Goal: Task Accomplishment & Management: Manage account settings

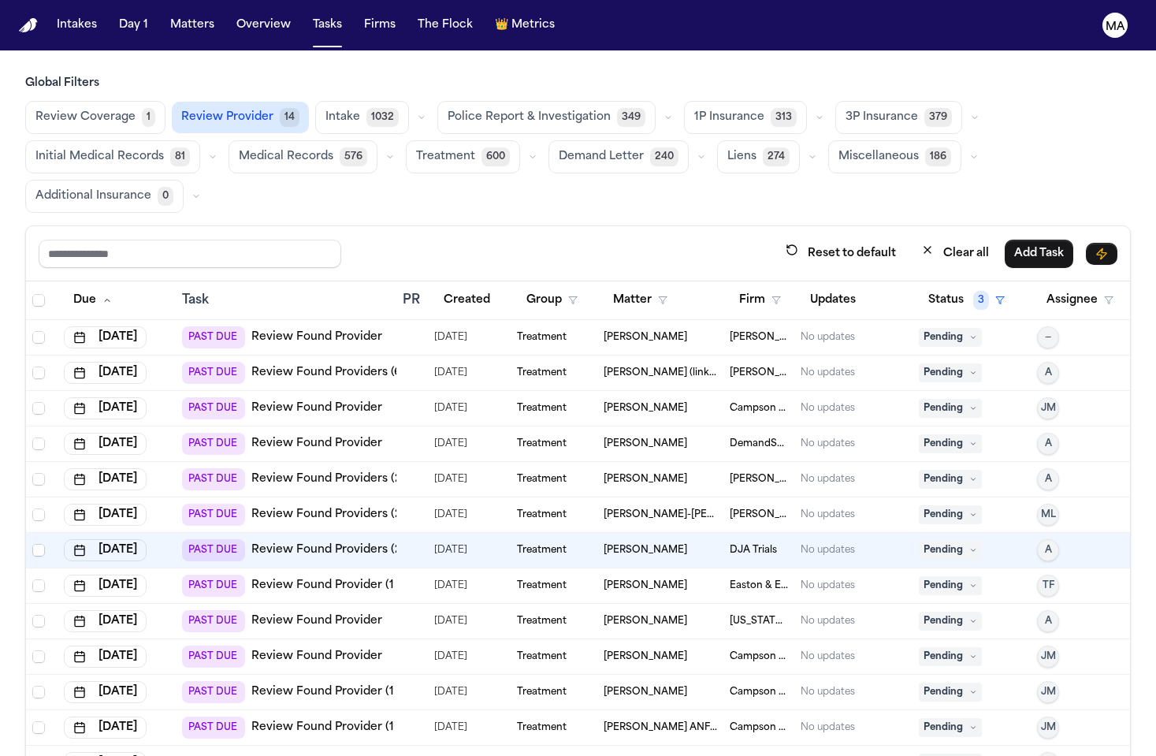
click at [296, 400] on link "Review Found Provider" at bounding box center [316, 408] width 131 height 16
click at [303, 400] on link "Review Found Provider" at bounding box center [316, 408] width 131 height 16
click at [32, 402] on span "Select row" at bounding box center [38, 408] width 13 height 13
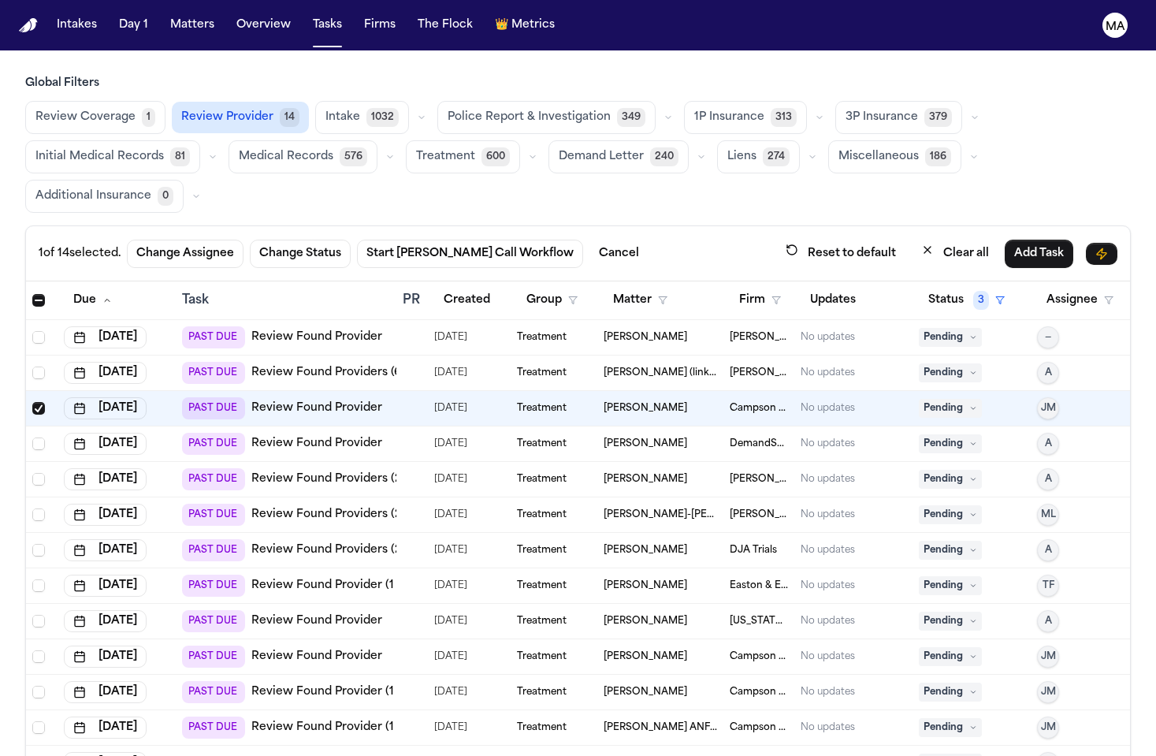
click at [254, 436] on link "Review Found Provider" at bounding box center [316, 444] width 131 height 16
click at [32, 437] on span "Select row" at bounding box center [38, 443] width 13 height 13
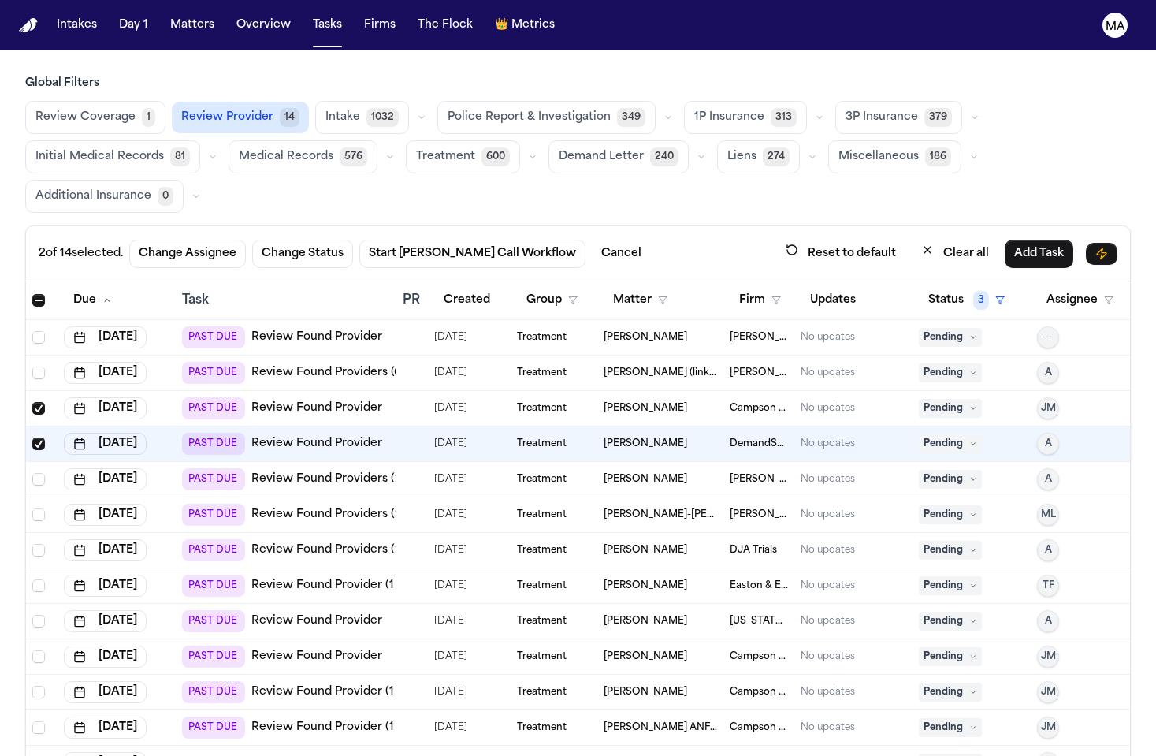
click at [315, 471] on link "Review Found Providers (2 to review)" at bounding box center [356, 479] width 211 height 16
click at [32, 473] on span "Select row" at bounding box center [38, 479] width 13 height 13
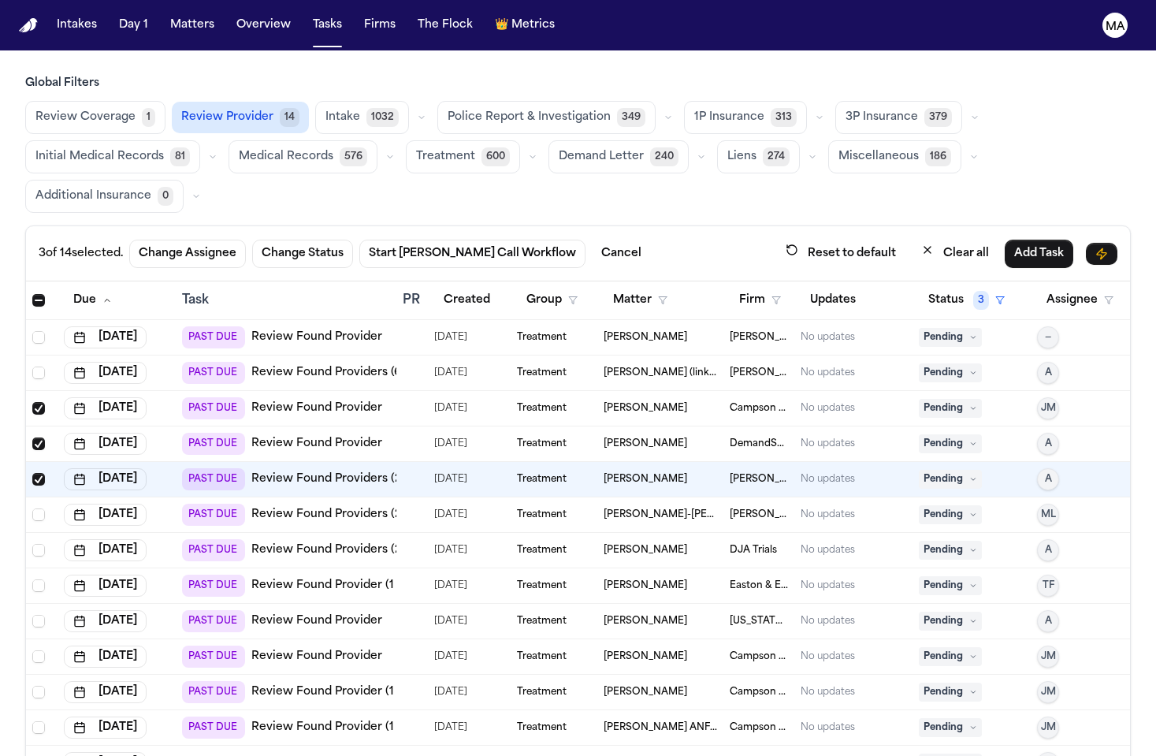
click at [319, 507] on link "Review Found Providers (2 to review)" at bounding box center [356, 515] width 211 height 16
click at [32, 508] on span "Select row" at bounding box center [38, 514] width 13 height 13
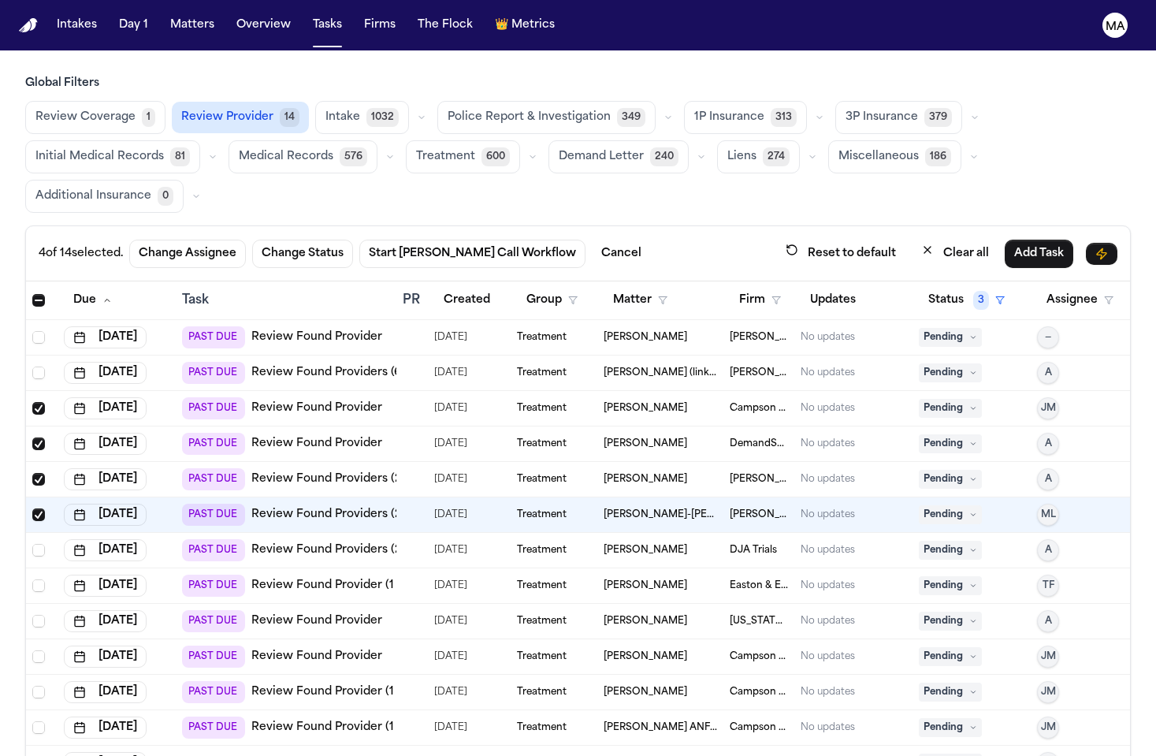
click at [313, 542] on link "Review Found Providers (2 to review)" at bounding box center [356, 550] width 211 height 16
click at [32, 544] on span "Select row" at bounding box center [38, 550] width 13 height 13
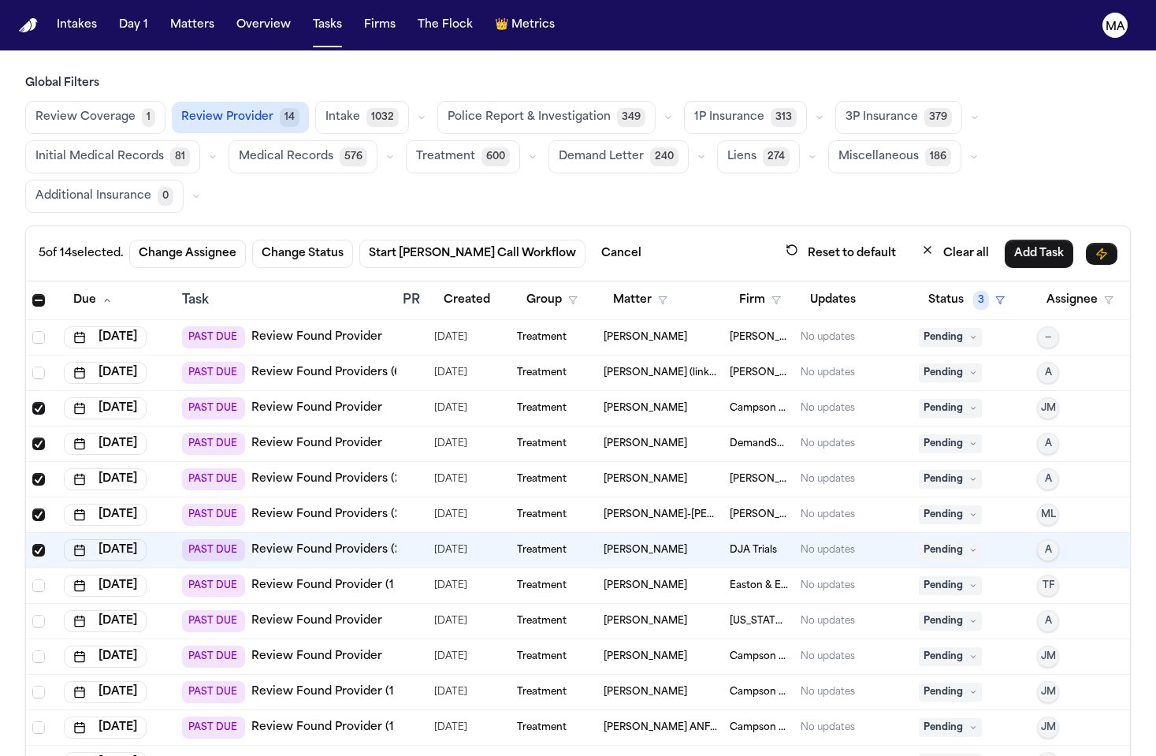
click at [284, 578] on link "Review Found Provider (1 to review)" at bounding box center [352, 586] width 203 height 16
click at [32, 579] on span "Select row" at bounding box center [38, 585] width 13 height 13
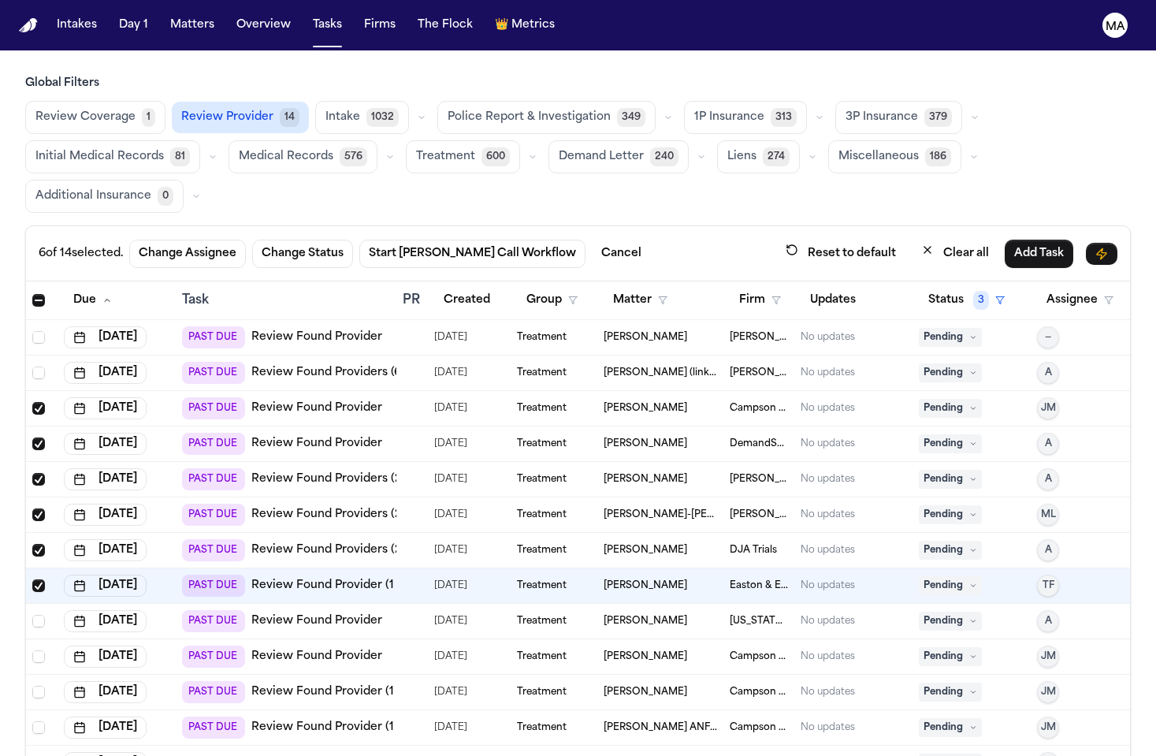
click at [274, 613] on link "Review Found Provider" at bounding box center [316, 621] width 131 height 16
click at [32, 615] on span "Select row" at bounding box center [38, 621] width 13 height 13
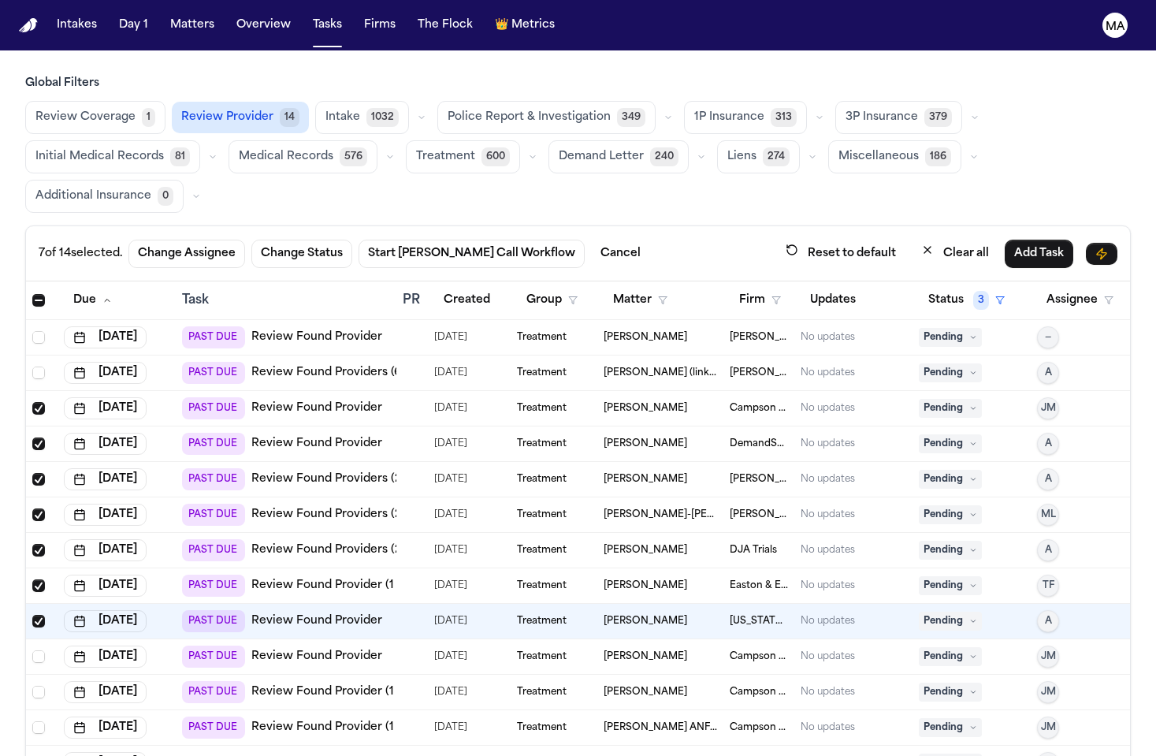
click at [289, 649] on link "Review Found Provider" at bounding box center [316, 657] width 131 height 16
click at [32, 650] on span "Select row" at bounding box center [38, 656] width 13 height 13
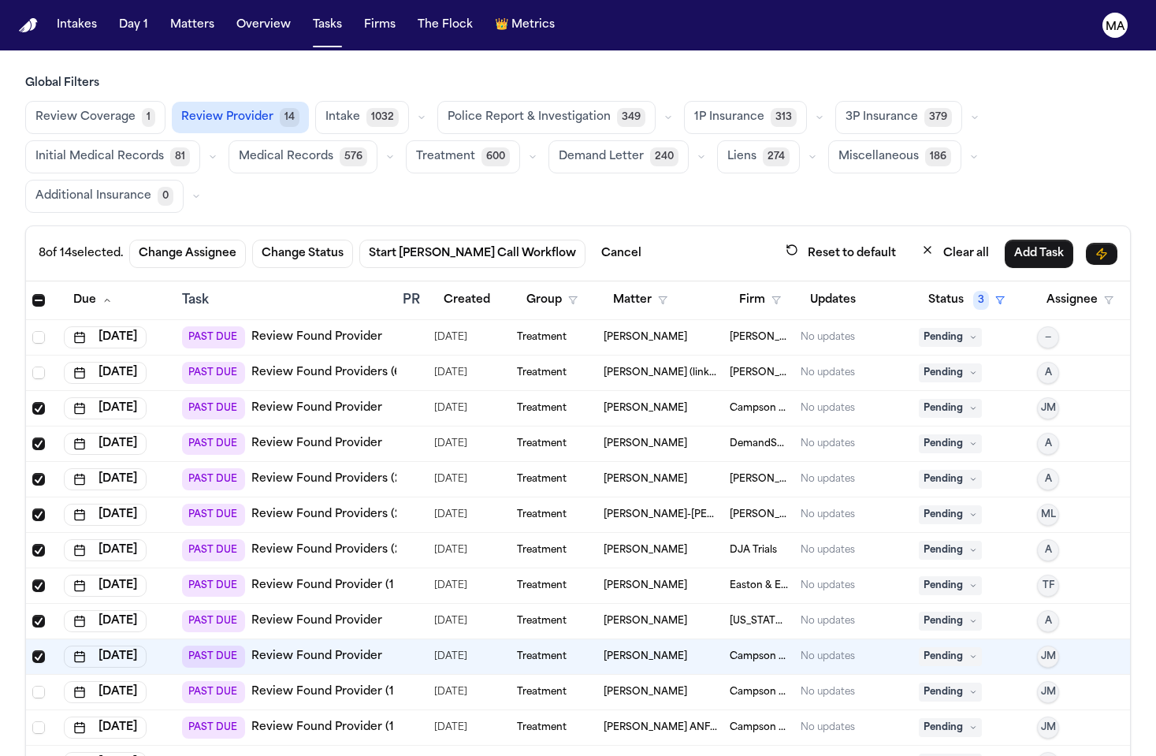
click at [303, 684] on link "Review Found Provider (1 to review)" at bounding box center [352, 692] width 203 height 16
click at [289, 720] on link "Review Found Provider (1 to review)" at bounding box center [352, 728] width 203 height 16
click at [214, 755] on link "Review Found Provider" at bounding box center [247, 763] width 131 height 16
click at [32, 755] on div at bounding box center [41, 763] width 19 height 13
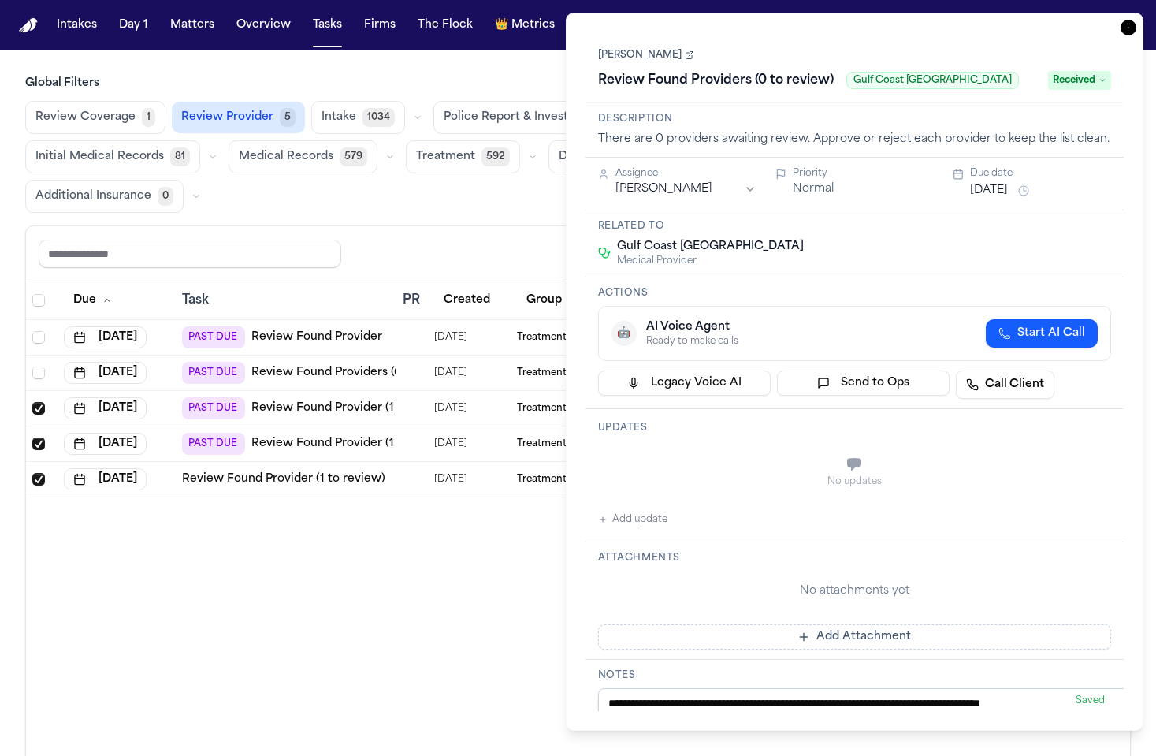
click at [1137, 20] on icon "button" at bounding box center [1129, 28] width 16 height 16
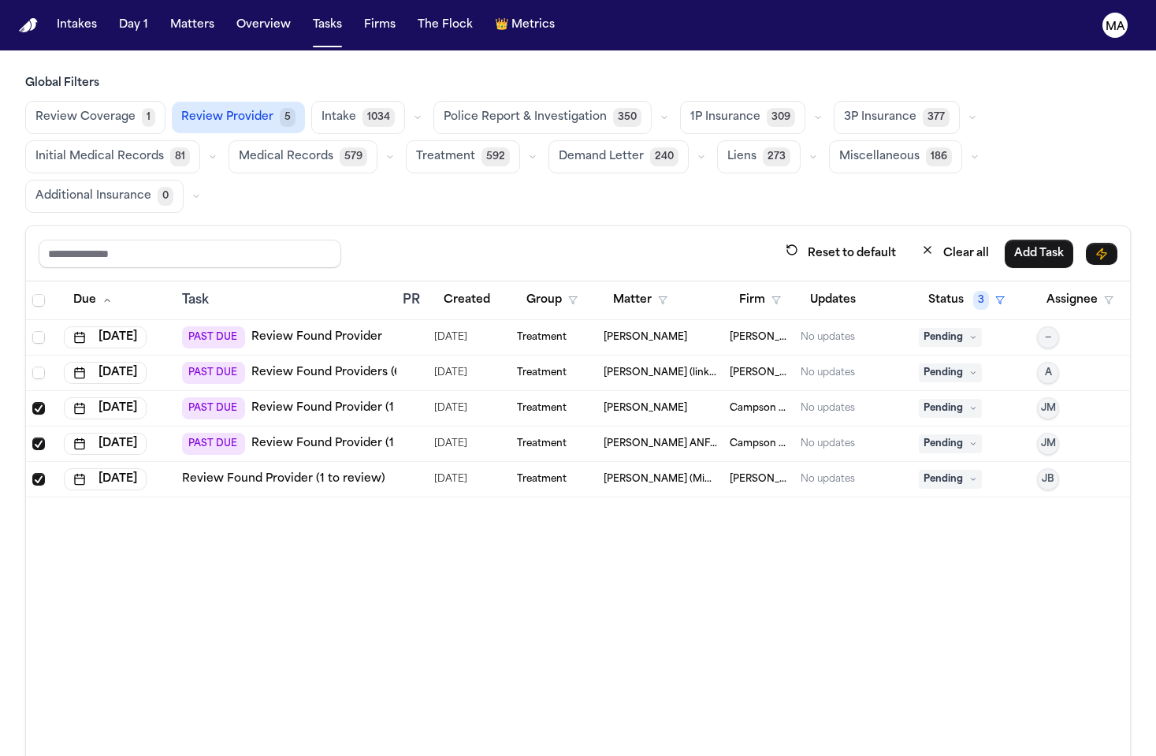
click at [383, 420] on div "Due Task PR Created Group Matter Firm Updates Status 3 Assignee Aug 8, 2025 PAS…" at bounding box center [578, 572] width 1104 height 583
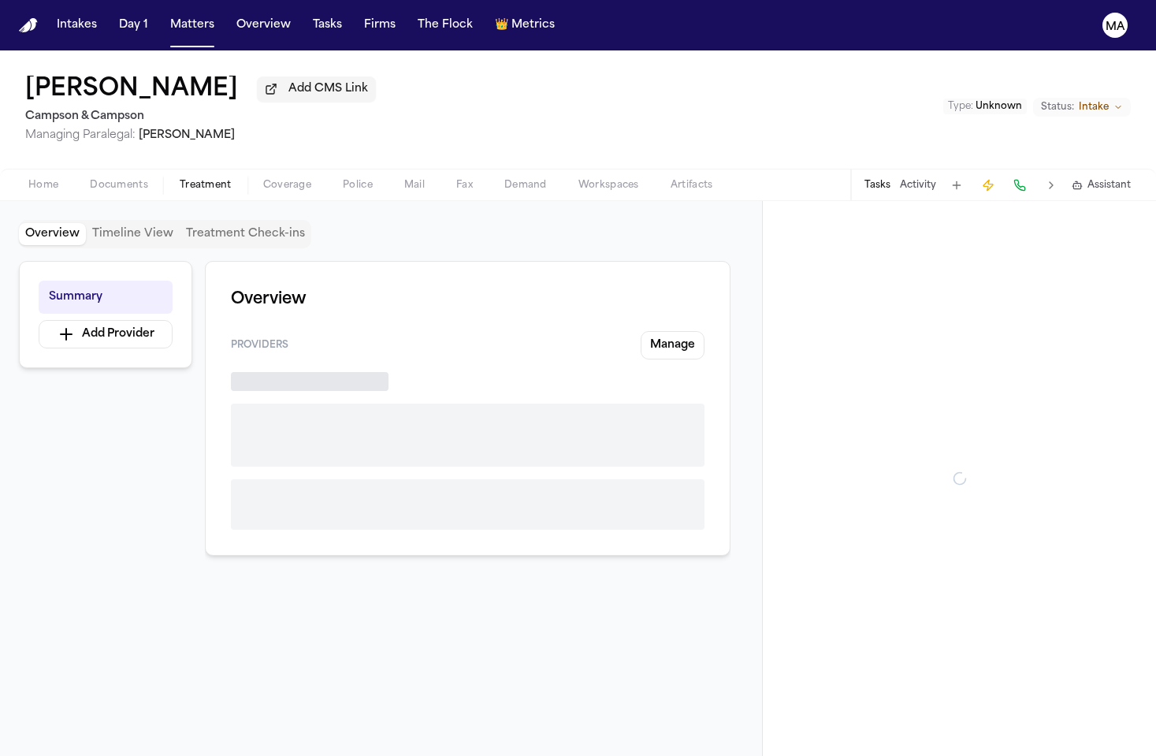
click at [180, 179] on span "Treatment" at bounding box center [206, 185] width 52 height 13
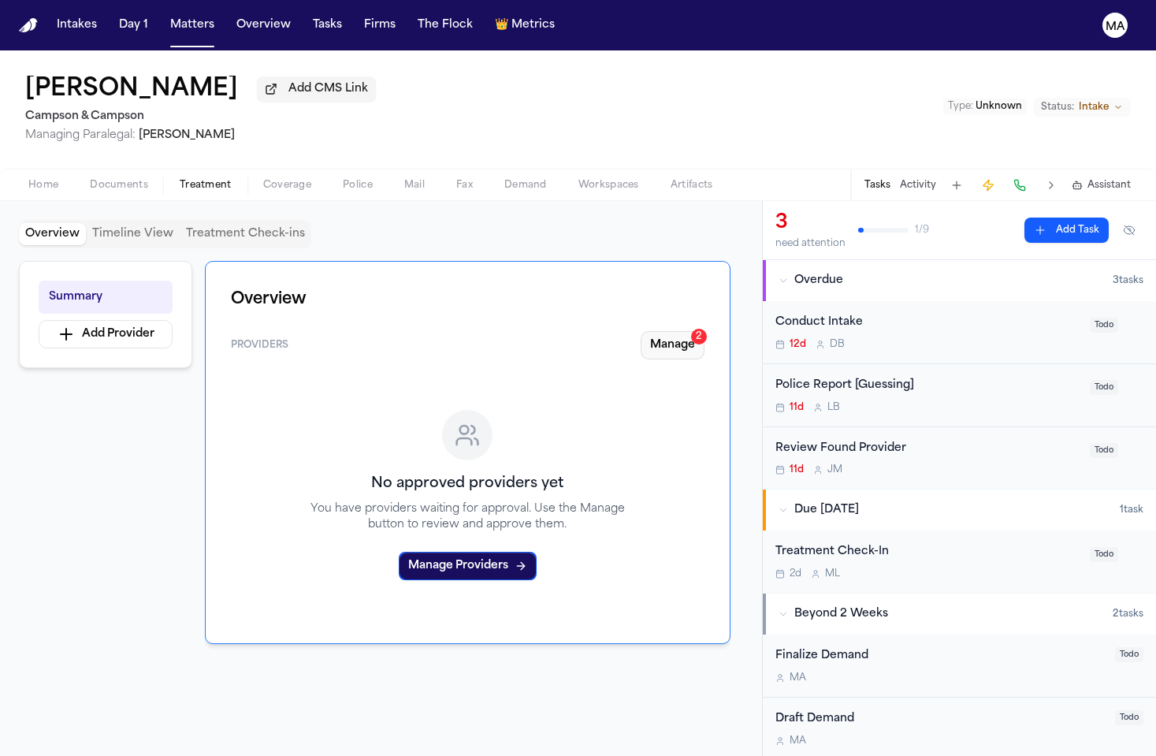
click at [705, 331] on button "Manage 2" at bounding box center [673, 345] width 64 height 28
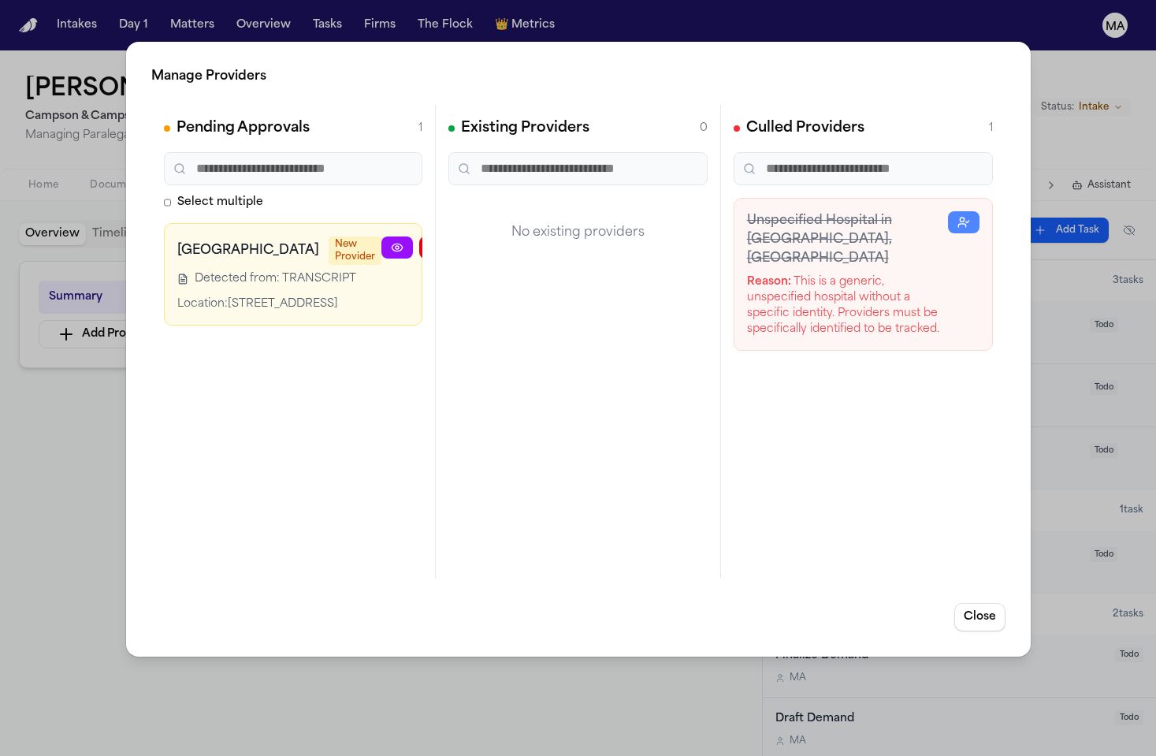
click at [505, 241] on icon "button" at bounding box center [511, 247] width 13 height 13
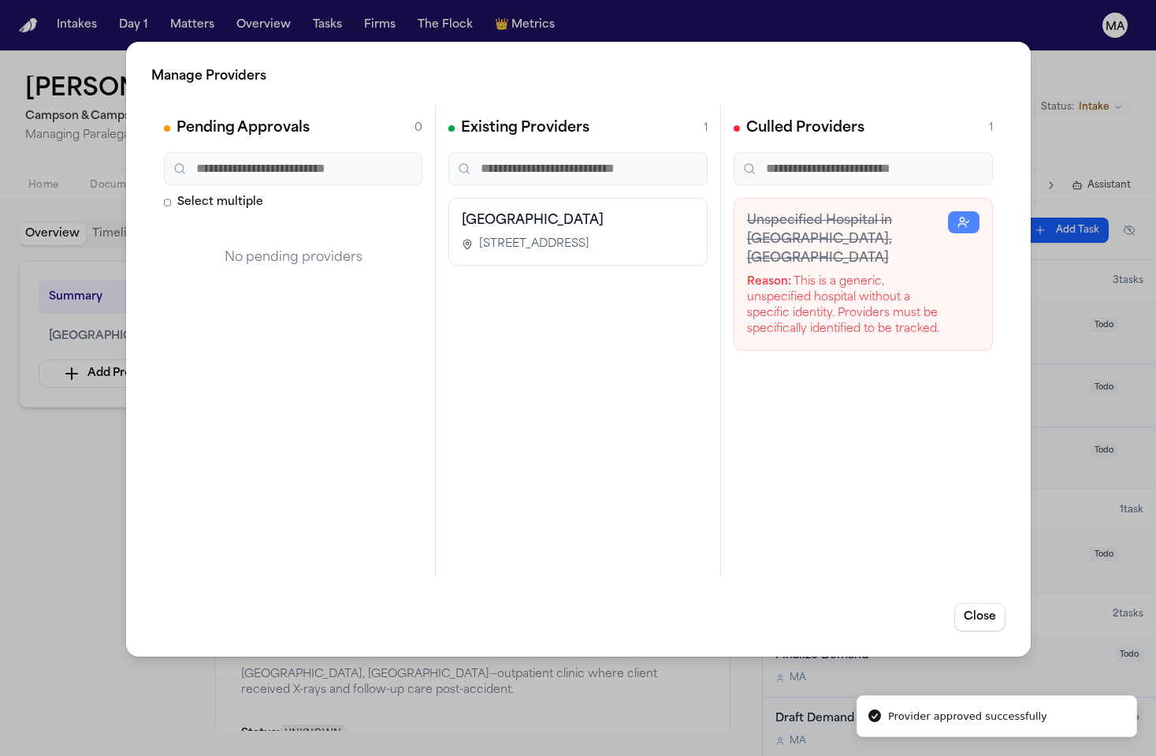
click at [50, 348] on div "Manage Providers Pending Approvals 0 Select multiple No pending providers Exist…" at bounding box center [578, 378] width 1156 height 756
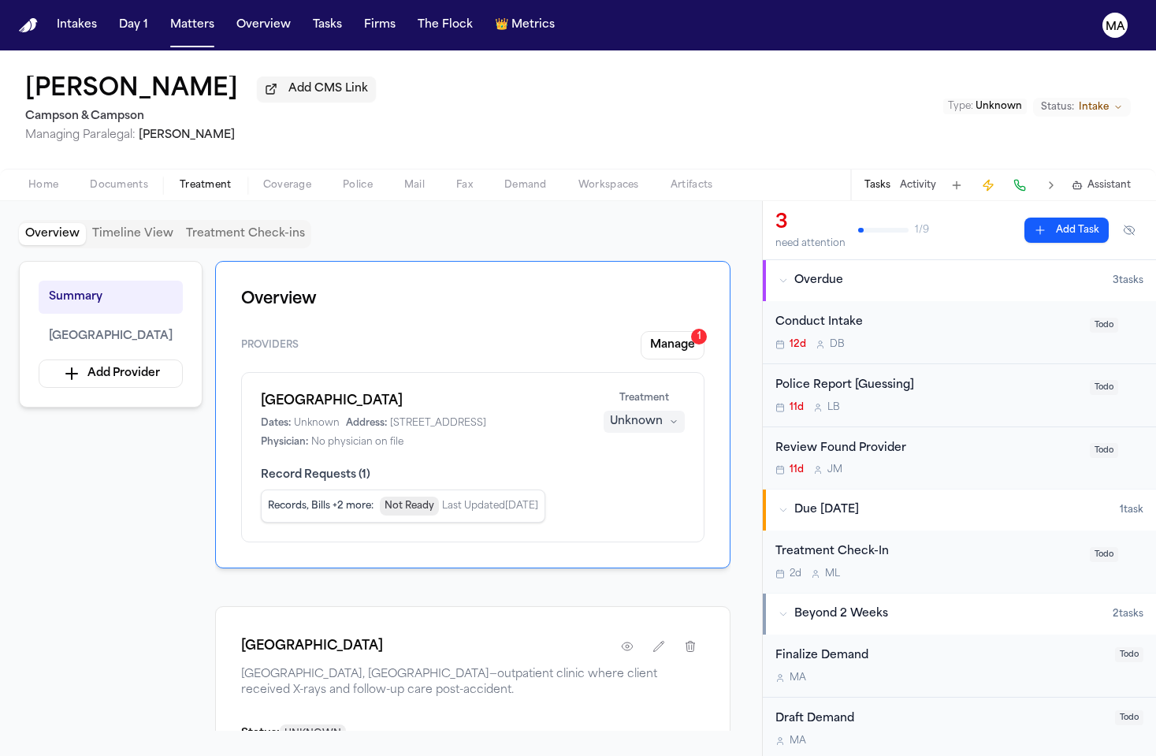
click at [663, 414] on div "Unknown" at bounding box center [636, 422] width 53 height 16
click at [673, 281] on span "Completed" at bounding box center [685, 289] width 62 height 16
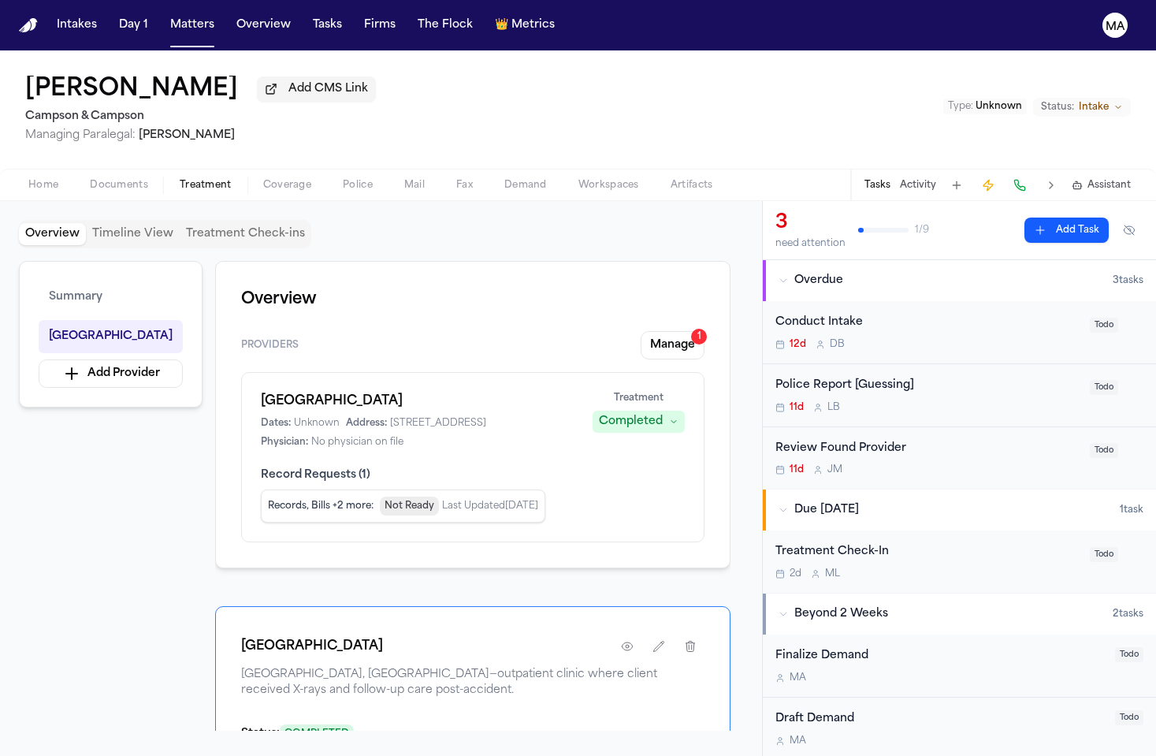
click at [125, 374] on div "Summary Parkchester Medical Center Add Provider Overview Providers Manage 1 Par…" at bounding box center [381, 496] width 724 height 470
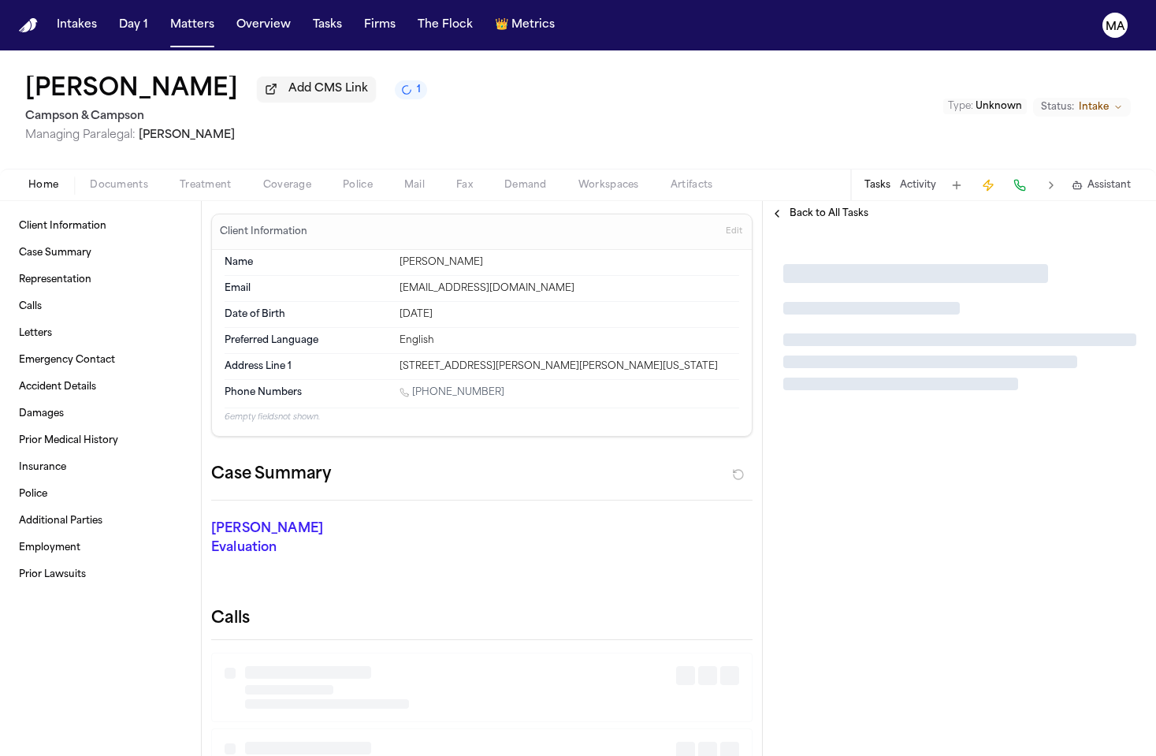
click at [80, 193] on span "button" at bounding box center [118, 194] width 77 height 2
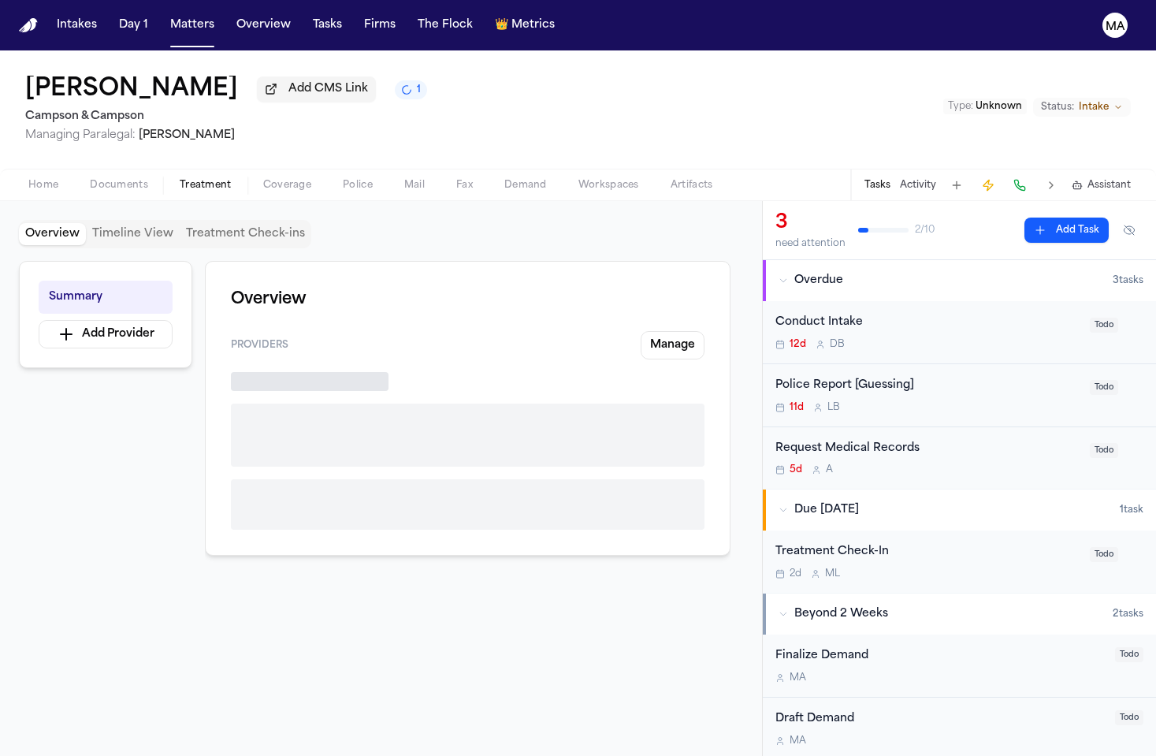
click at [180, 179] on span "Treatment" at bounding box center [206, 185] width 52 height 13
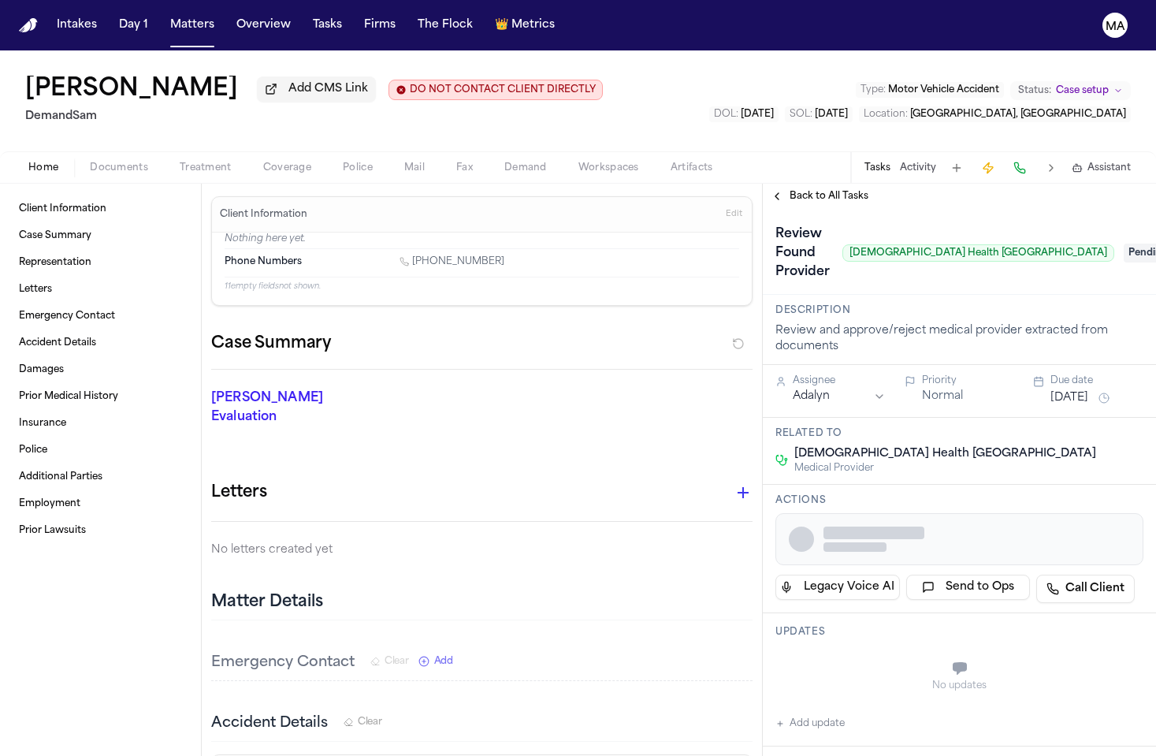
click at [90, 162] on span "Documents" at bounding box center [119, 168] width 58 height 13
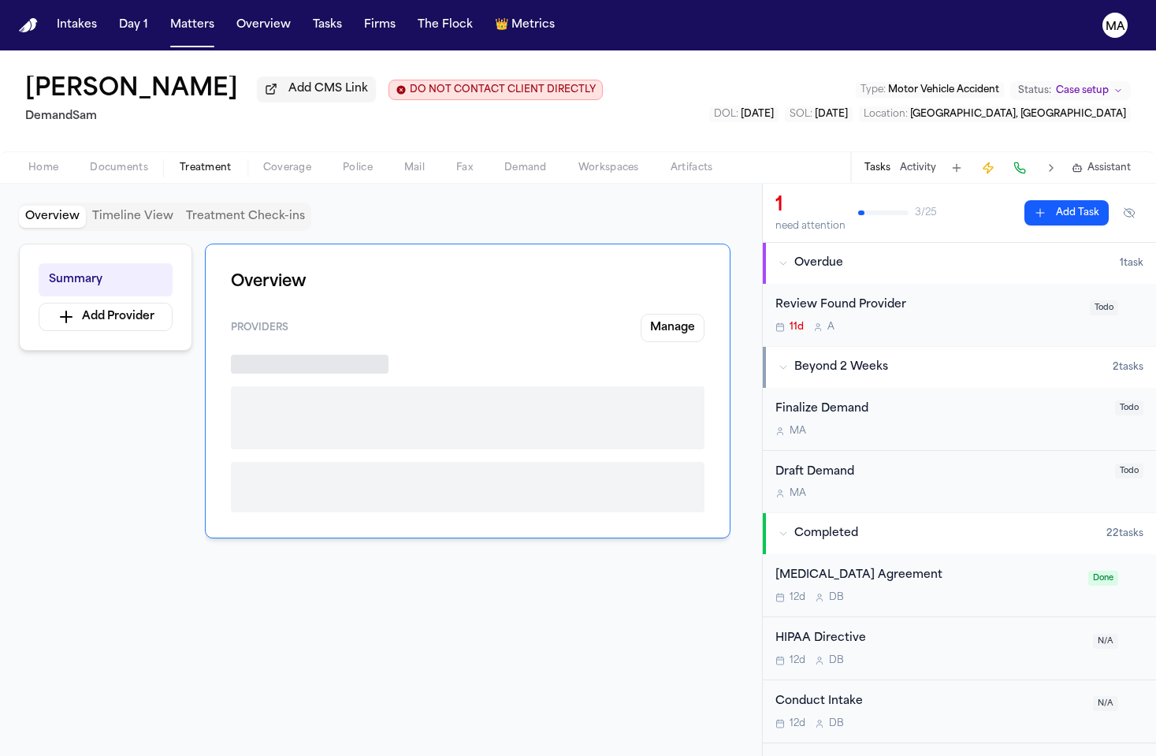
click at [180, 162] on span "Treatment" at bounding box center [206, 168] width 52 height 13
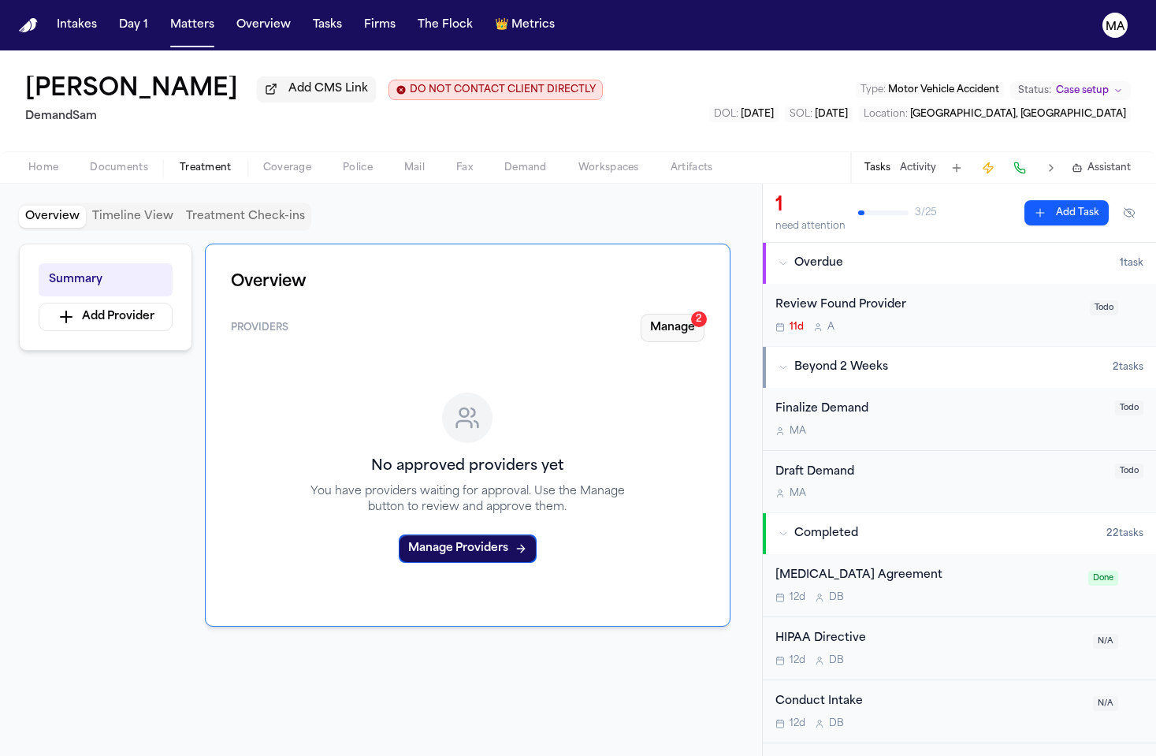
click at [701, 314] on button "Manage 2" at bounding box center [673, 328] width 64 height 28
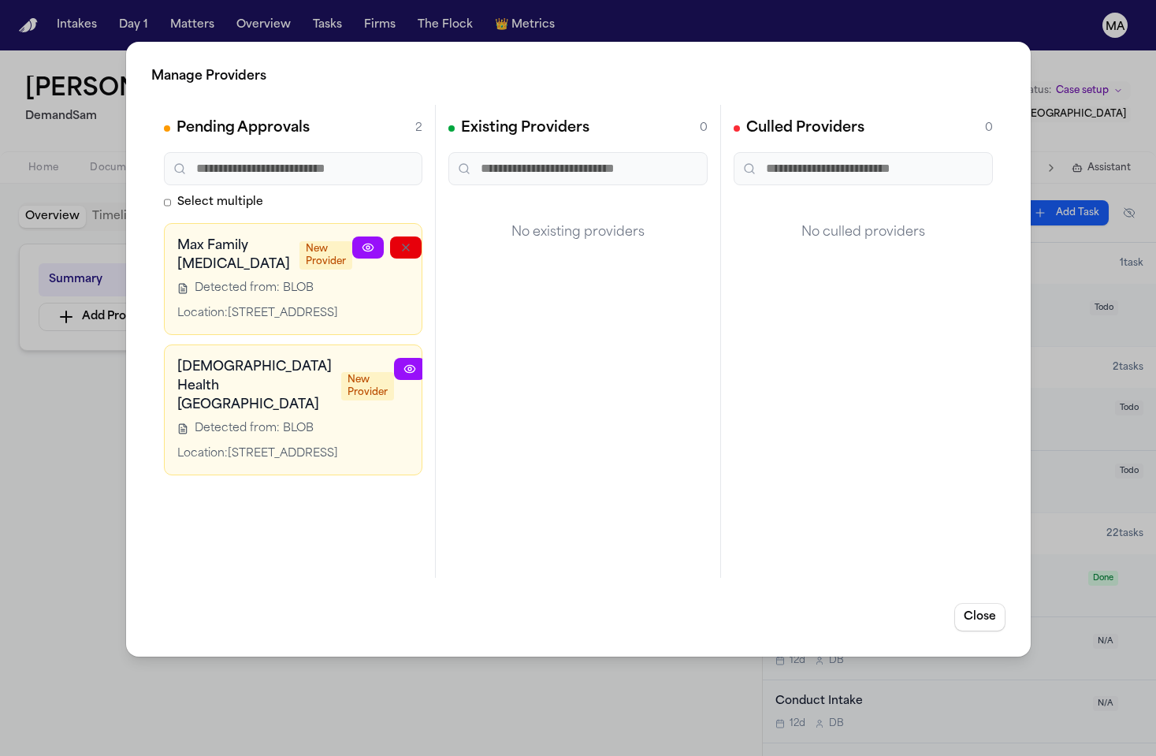
click at [466, 236] on button "button" at bounding box center [482, 247] width 32 height 22
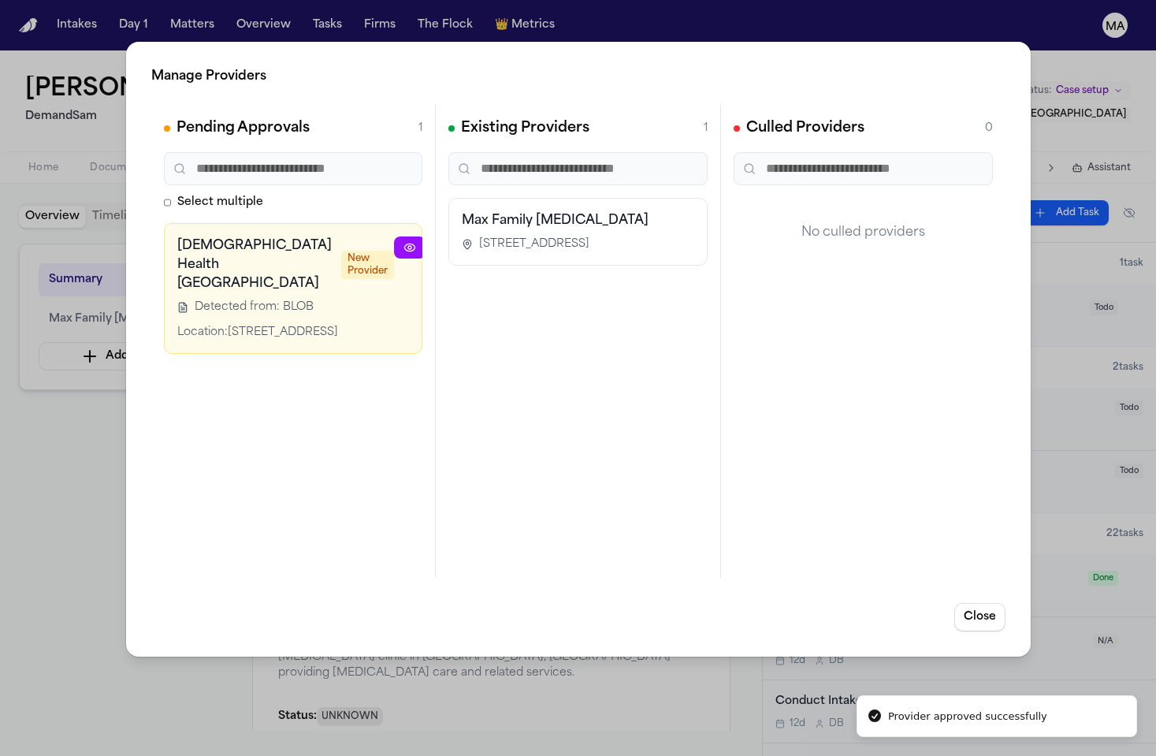
click at [508, 236] on button "button" at bounding box center [524, 247] width 32 height 22
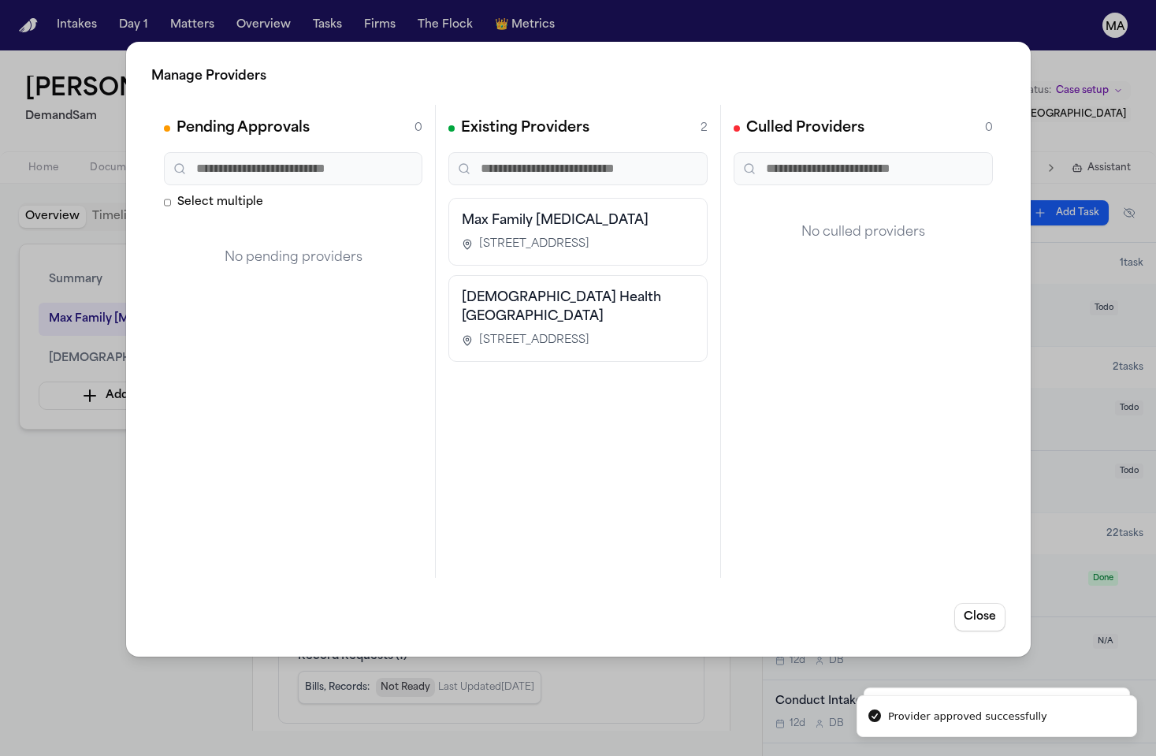
click at [87, 315] on div "Manage Providers Pending Approvals 0 Select multiple No pending providers Exist…" at bounding box center [578, 378] width 1156 height 756
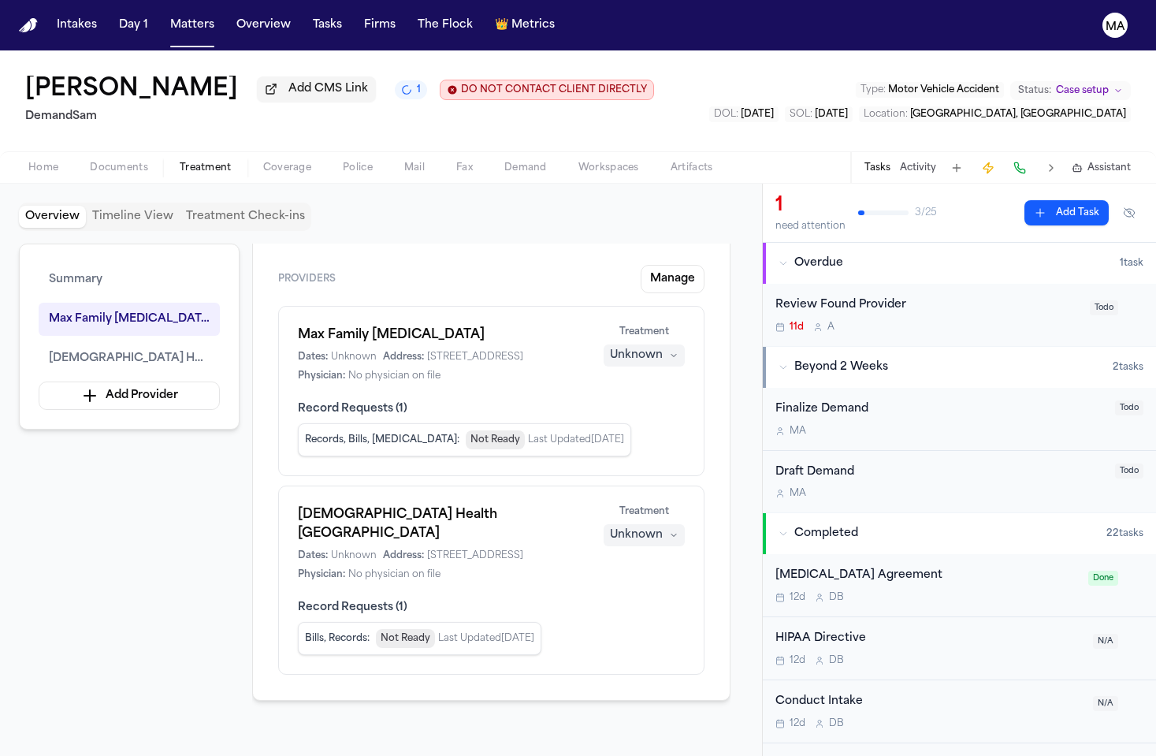
scroll to position [12, 0]
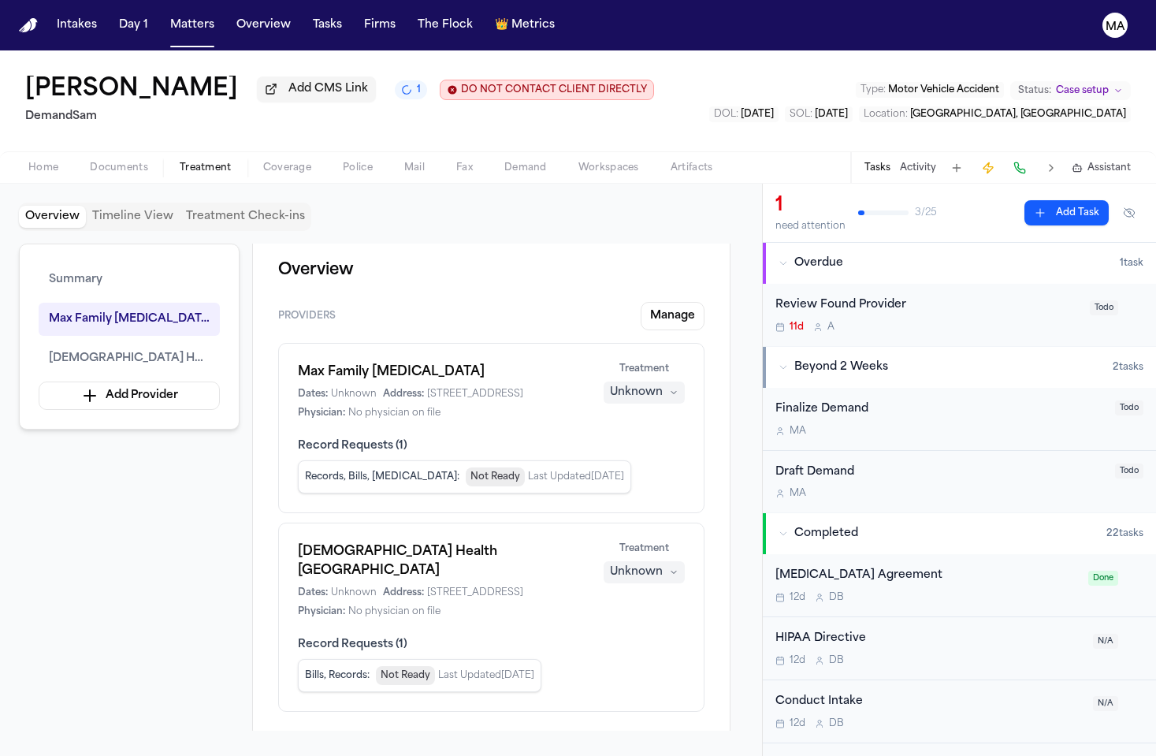
click at [685, 561] on button "Unknown" at bounding box center [644, 572] width 81 height 22
click at [686, 358] on span "Completed" at bounding box center [685, 366] width 62 height 16
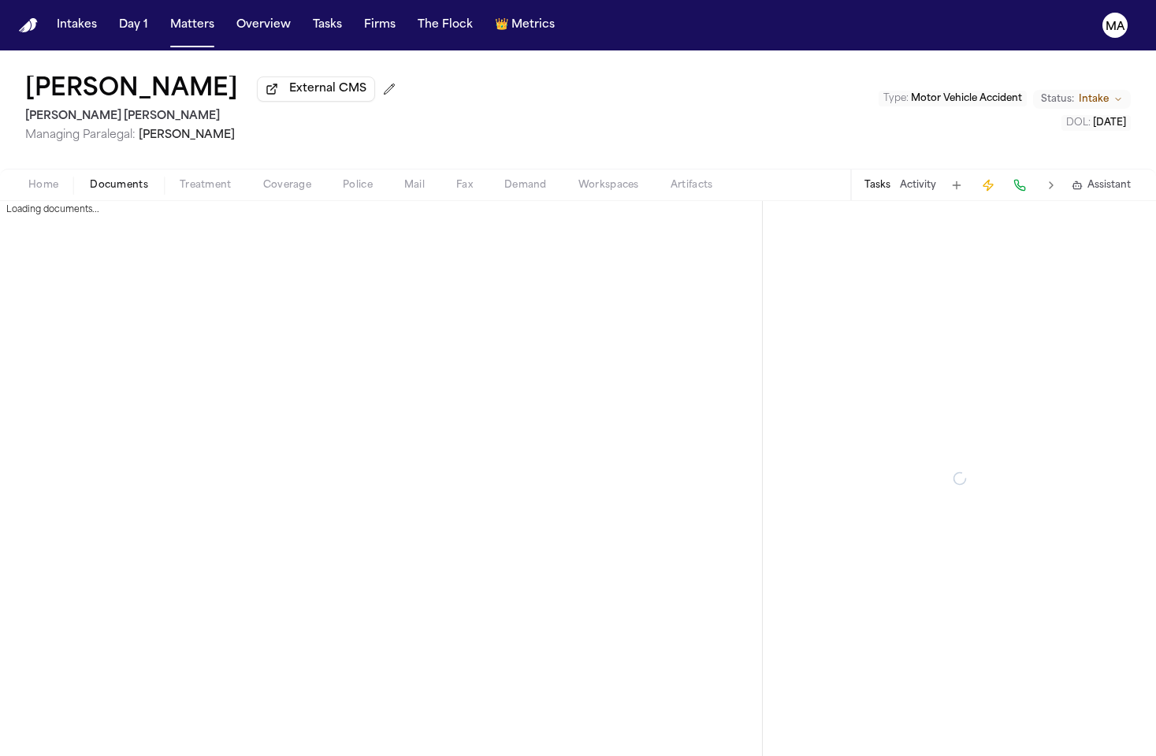
click at [95, 179] on span "Documents" at bounding box center [119, 185] width 58 height 13
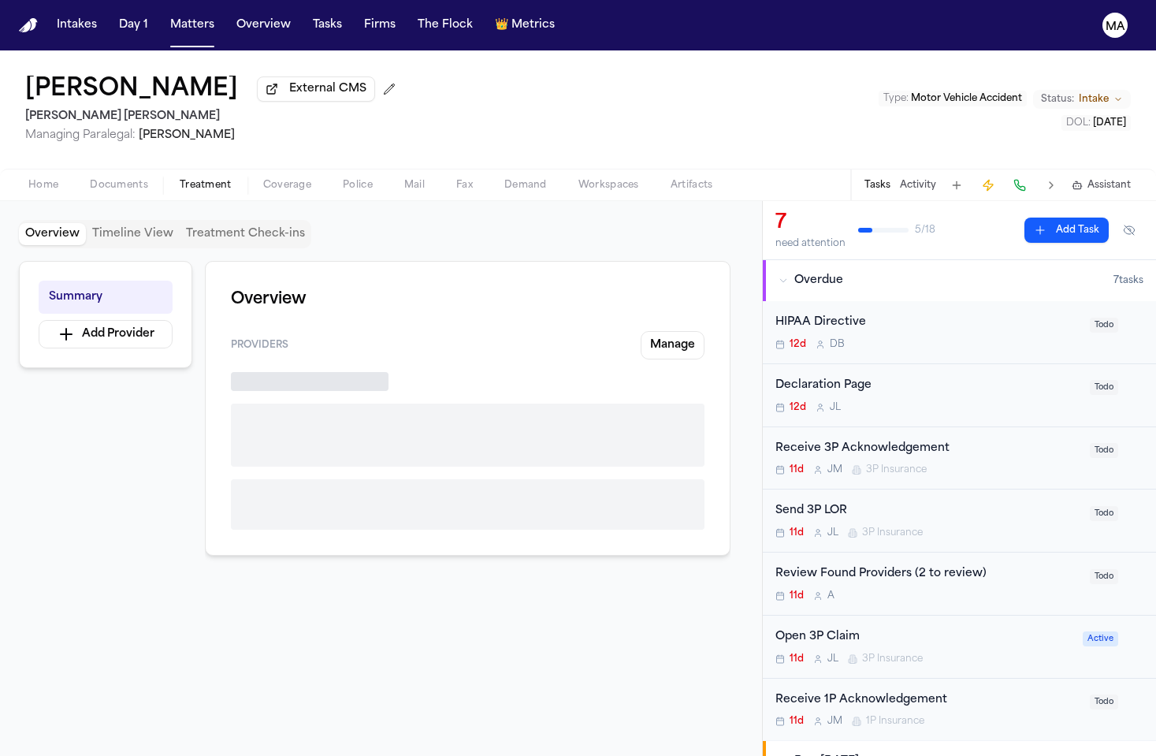
click at [180, 179] on span "Treatment" at bounding box center [206, 185] width 52 height 13
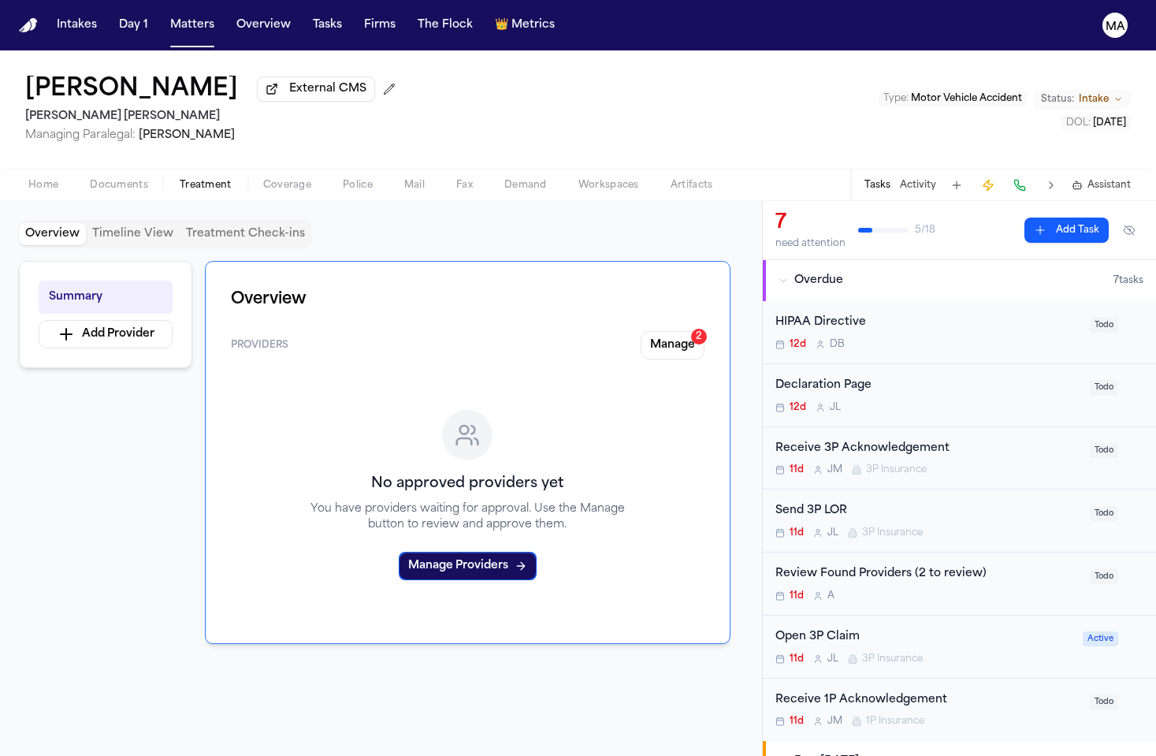
click at [705, 331] on div "Manage 2" at bounding box center [673, 345] width 64 height 28
click at [705, 331] on button "Manage 2" at bounding box center [673, 345] width 64 height 28
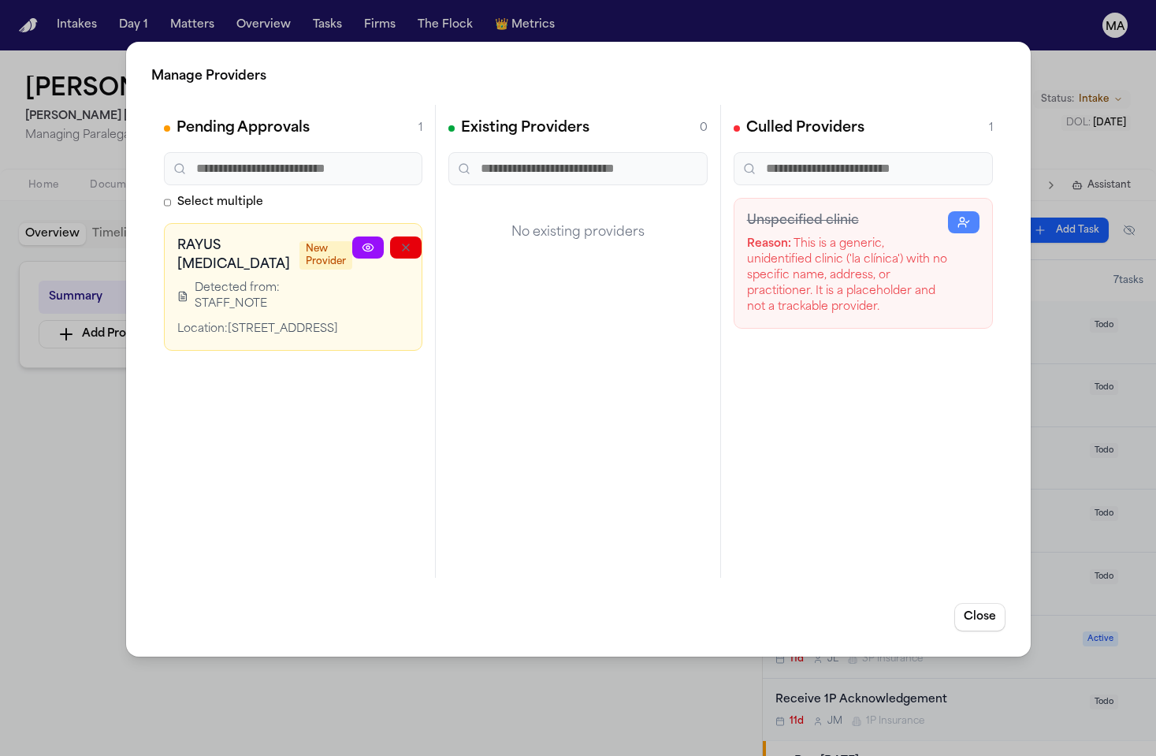
click at [475, 241] on icon "button" at bounding box center [481, 247] width 13 height 13
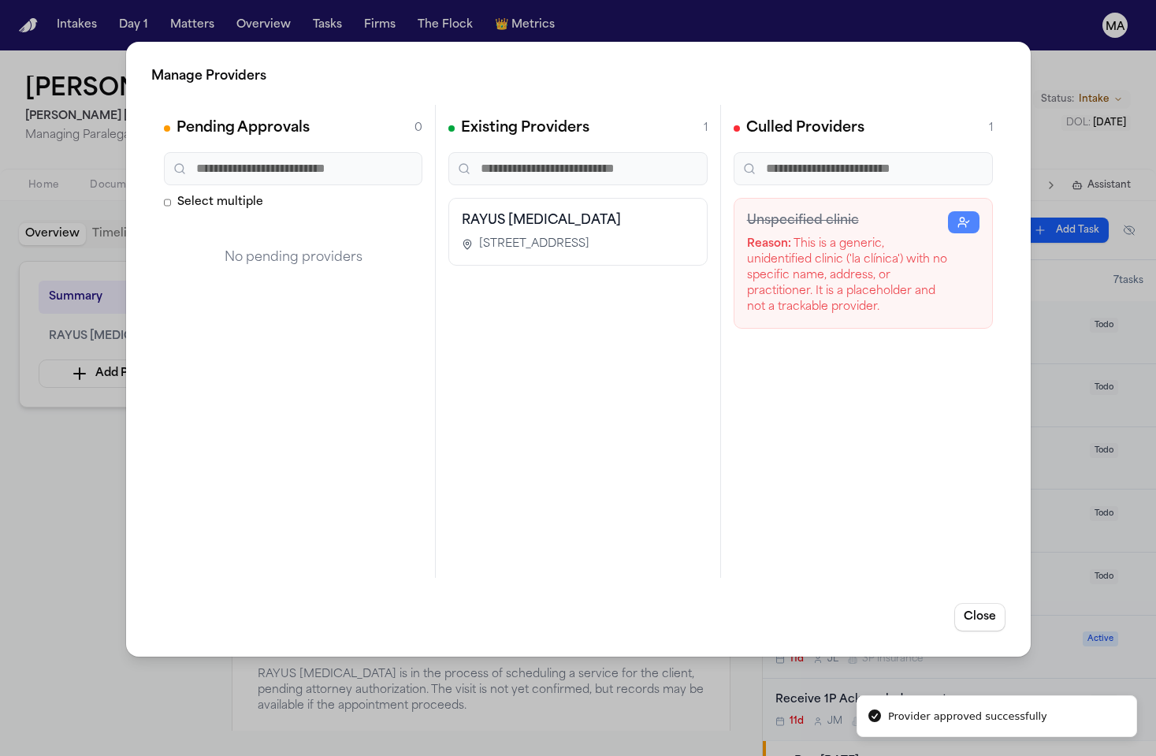
click at [95, 298] on div "Manage Providers Pending Approvals 0 Select multiple No pending providers Exist…" at bounding box center [578, 378] width 1156 height 756
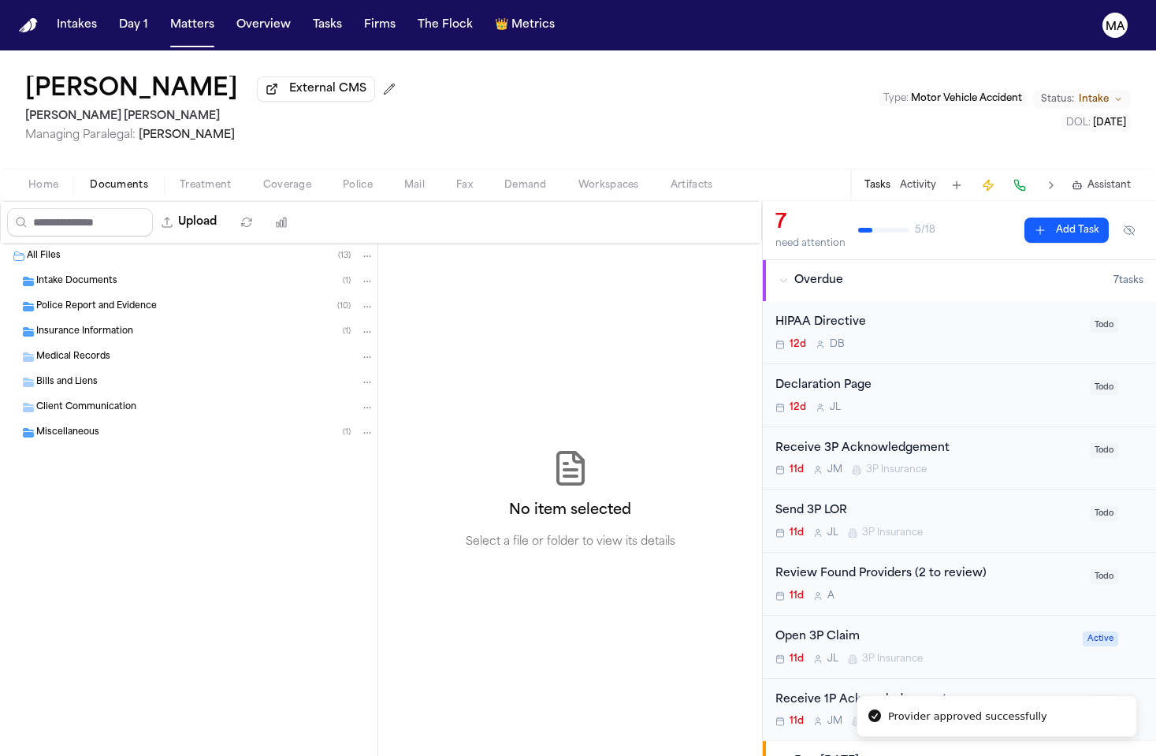
click at [90, 179] on span "Documents" at bounding box center [119, 185] width 58 height 13
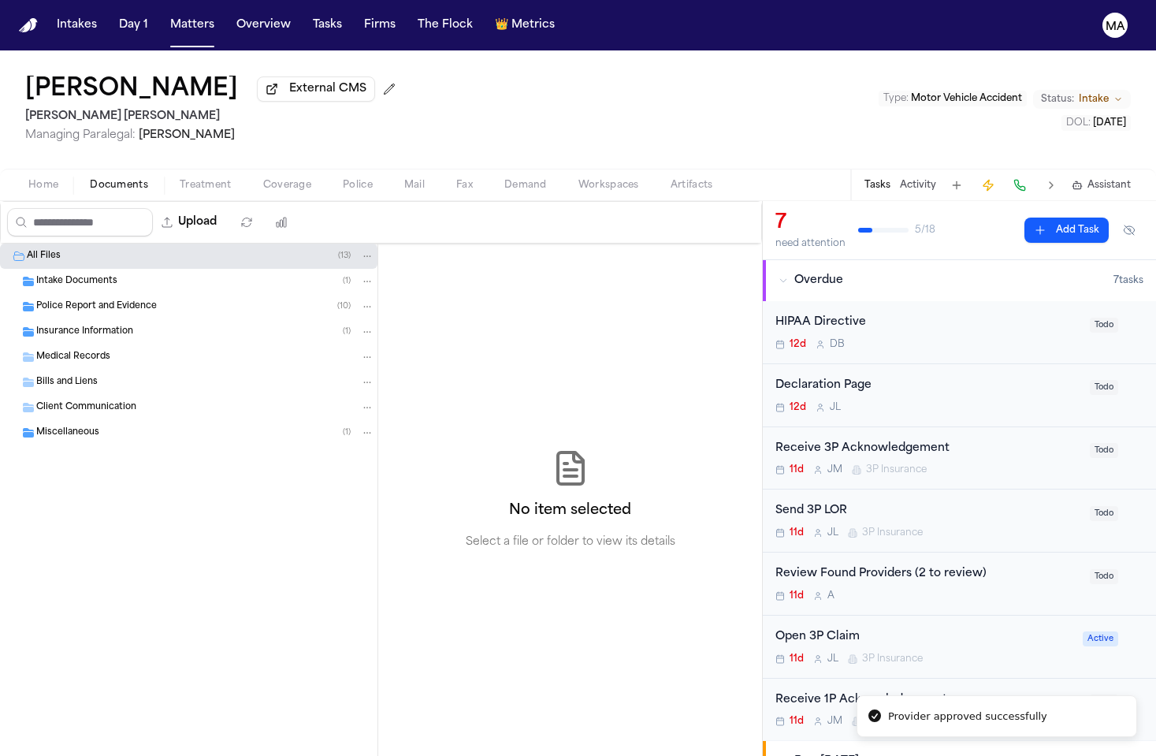
click at [95, 300] on span "Police Report and Evidence" at bounding box center [96, 306] width 121 height 13
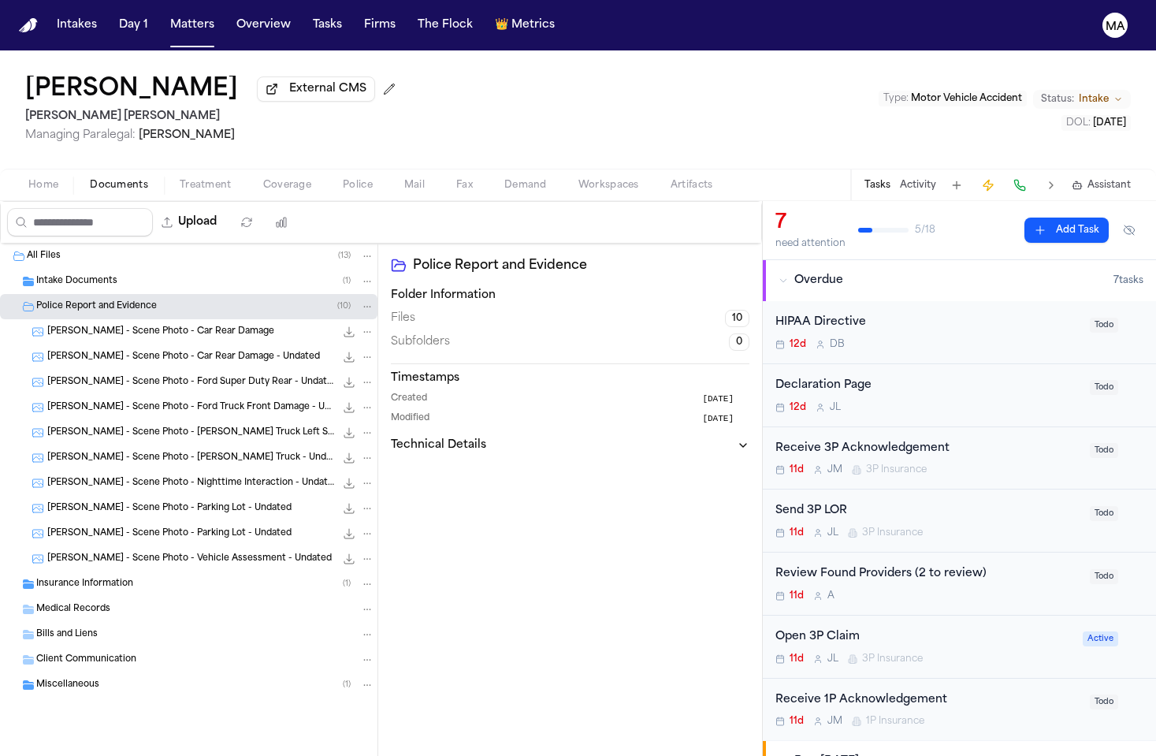
click at [95, 300] on span "Police Report and Evidence" at bounding box center [96, 306] width 121 height 13
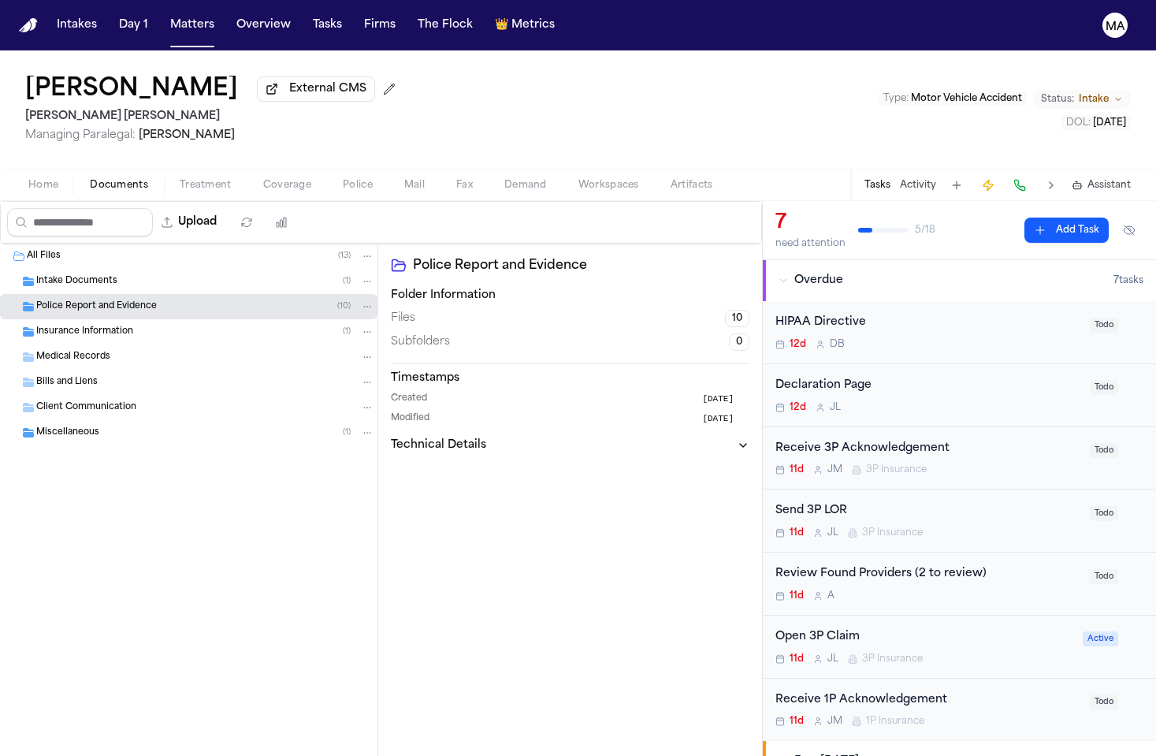
click at [91, 326] on span "Insurance Information" at bounding box center [84, 332] width 97 height 13
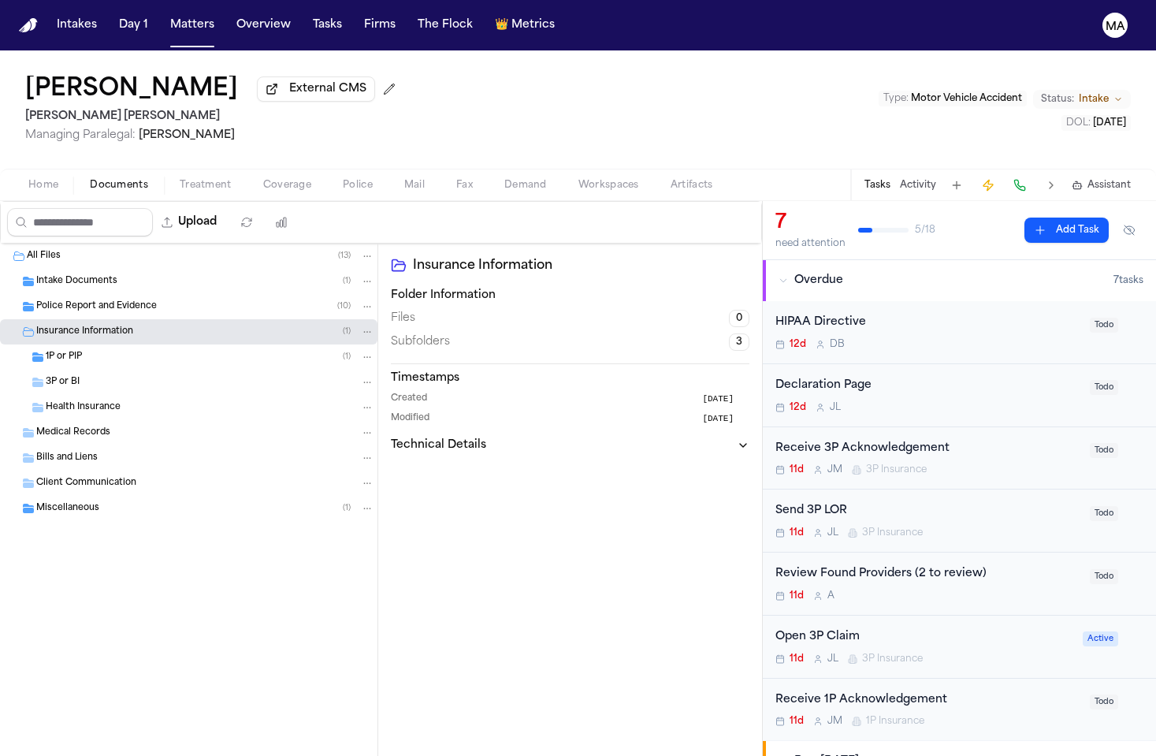
click at [90, 350] on div "1P or PIP ( 1 )" at bounding box center [210, 357] width 329 height 14
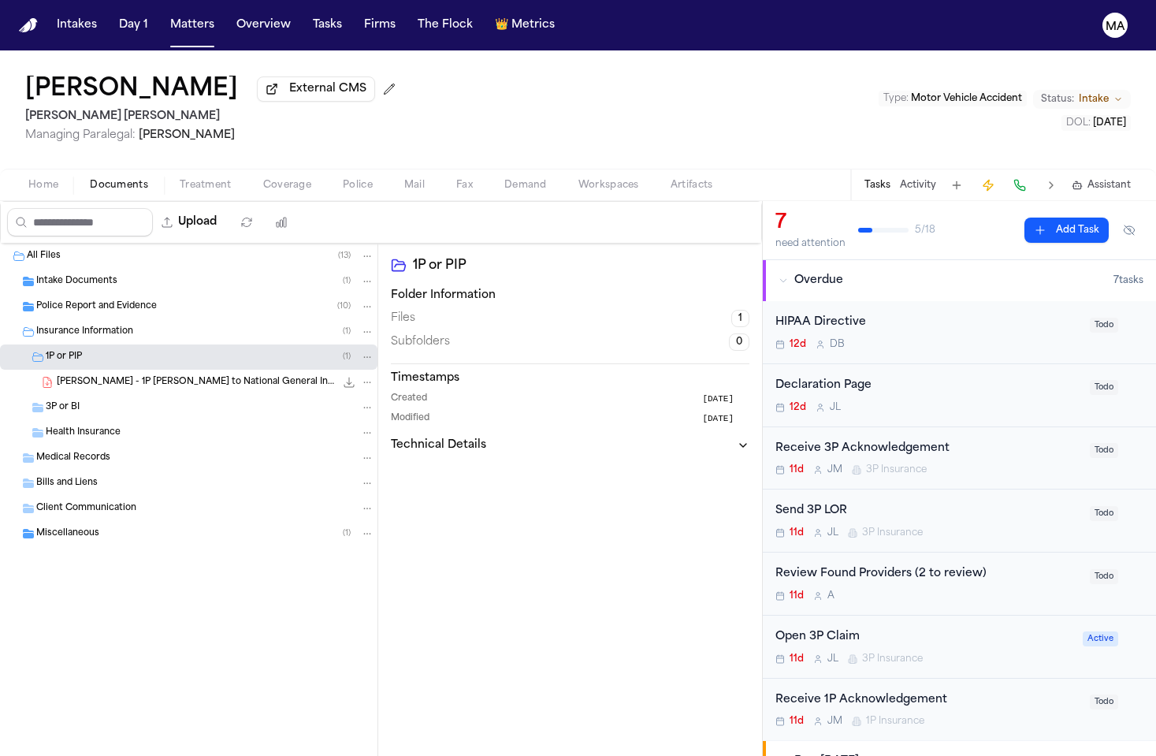
click at [101, 376] on span "L. Rivas - 1P LOR to National General Insurance - 9.10.25" at bounding box center [196, 382] width 278 height 13
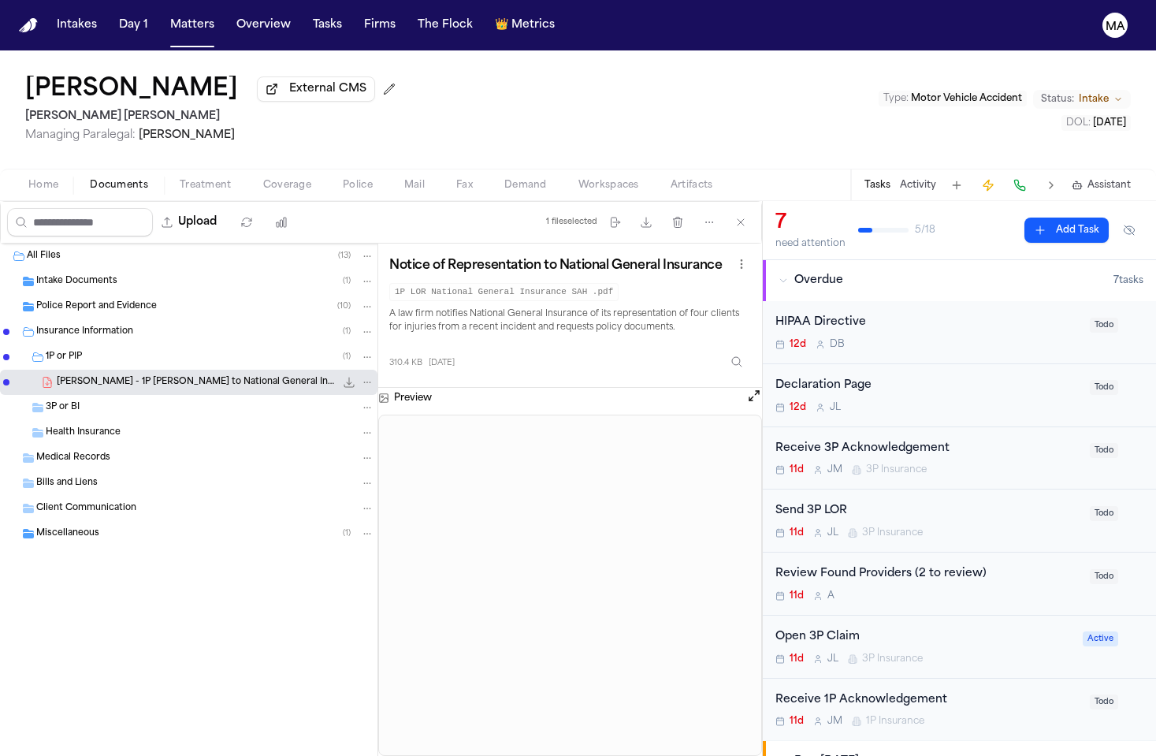
click at [81, 300] on span "Police Report and Evidence" at bounding box center [96, 306] width 121 height 13
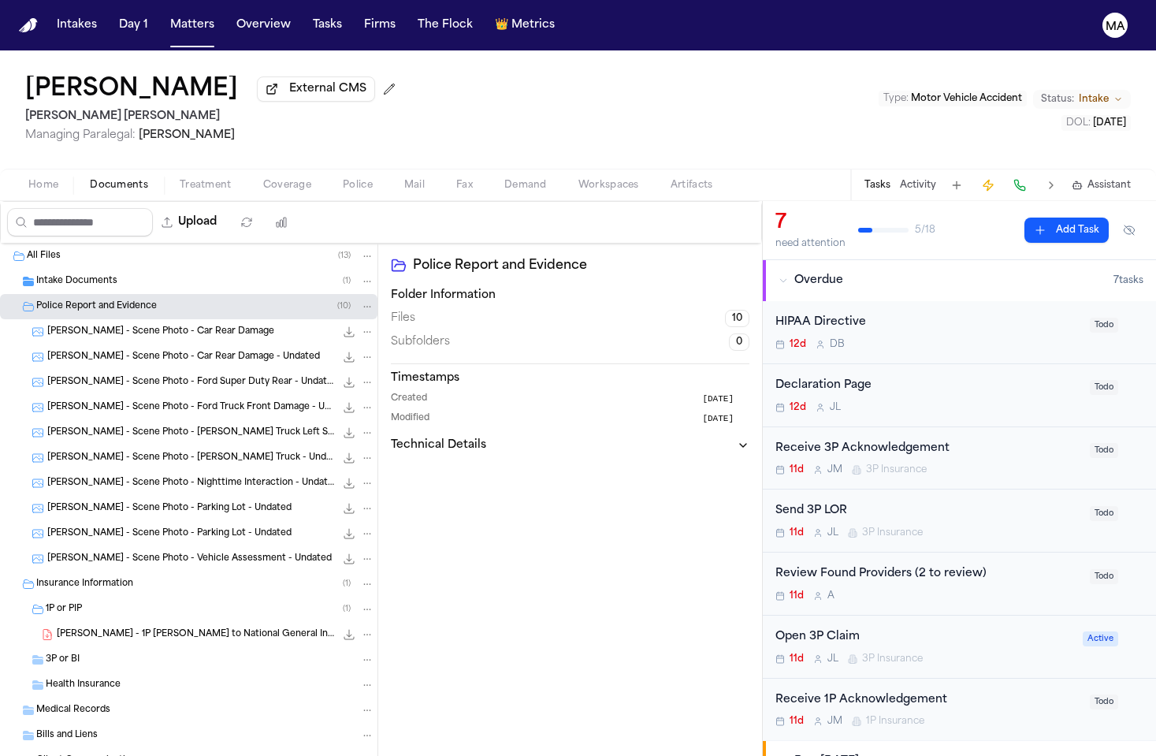
click at [83, 269] on div "Intake Documents ( 1 )" at bounding box center [189, 281] width 378 height 25
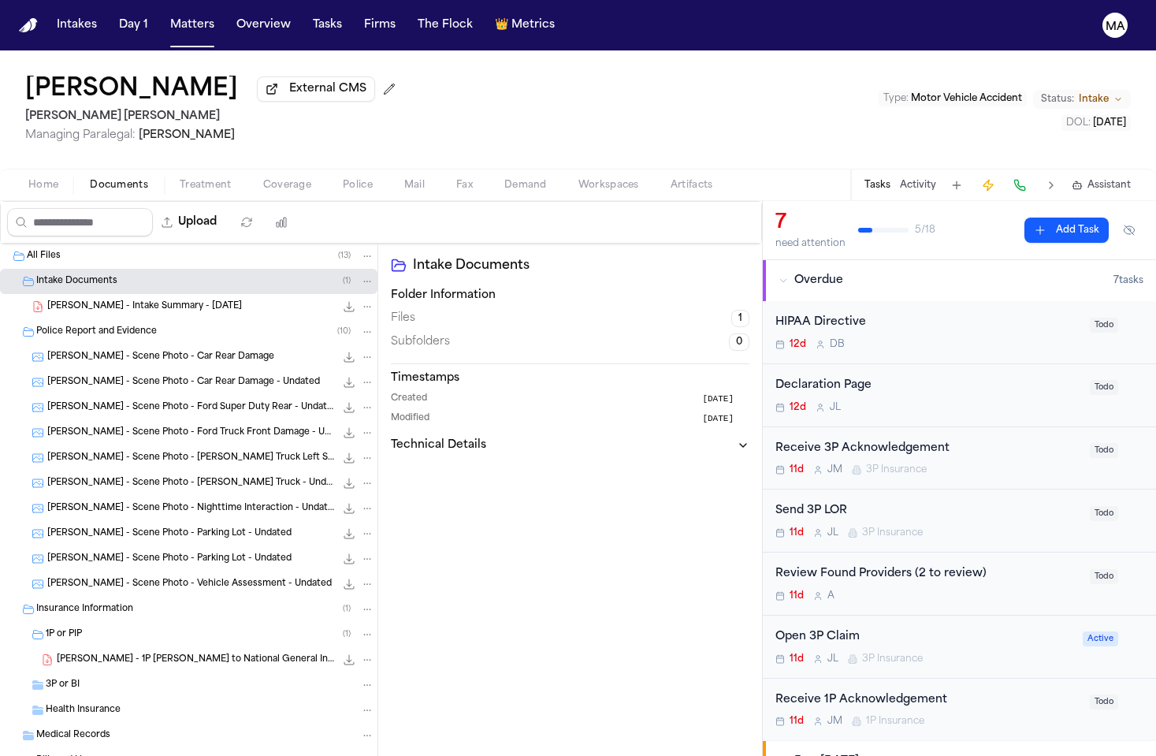
click at [180, 179] on span "Treatment" at bounding box center [206, 185] width 52 height 13
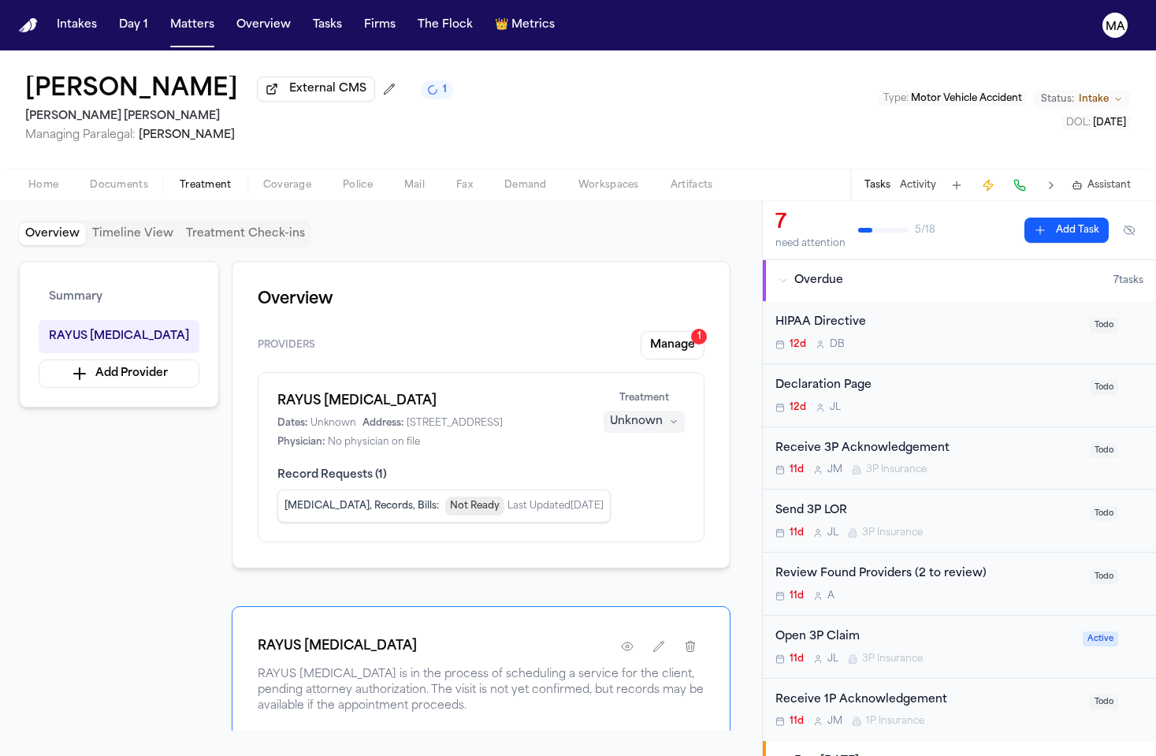
click at [663, 414] on div "Unknown" at bounding box center [636, 422] width 53 height 16
click at [684, 281] on span "Completed" at bounding box center [685, 289] width 62 height 16
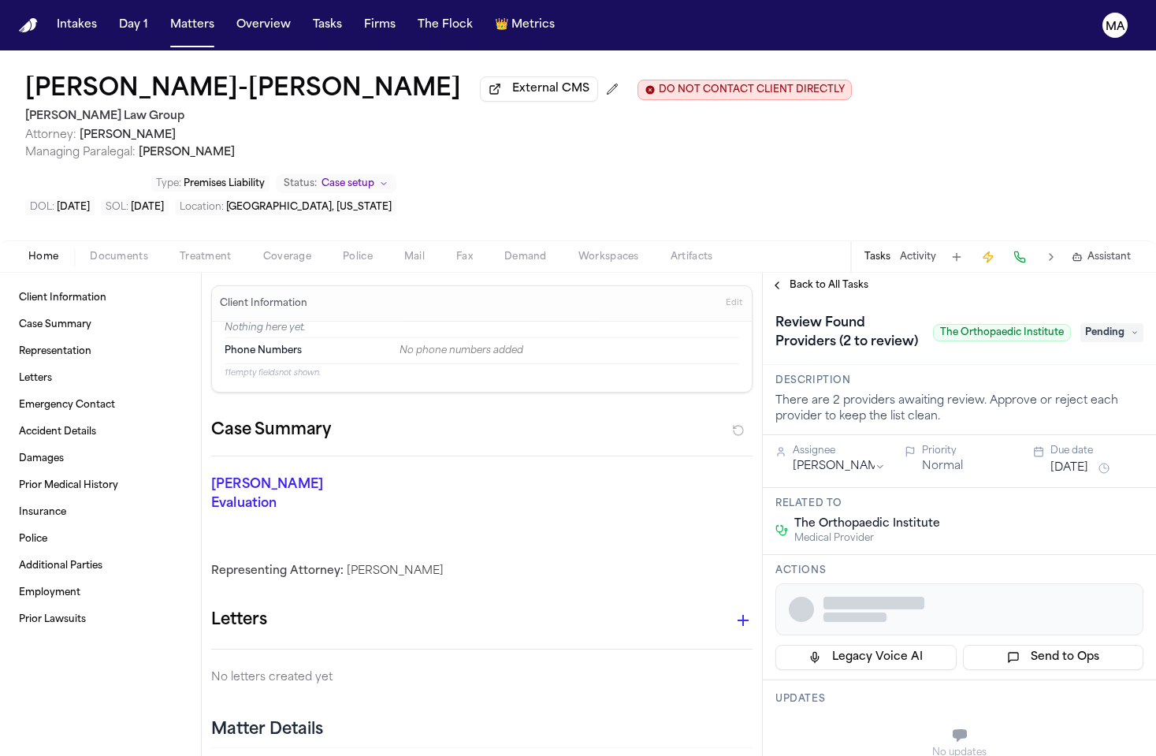
click at [180, 251] on span "Treatment" at bounding box center [206, 257] width 52 height 13
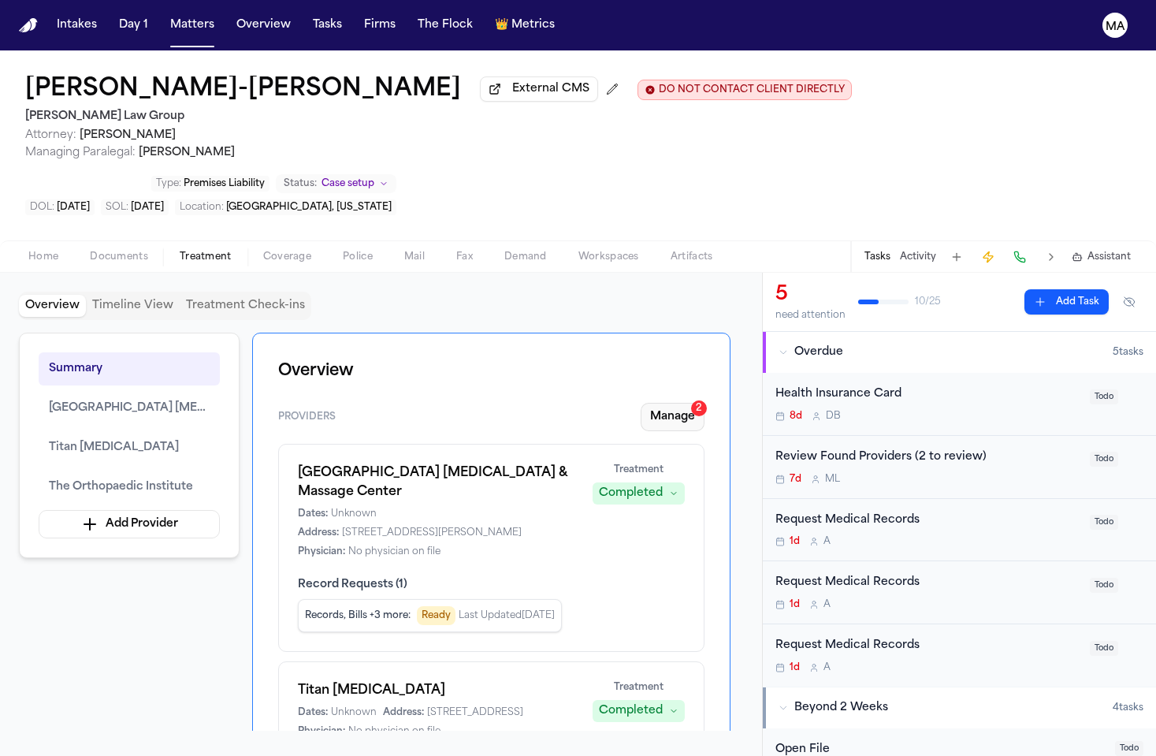
click at [707, 400] on div "2" at bounding box center [699, 408] width 16 height 16
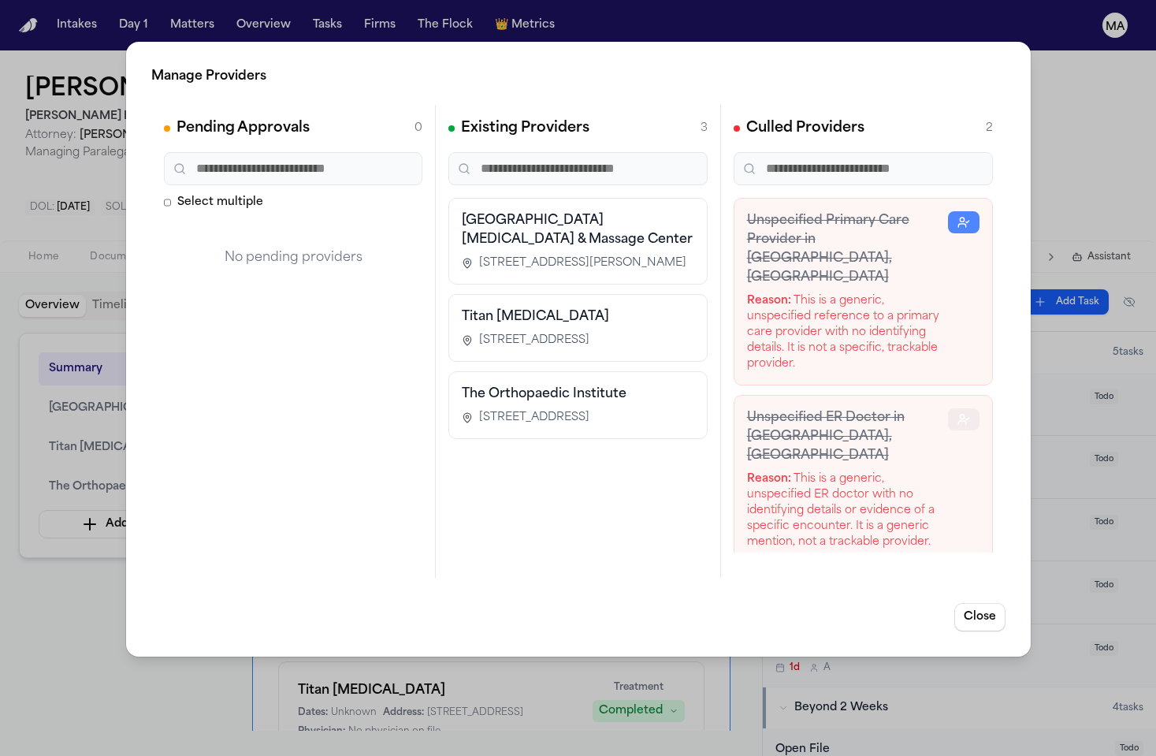
click at [979, 408] on button "button" at bounding box center [964, 419] width 32 height 22
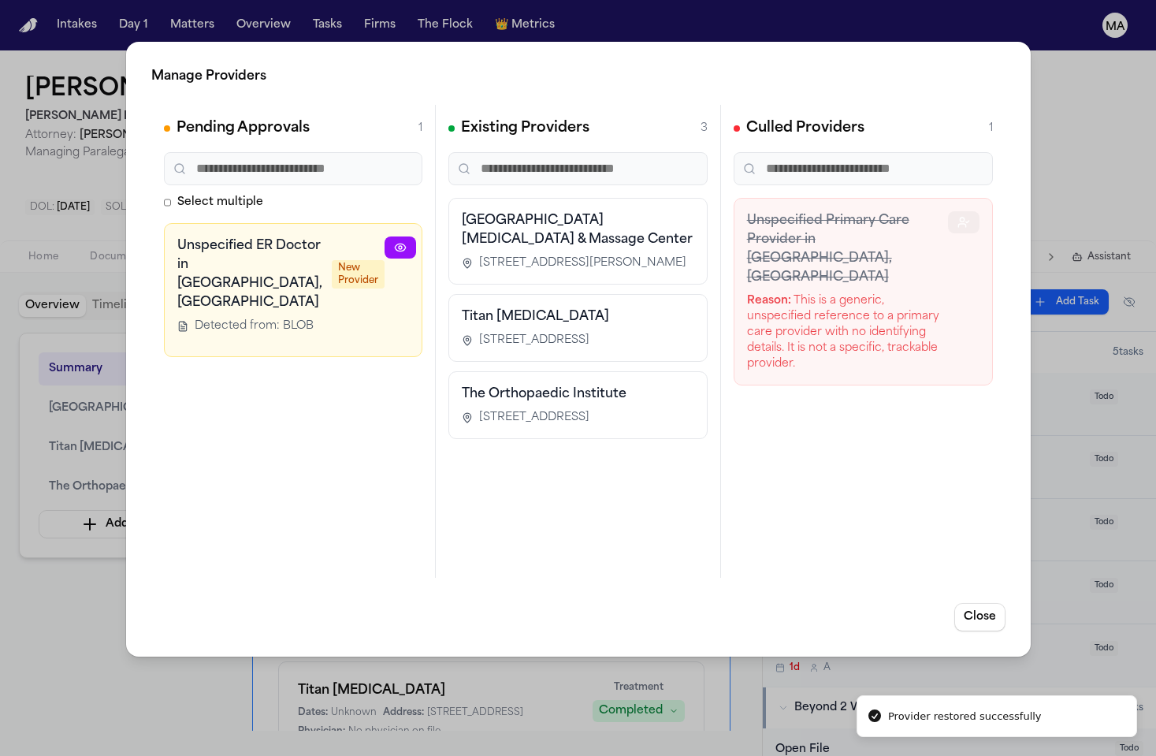
click at [979, 211] on button "button" at bounding box center [964, 222] width 32 height 22
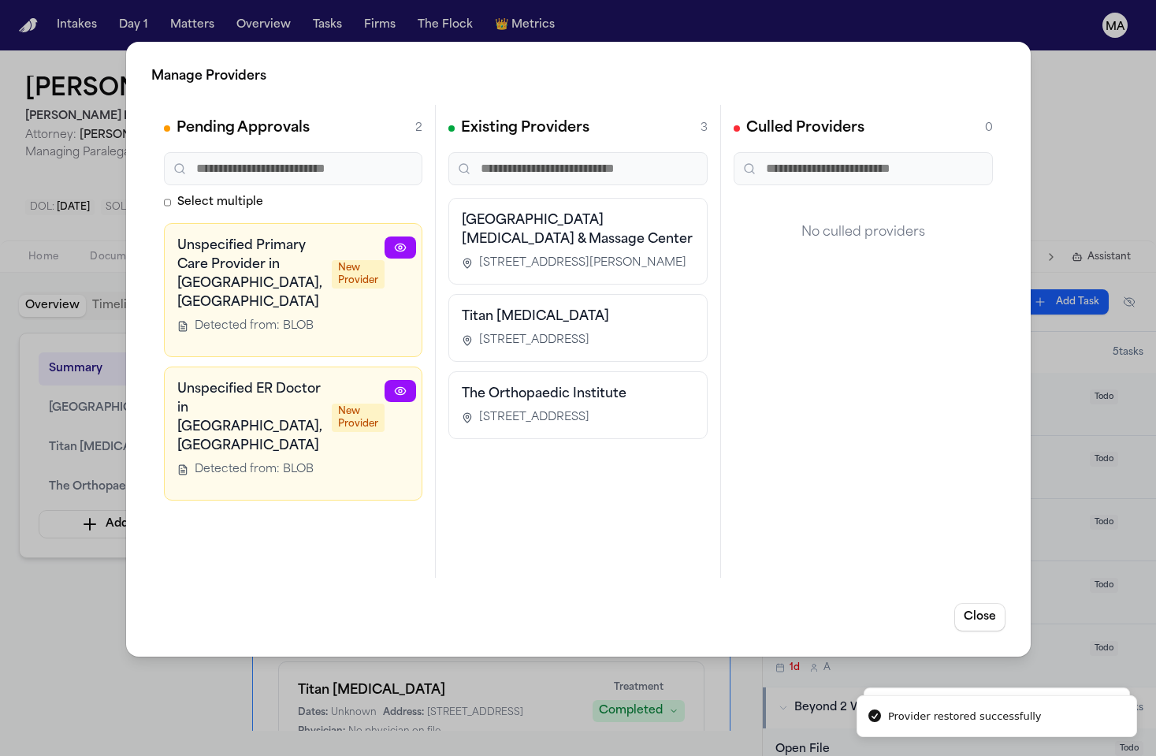
click at [508, 385] on icon "button" at bounding box center [514, 391] width 13 height 13
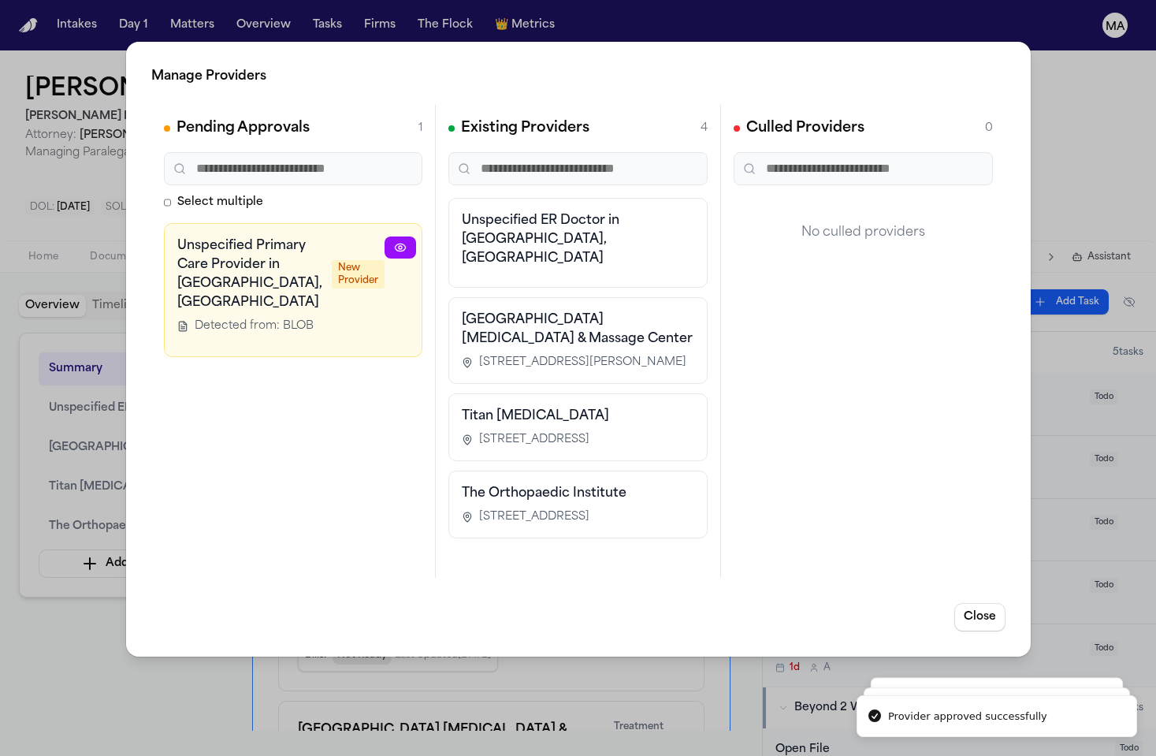
click at [508, 241] on icon "button" at bounding box center [514, 247] width 13 height 13
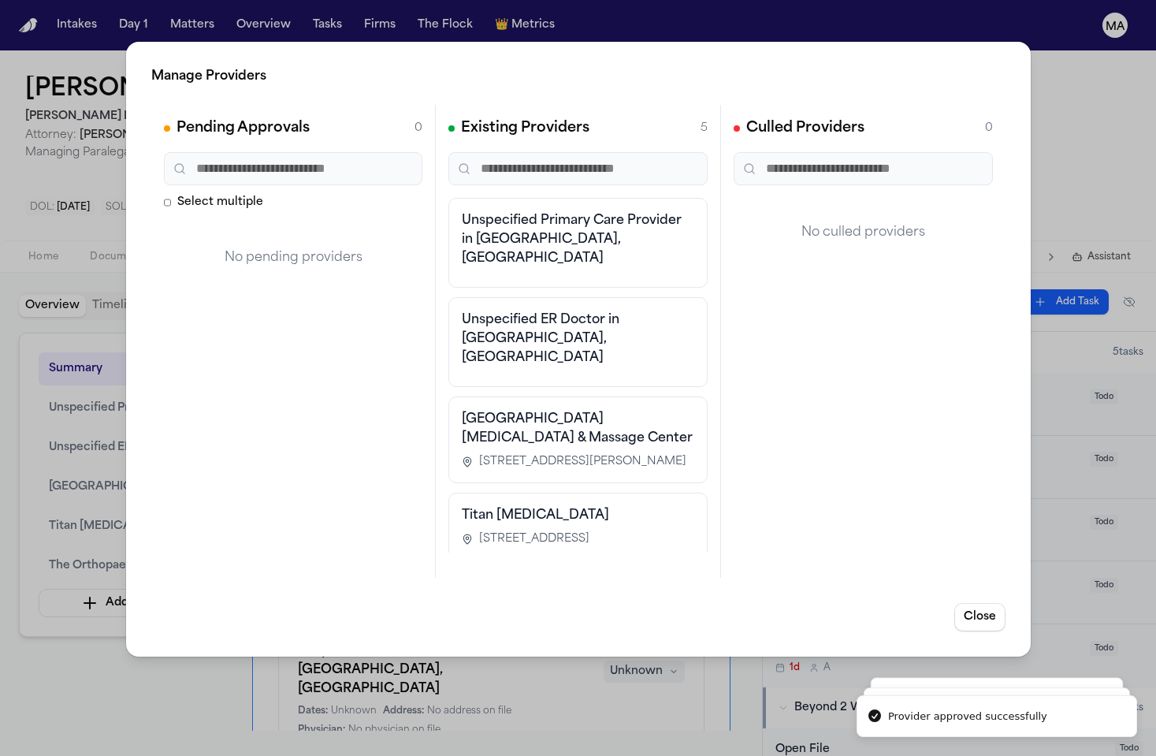
click at [80, 393] on div "Manage Providers Pending Approvals 0 Select multiple No pending providers Exist…" at bounding box center [578, 378] width 1156 height 756
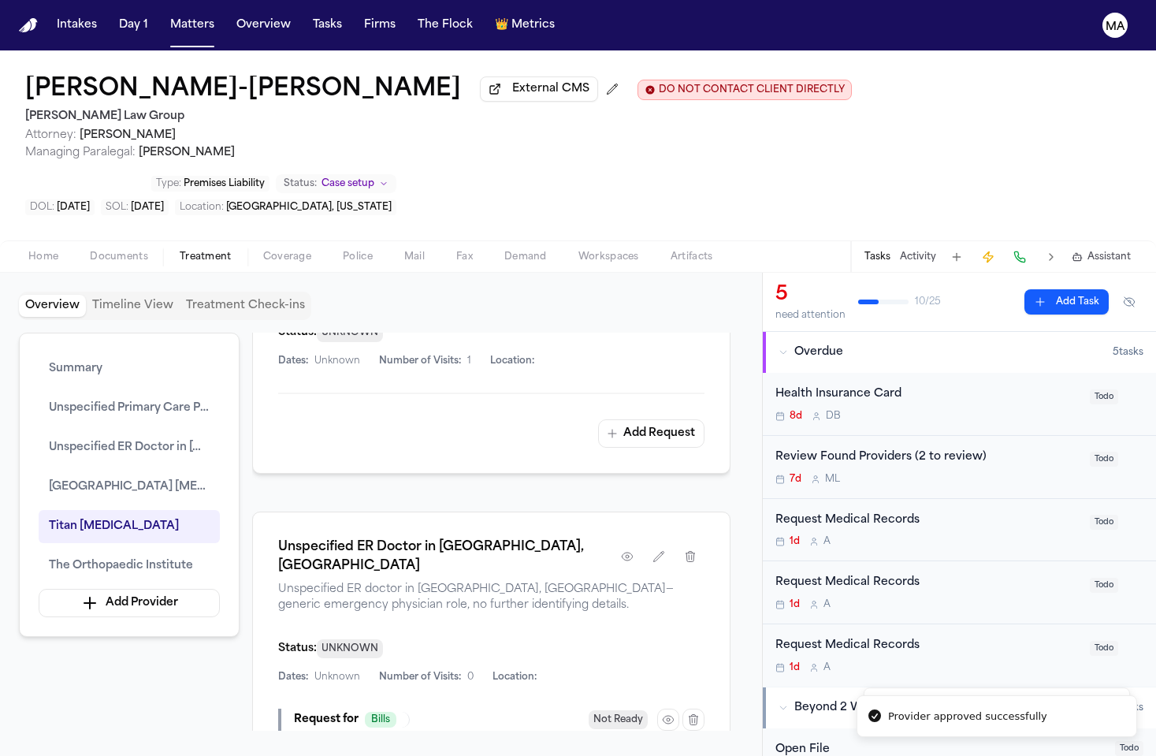
scroll to position [519, 0]
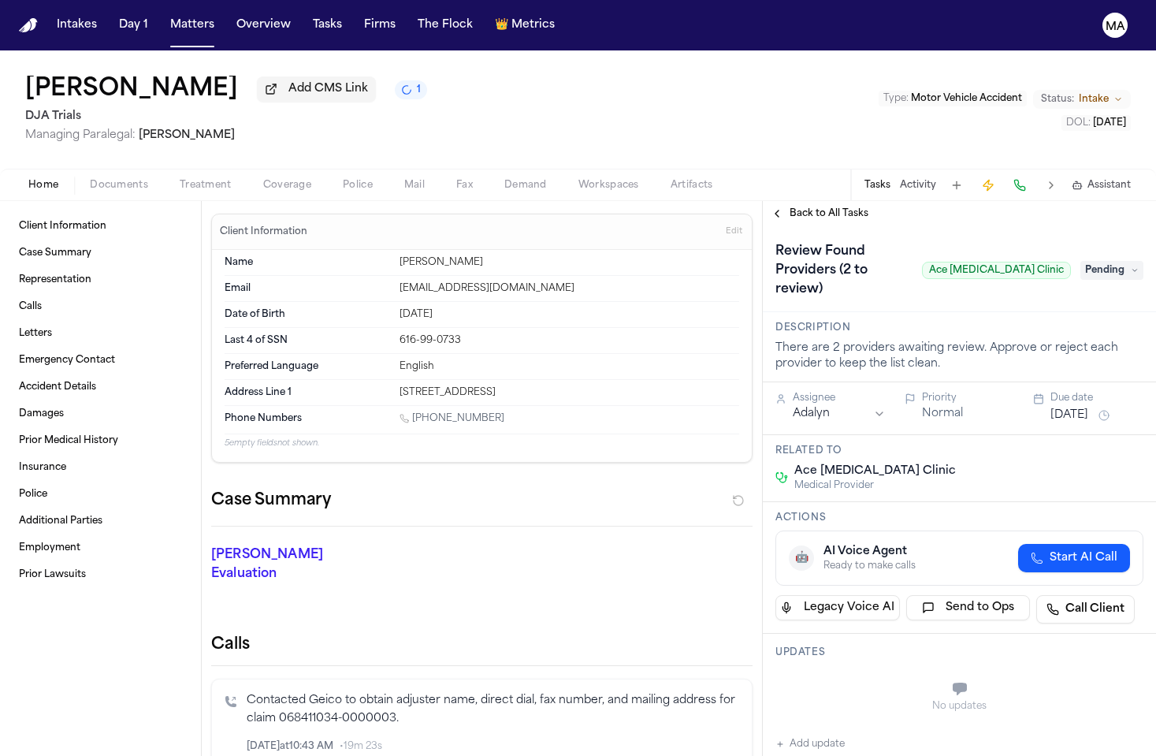
click at [102, 176] on button "Documents" at bounding box center [119, 185] width 90 height 19
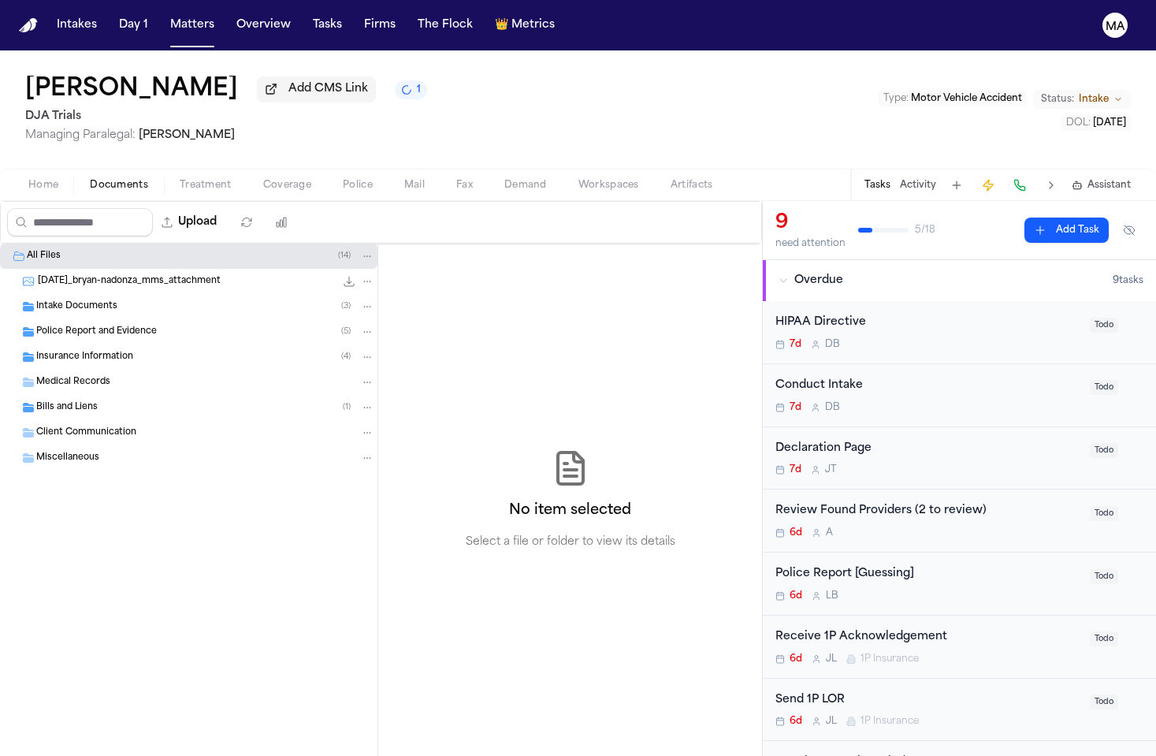
click at [81, 351] on span "Insurance Information" at bounding box center [84, 357] width 97 height 13
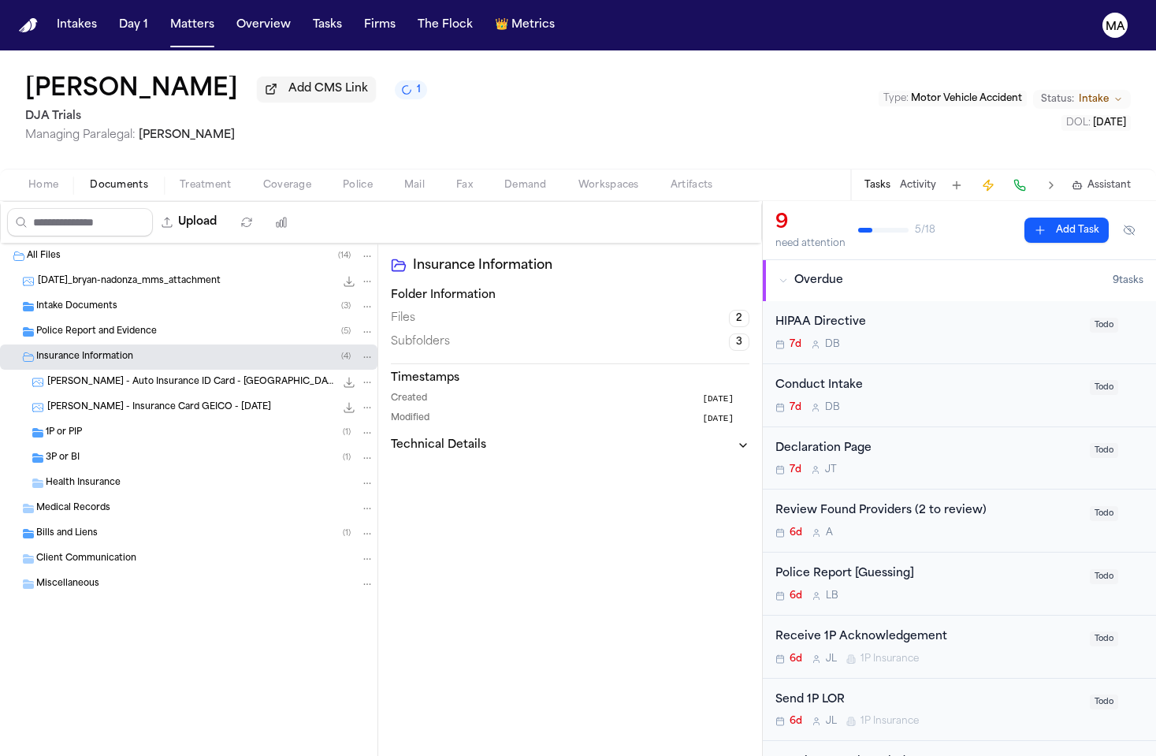
click at [96, 426] on div "1P or PIP ( 1 )" at bounding box center [210, 433] width 329 height 14
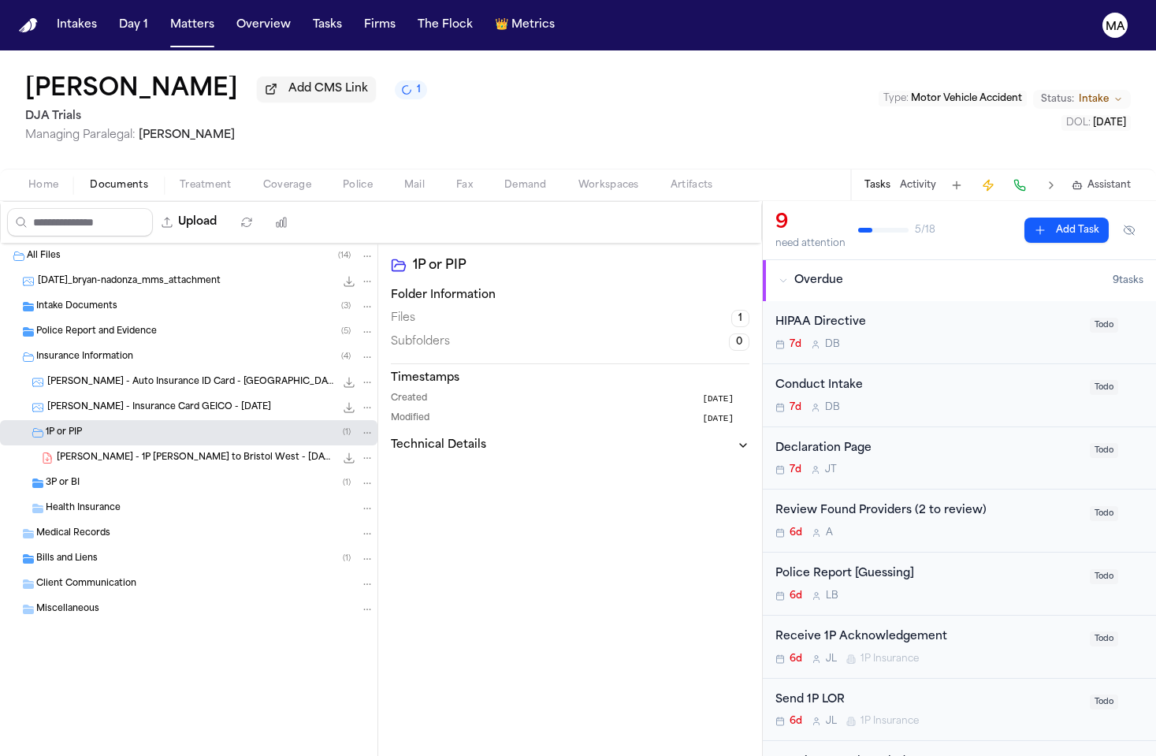
click at [96, 426] on div "1P or PIP ( 1 )" at bounding box center [210, 433] width 329 height 14
click at [90, 445] on div "3P or BI ( 1 )" at bounding box center [189, 457] width 378 height 25
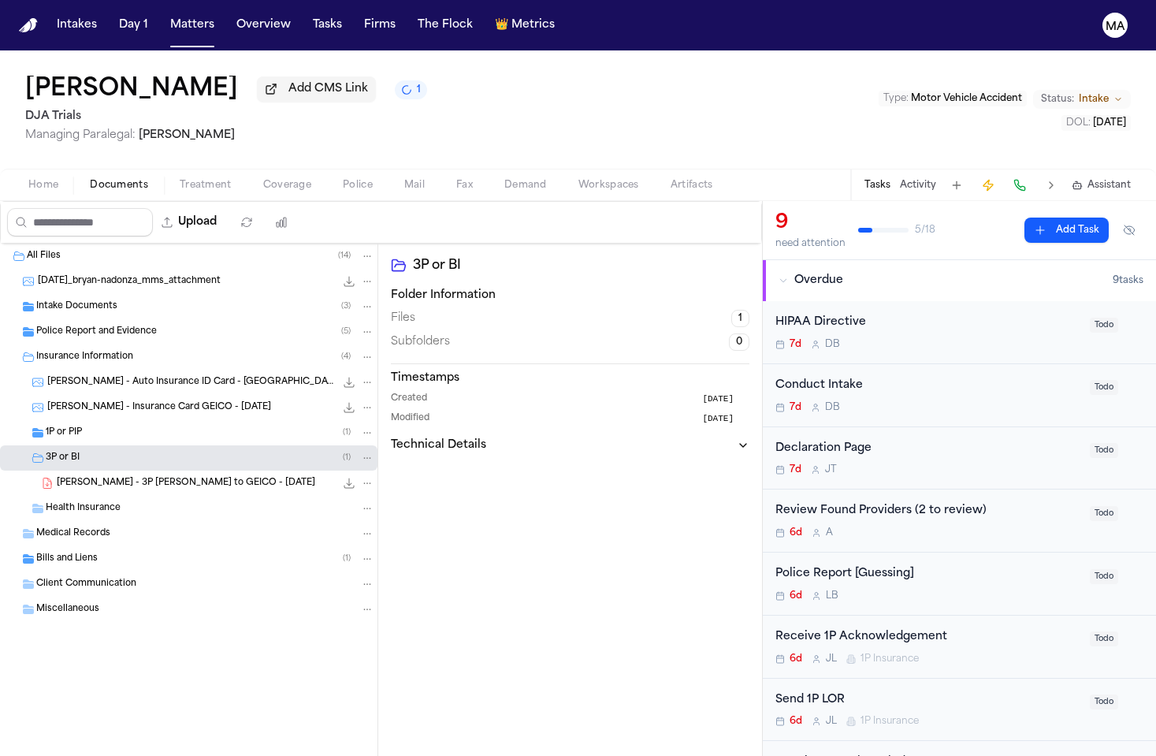
click at [90, 445] on div "3P or BI ( 1 )" at bounding box center [189, 457] width 378 height 25
click at [91, 527] on div "Bills and Liens ( 1 )" at bounding box center [205, 534] width 338 height 14
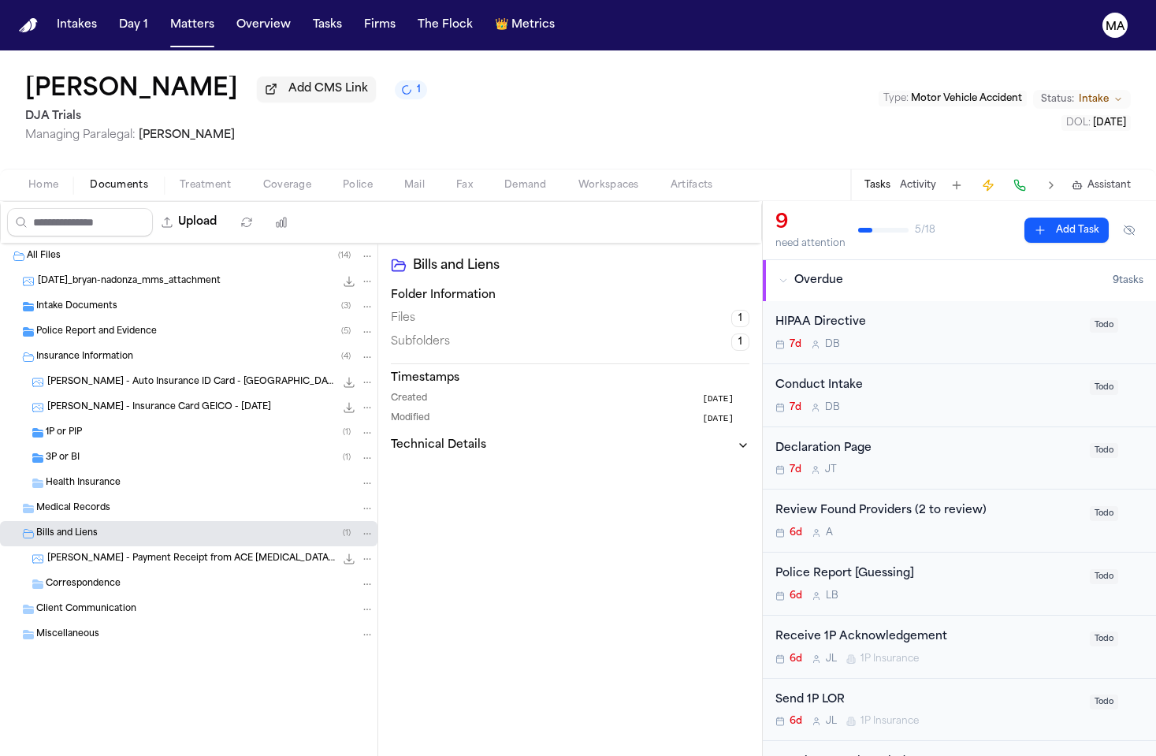
click at [91, 527] on div "Bills and Liens ( 1 )" at bounding box center [205, 534] width 338 height 14
click at [84, 294] on div "Intake Documents ( 3 )" at bounding box center [189, 306] width 378 height 25
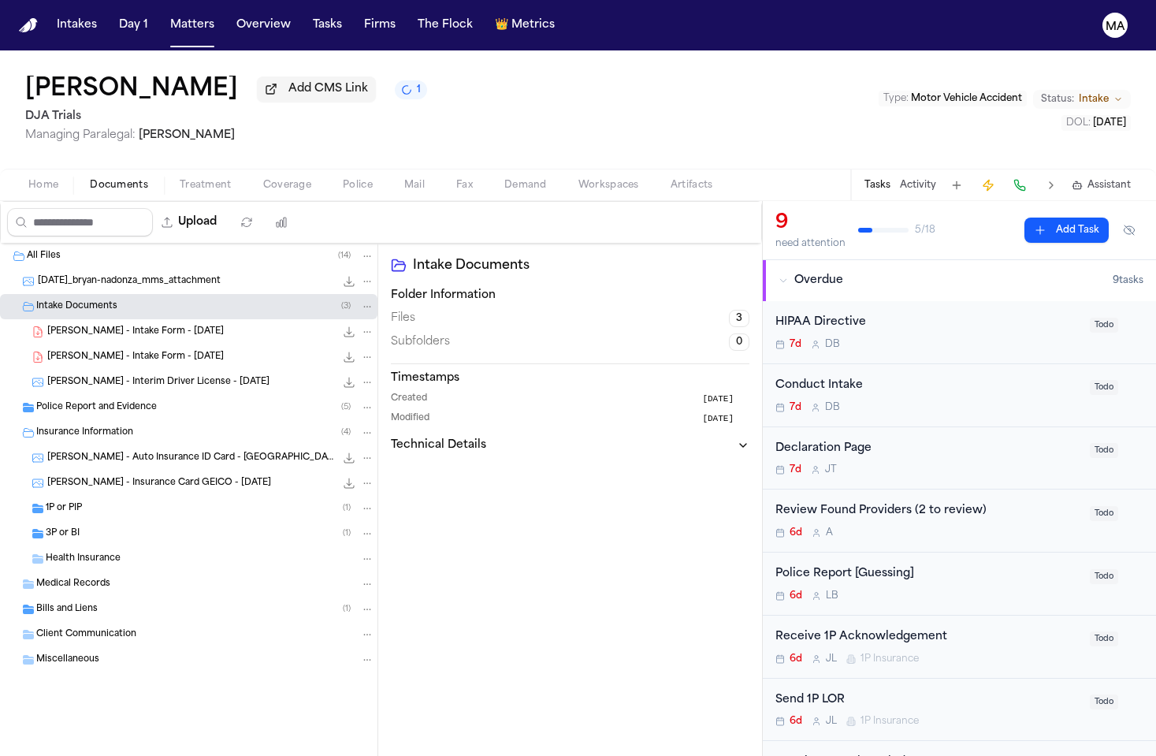
click at [84, 294] on div "Intake Documents ( 3 )" at bounding box center [189, 306] width 378 height 25
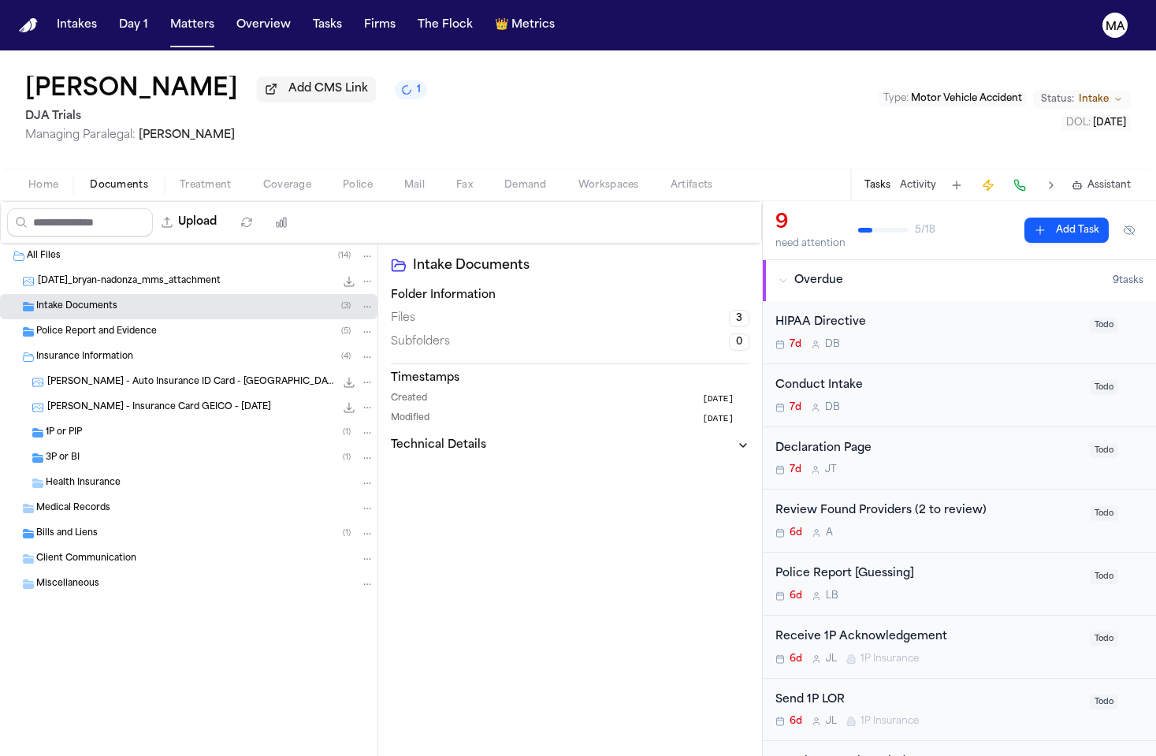
click at [90, 326] on span "Police Report and Evidence" at bounding box center [96, 332] width 121 height 13
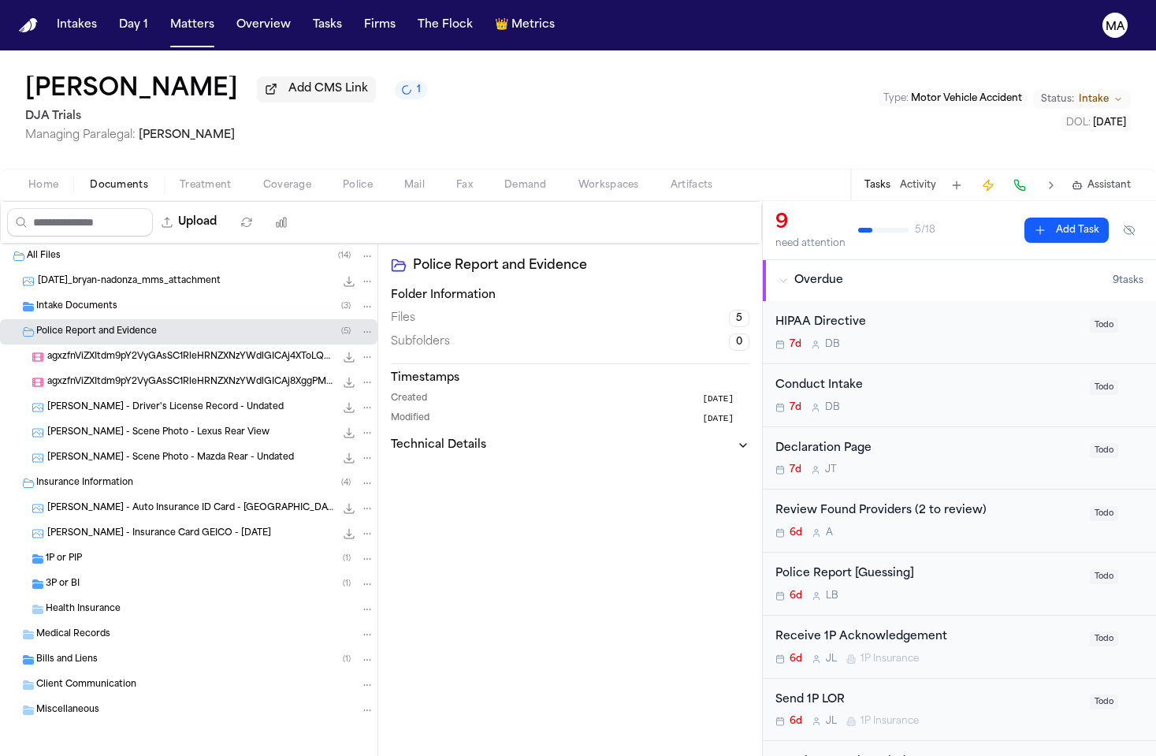
click at [90, 326] on span "Police Report and Evidence" at bounding box center [96, 332] width 121 height 13
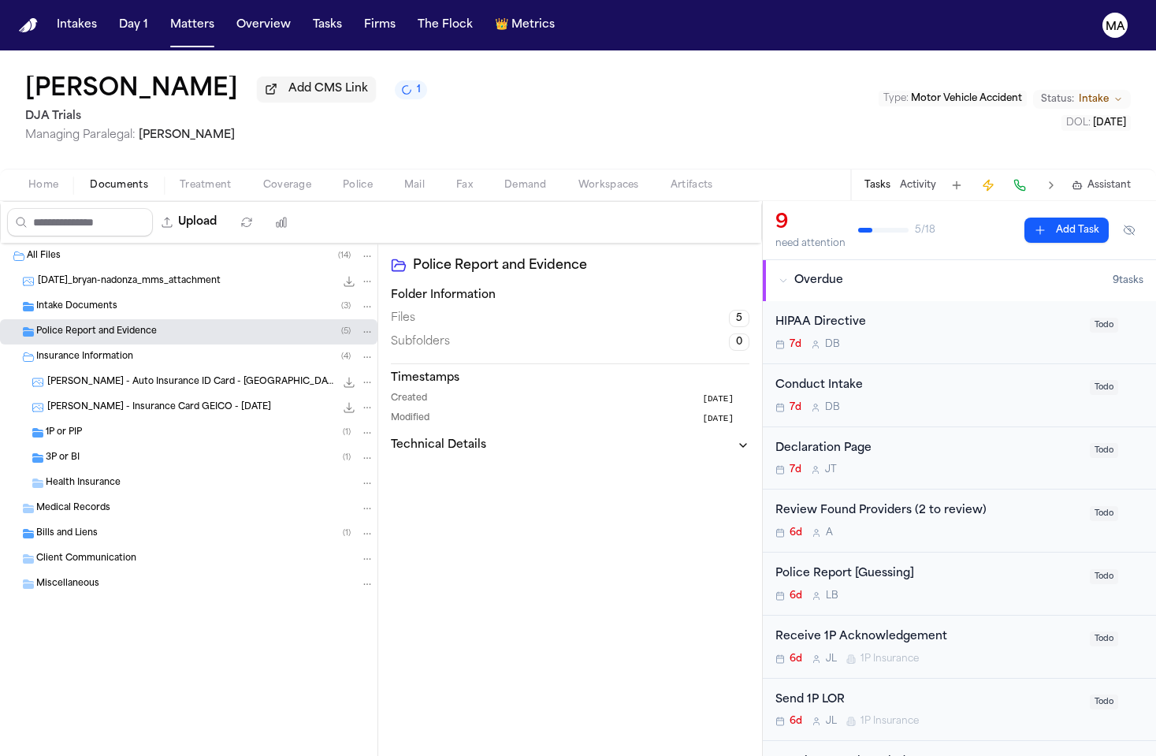
click at [143, 93] on div "Bryan Nadonza Add CMS Link 1 DJA Trials Managing Paralegal: Michelle Landazabal…" at bounding box center [578, 109] width 1156 height 118
click at [180, 179] on span "Treatment" at bounding box center [206, 185] width 52 height 13
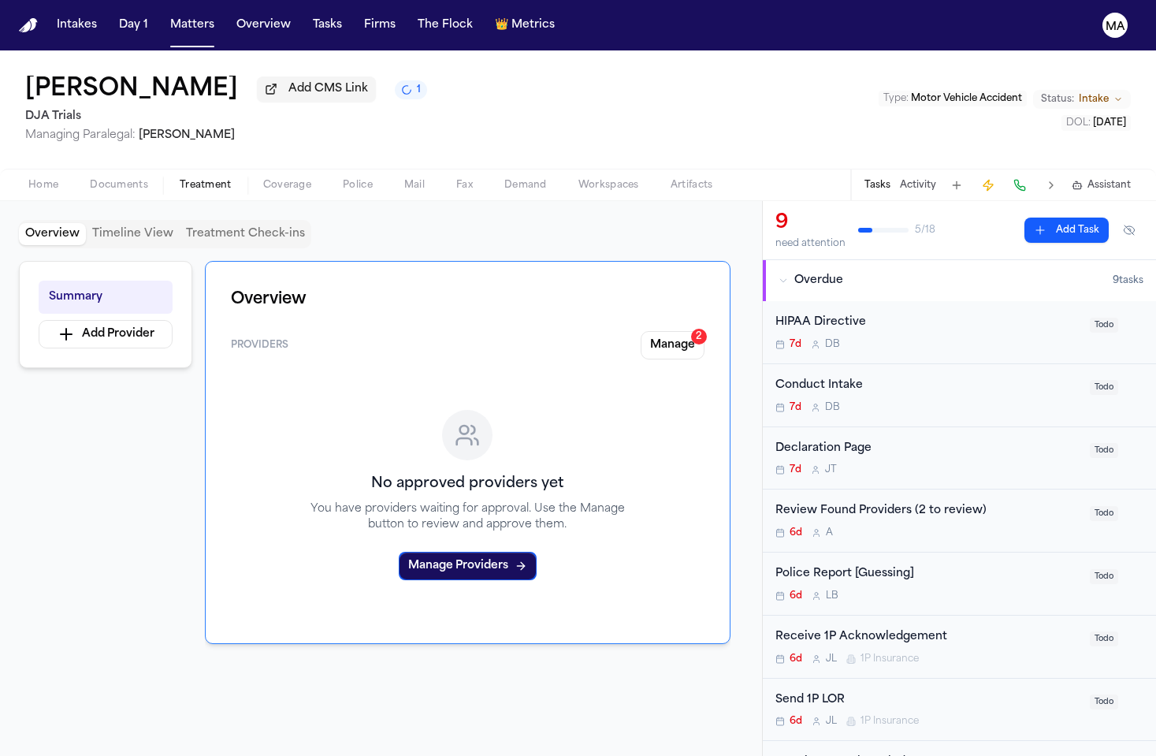
click at [699, 331] on div "Providers Manage 2 No approved providers yet You have providers waiting for app…" at bounding box center [468, 474] width 474 height 287
click at [700, 331] on button "Manage 2" at bounding box center [673, 345] width 64 height 28
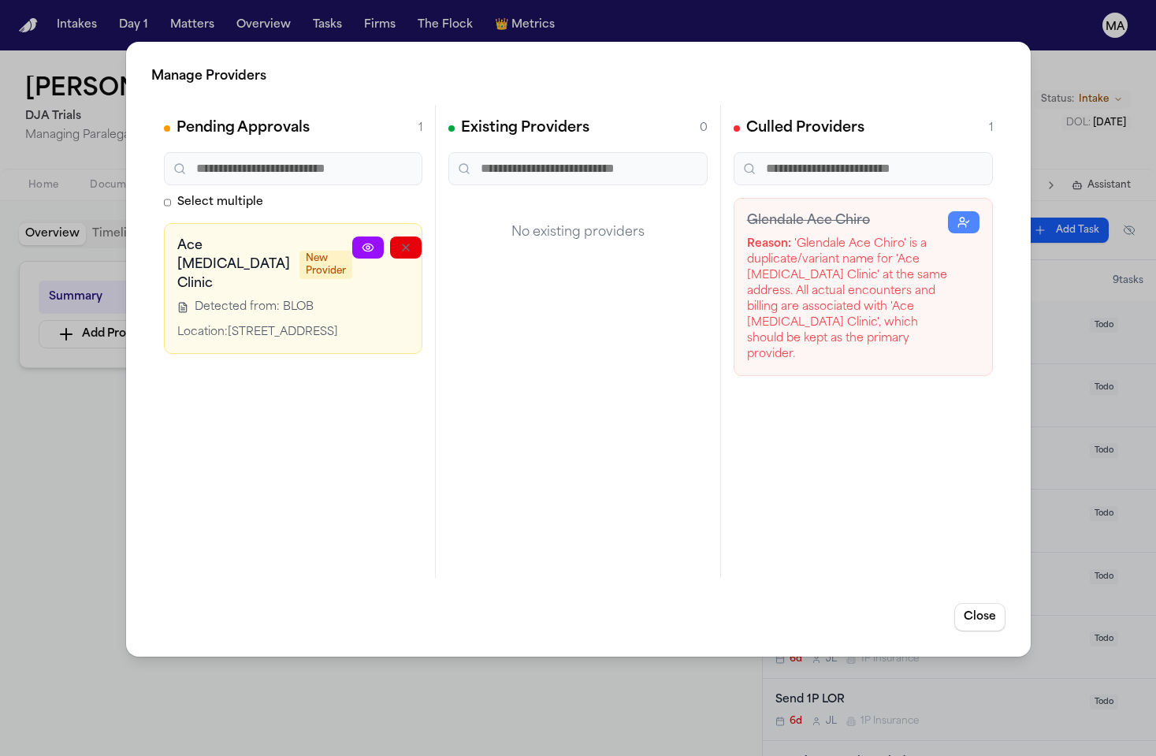
click at [477, 244] on icon "button" at bounding box center [481, 247] width 9 height 6
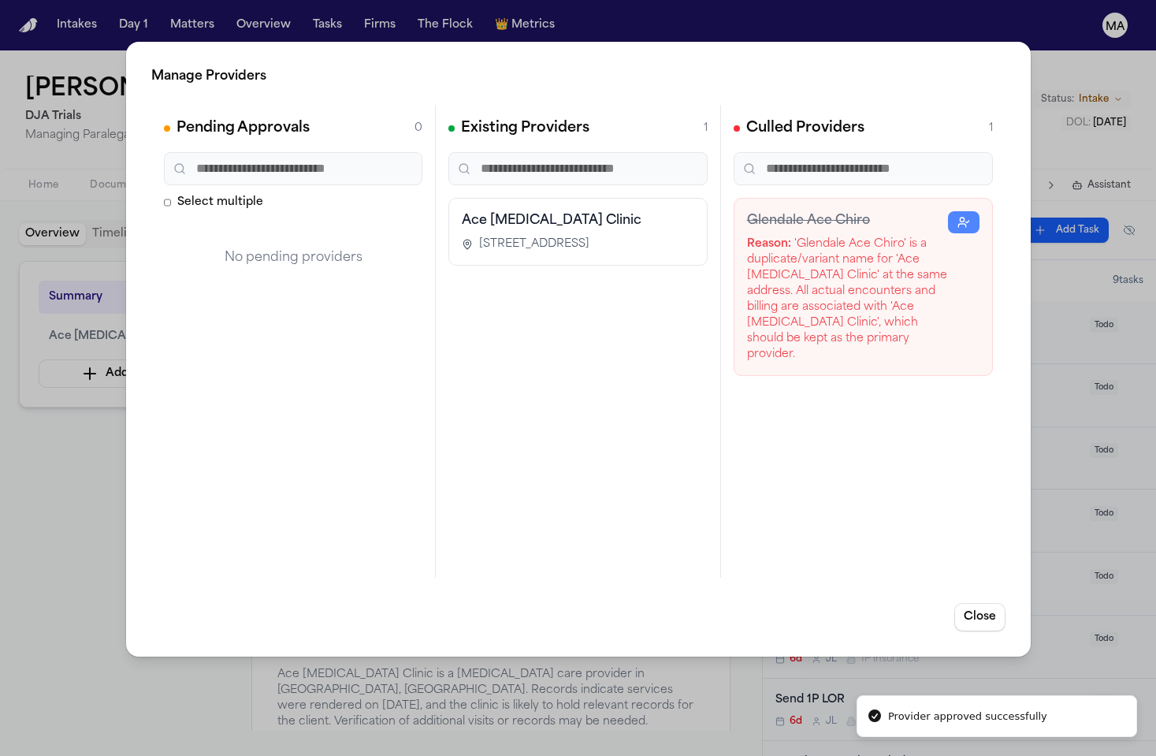
click at [75, 300] on div "Manage Providers Pending Approvals 0 Select multiple No pending providers Exist…" at bounding box center [578, 378] width 1156 height 756
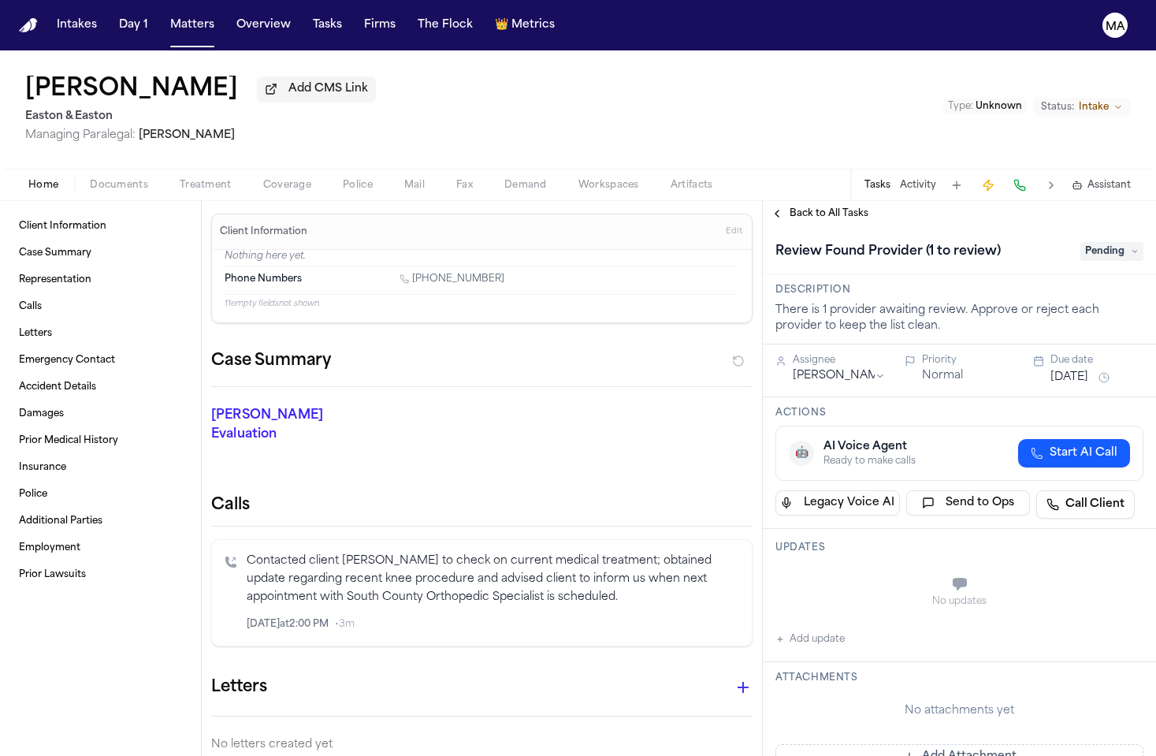
click at [180, 179] on span "Treatment" at bounding box center [206, 185] width 52 height 13
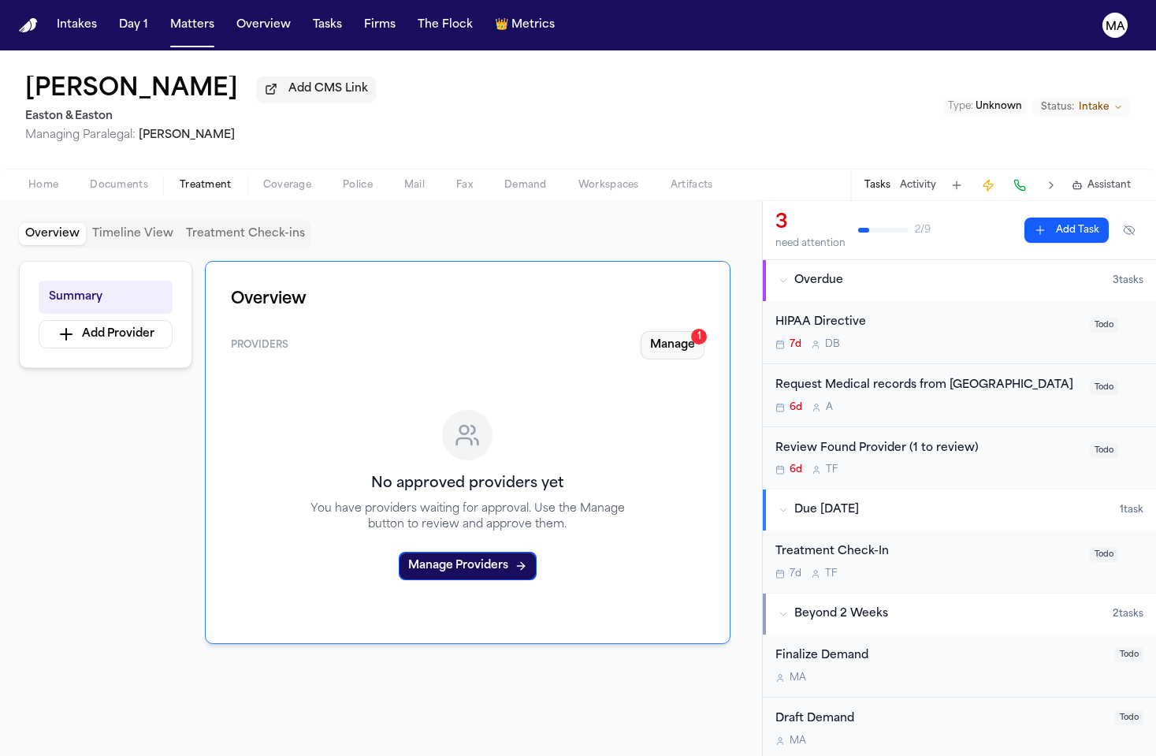
click at [705, 331] on button "Manage 1" at bounding box center [673, 345] width 64 height 28
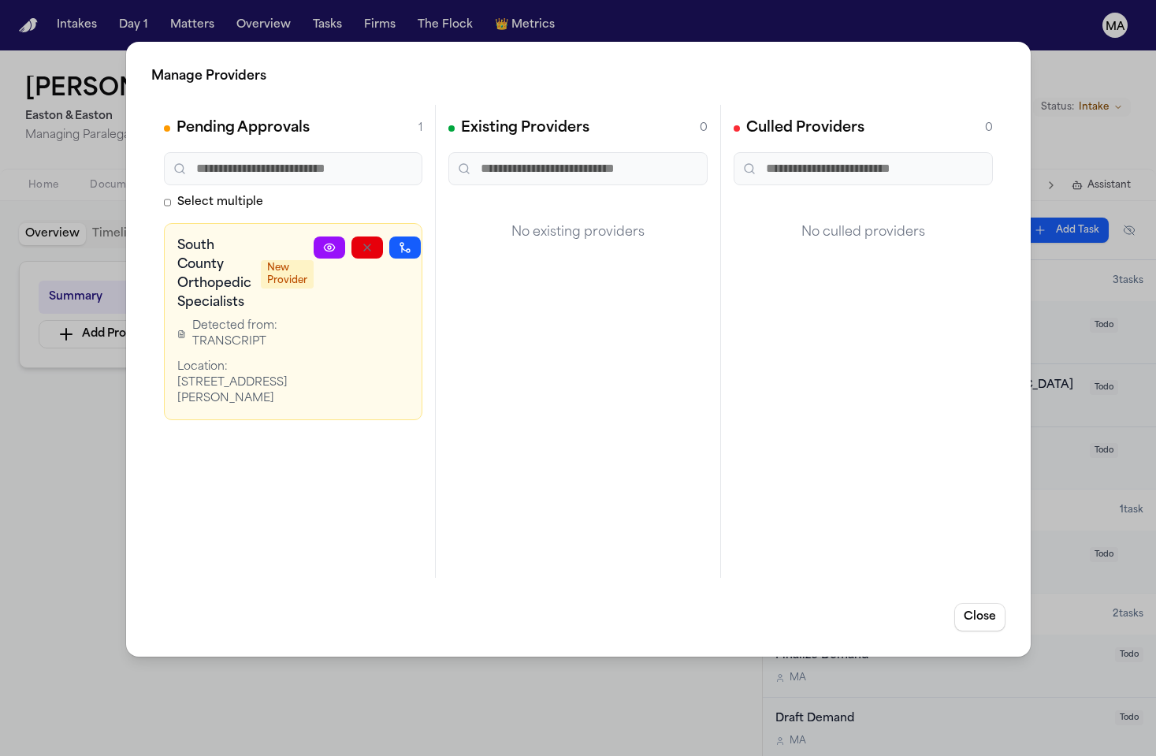
click at [437, 241] on icon "button" at bounding box center [443, 247] width 13 height 13
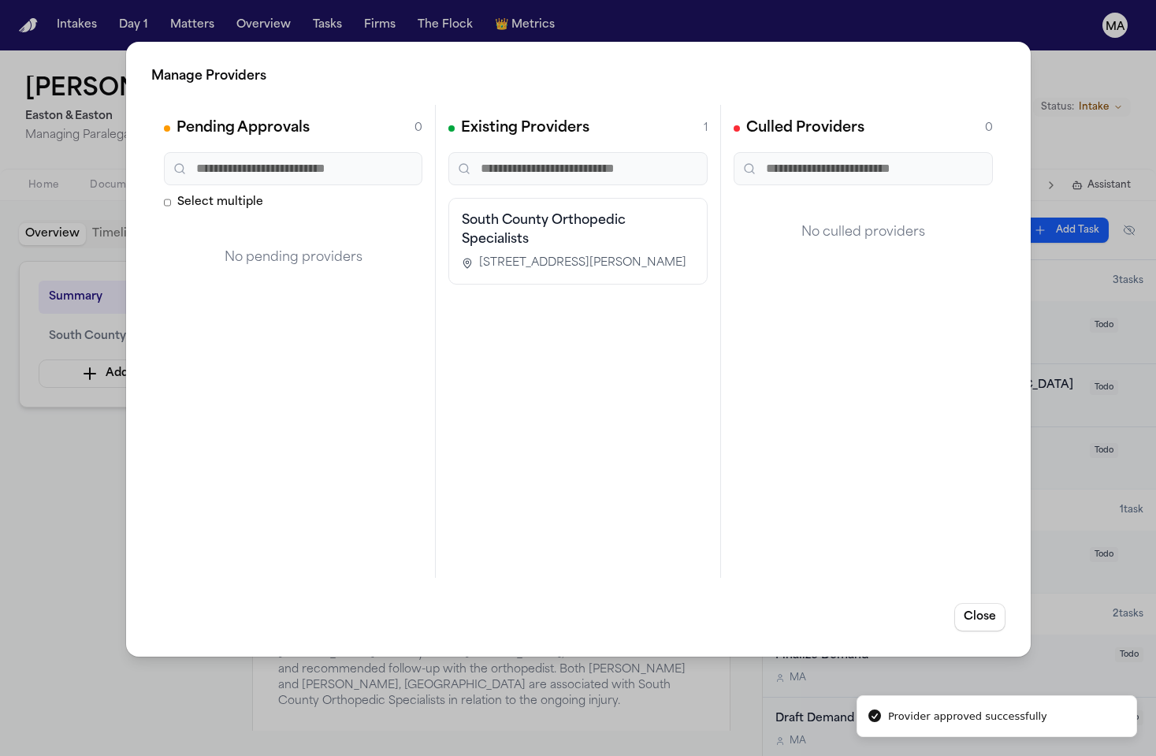
click at [96, 318] on div "Manage Providers Pending Approvals 0 Select multiple No pending providers Exist…" at bounding box center [578, 378] width 1156 height 756
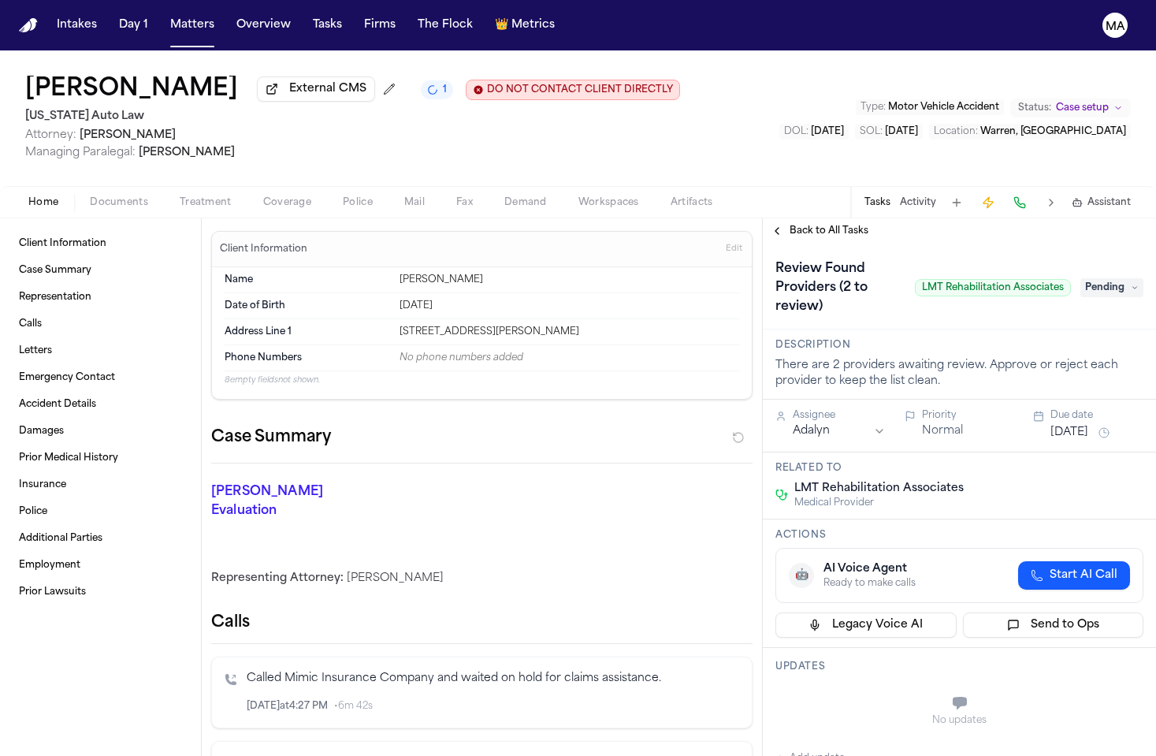
click at [90, 196] on span "Documents" at bounding box center [119, 202] width 58 height 13
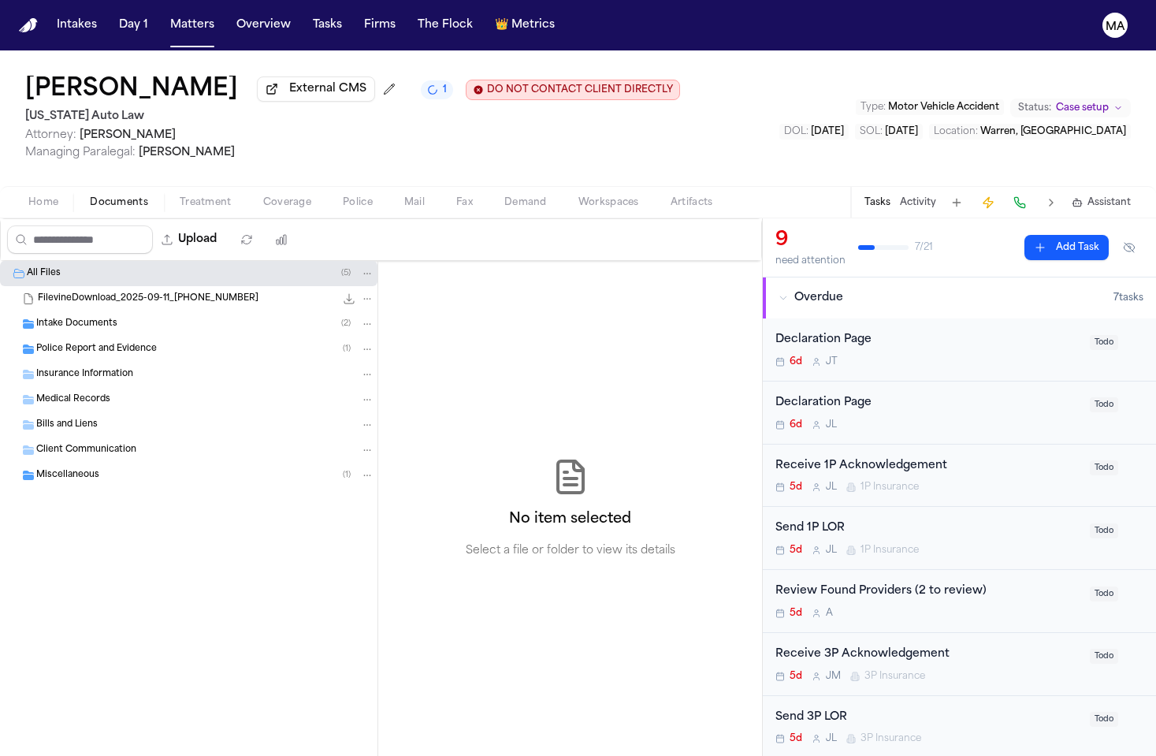
click at [106, 463] on div "Miscellaneous ( 1 )" at bounding box center [189, 475] width 378 height 25
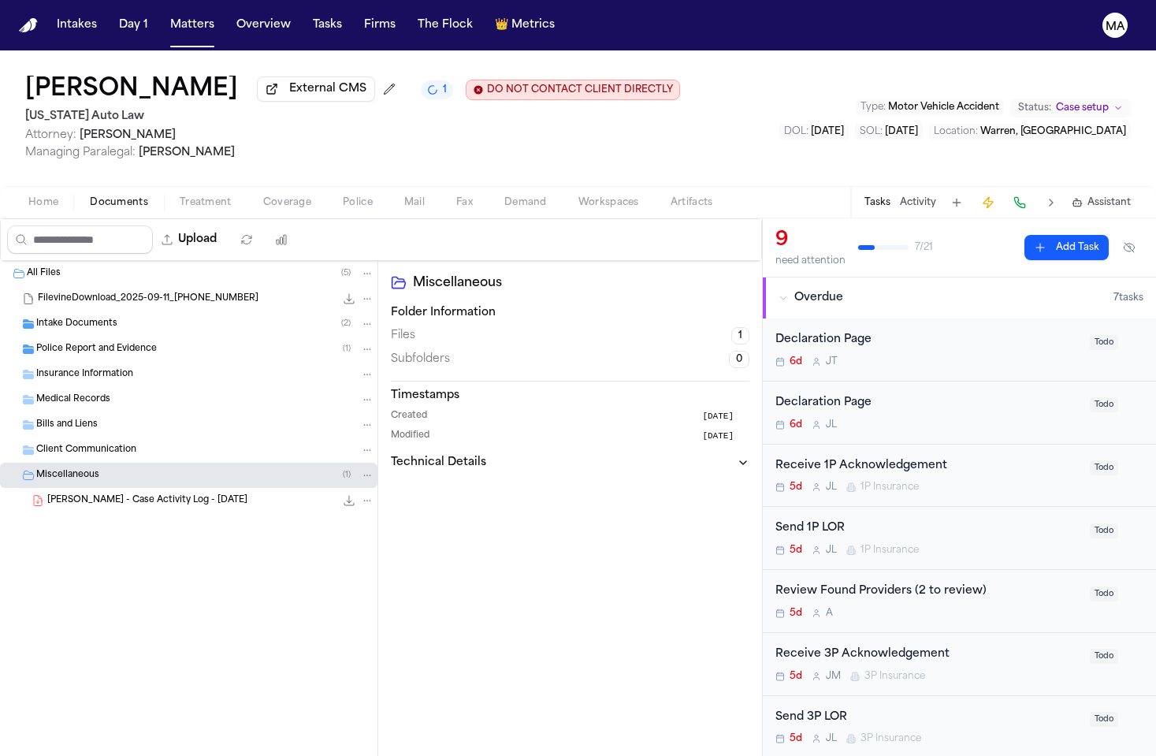
click at [104, 337] on div "Police Report and Evidence ( 1 )" at bounding box center [189, 349] width 378 height 25
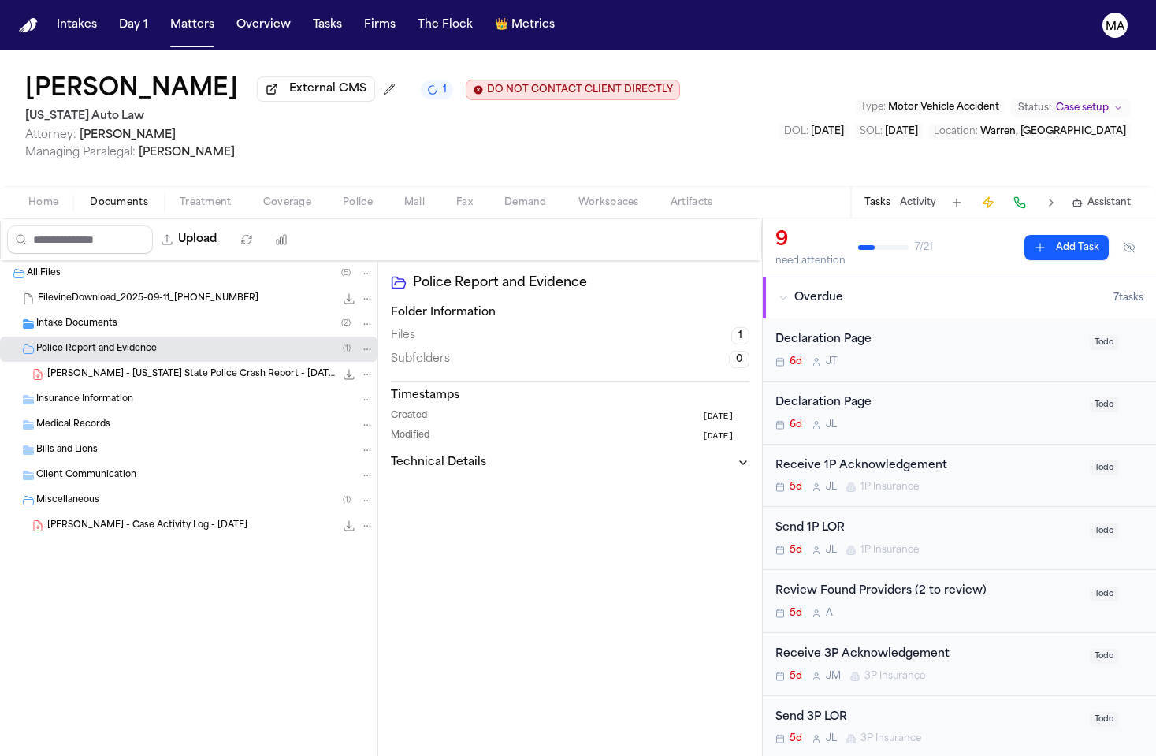
click at [99, 317] on div "Intake Documents ( 2 )" at bounding box center [205, 324] width 338 height 14
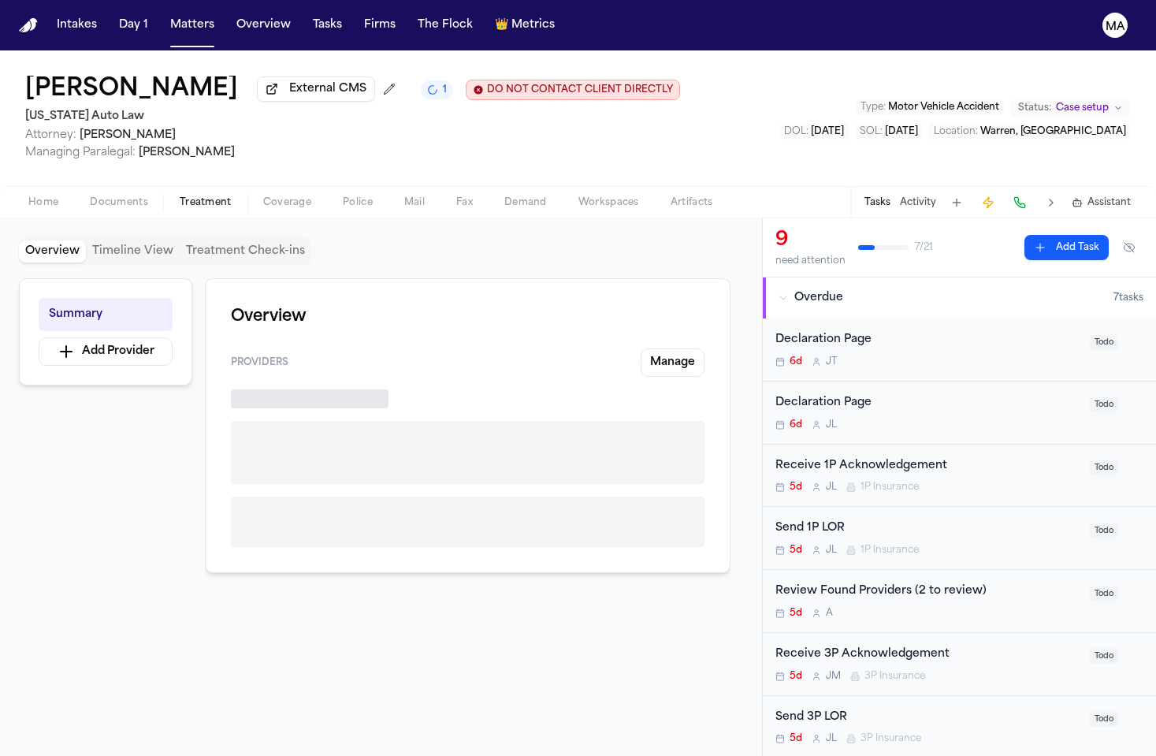
click at [180, 196] on span "Treatment" at bounding box center [206, 202] width 52 height 13
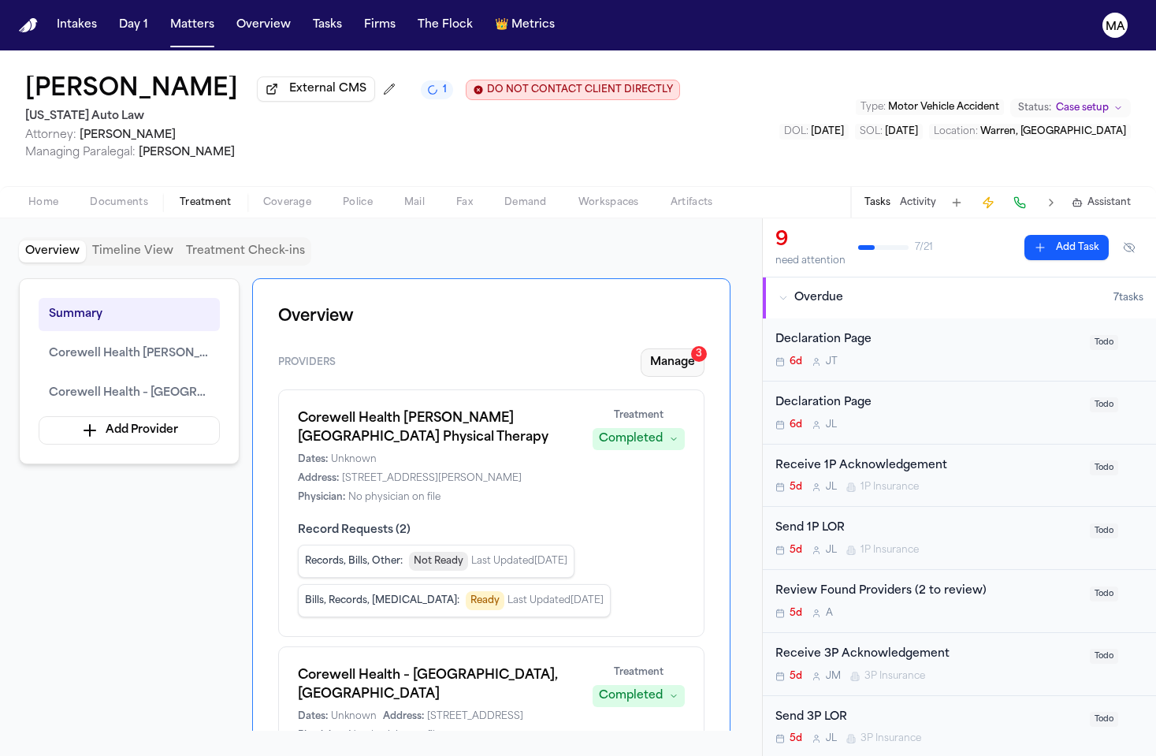
click at [700, 348] on button "Manage 3" at bounding box center [673, 362] width 64 height 28
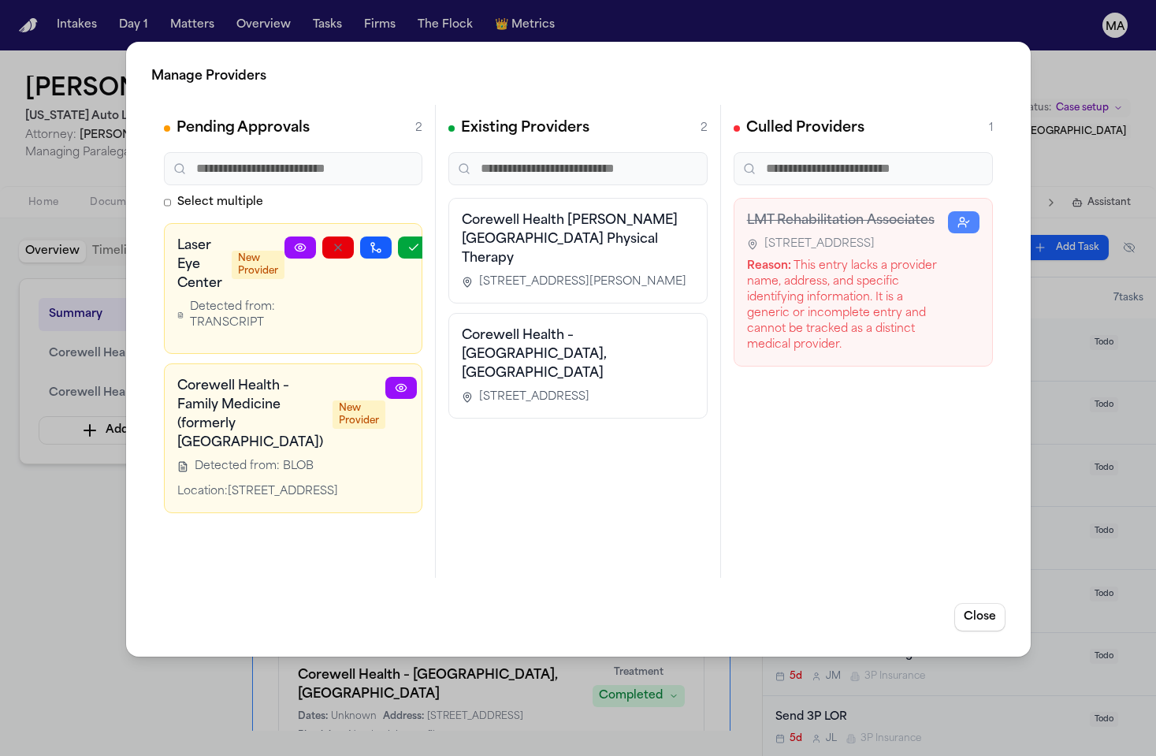
click at [400, 236] on button "button" at bounding box center [414, 247] width 32 height 22
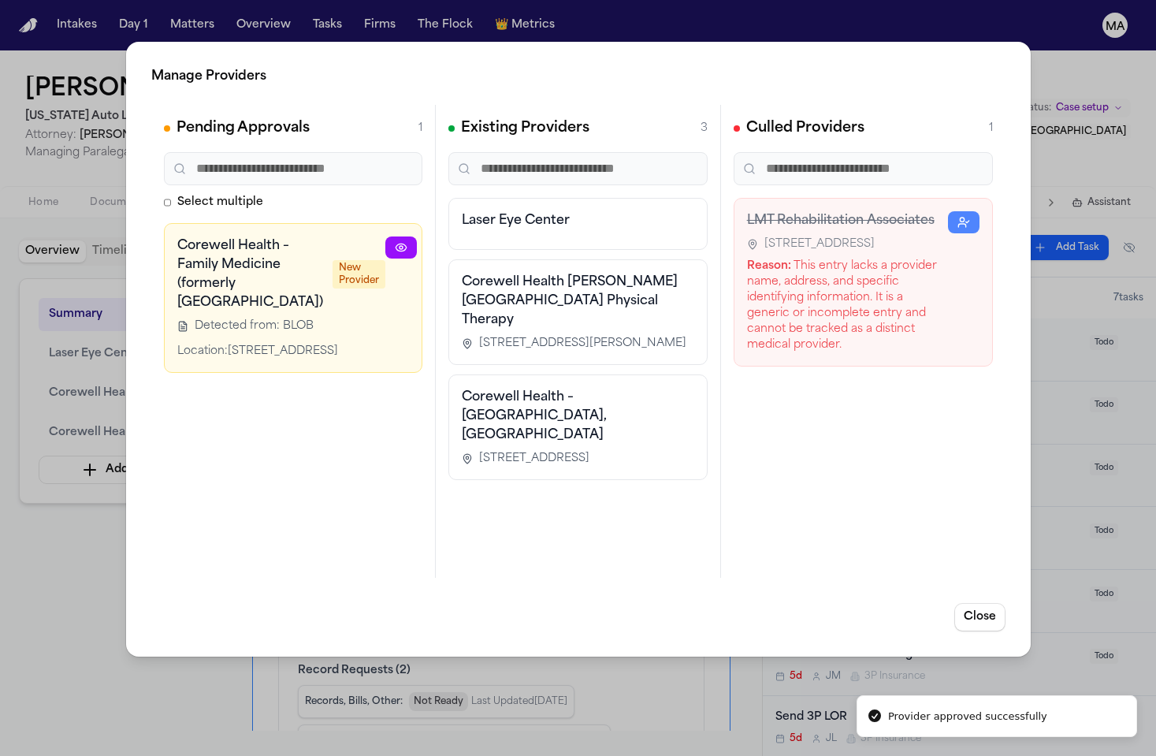
click at [508, 241] on icon "button" at bounding box center [514, 247] width 13 height 13
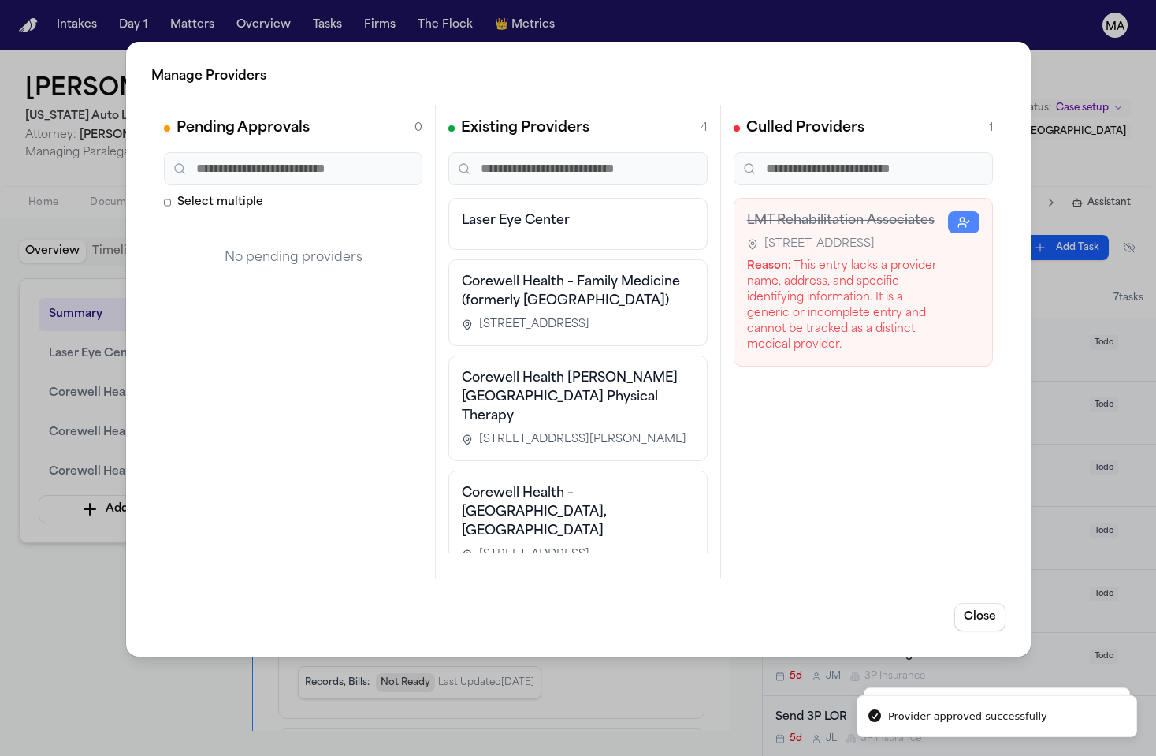
click at [69, 500] on div "Manage Providers Pending Approvals 0 Select multiple No pending providers Exist…" at bounding box center [578, 378] width 1156 height 756
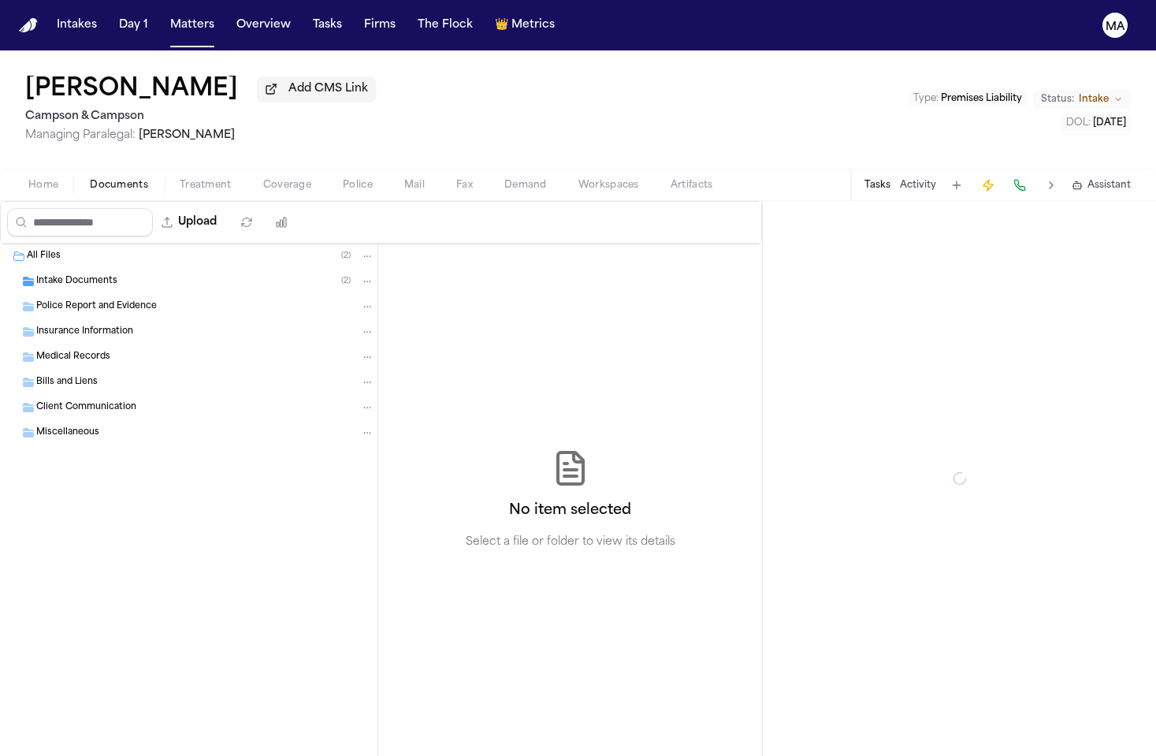
click at [99, 179] on span "Documents" at bounding box center [119, 185] width 58 height 13
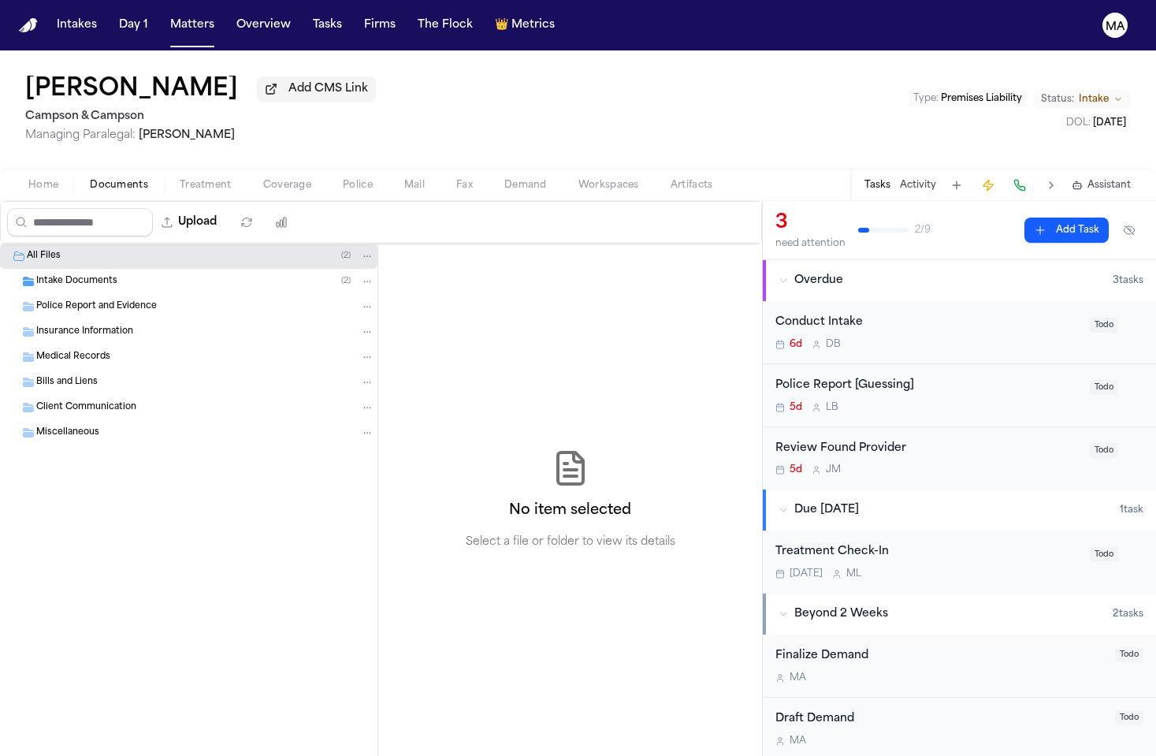
click at [118, 274] on div "Intake Documents ( 2 )" at bounding box center [205, 281] width 338 height 14
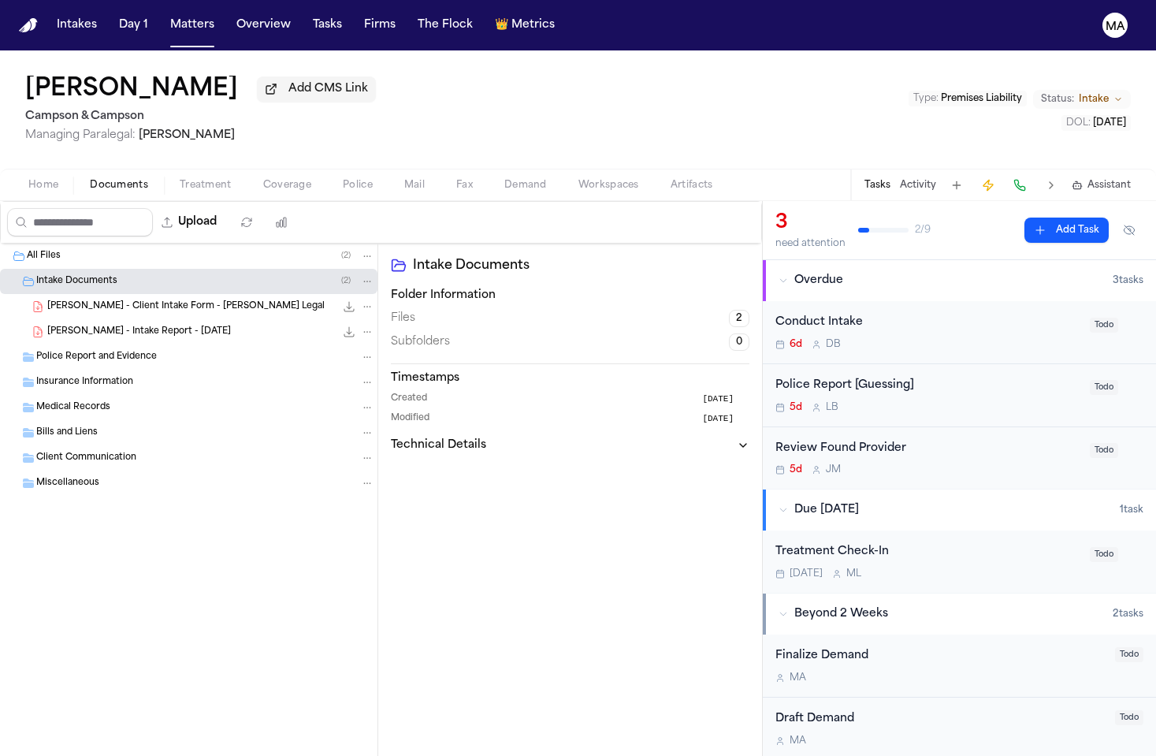
click at [110, 326] on span "[PERSON_NAME] - Intake Report - [DATE]" at bounding box center [139, 332] width 184 height 13
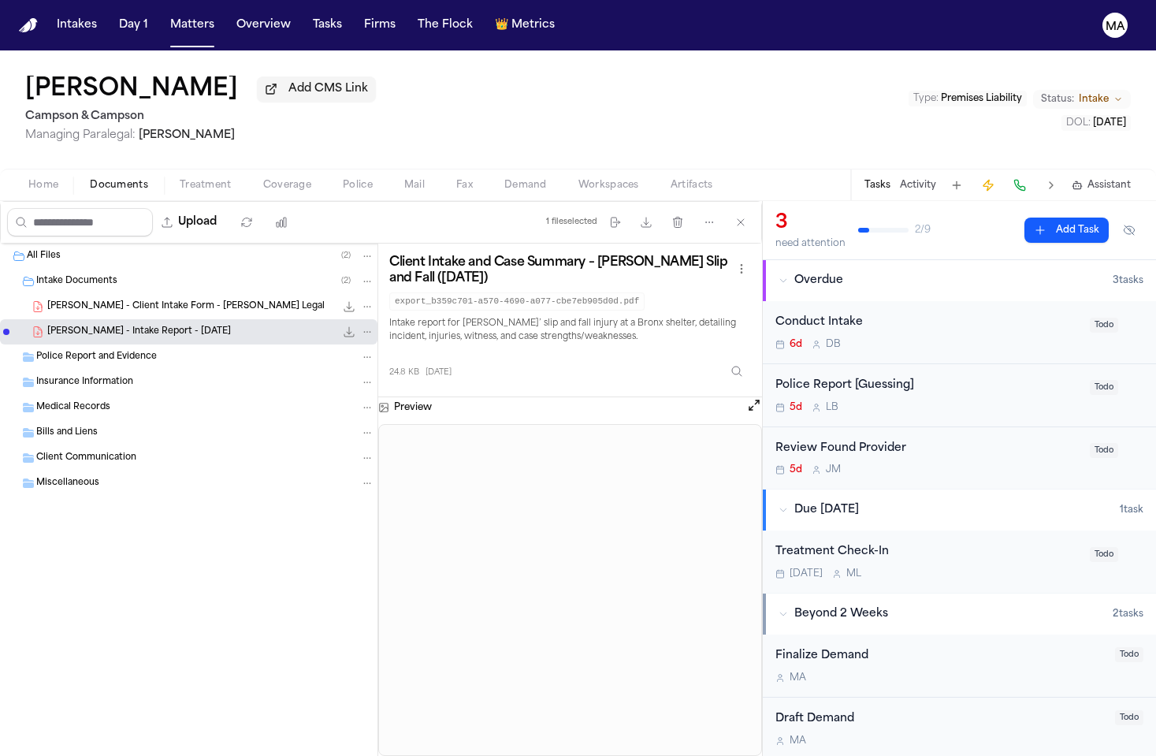
click at [112, 300] on span "R. Watkins - Client Intake Form - Finch Legal" at bounding box center [185, 306] width 277 height 13
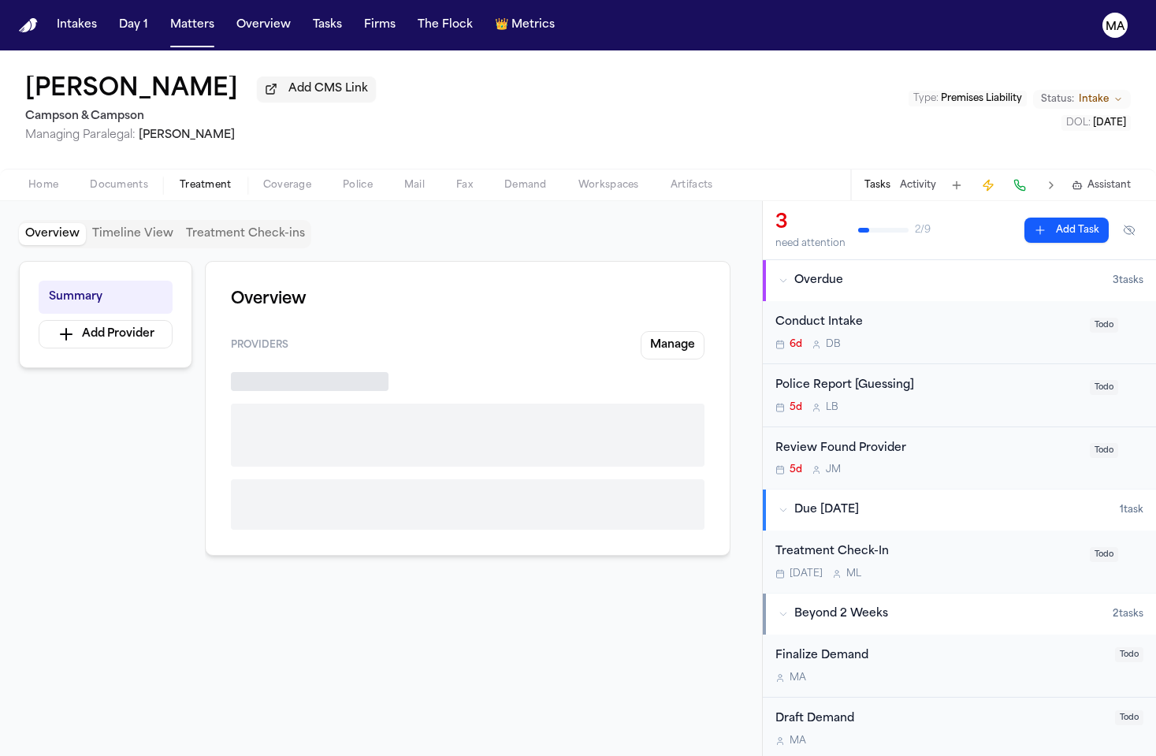
click at [180, 179] on span "Treatment" at bounding box center [206, 185] width 52 height 13
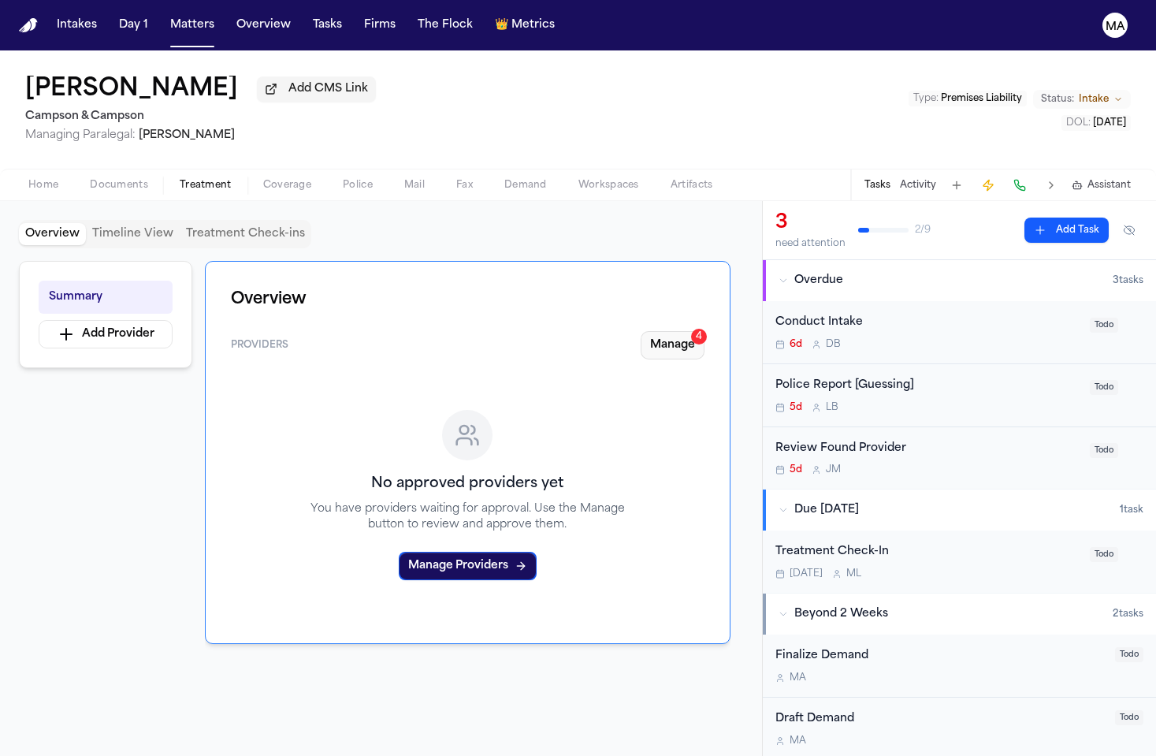
click at [703, 331] on button "Manage 4" at bounding box center [673, 345] width 64 height 28
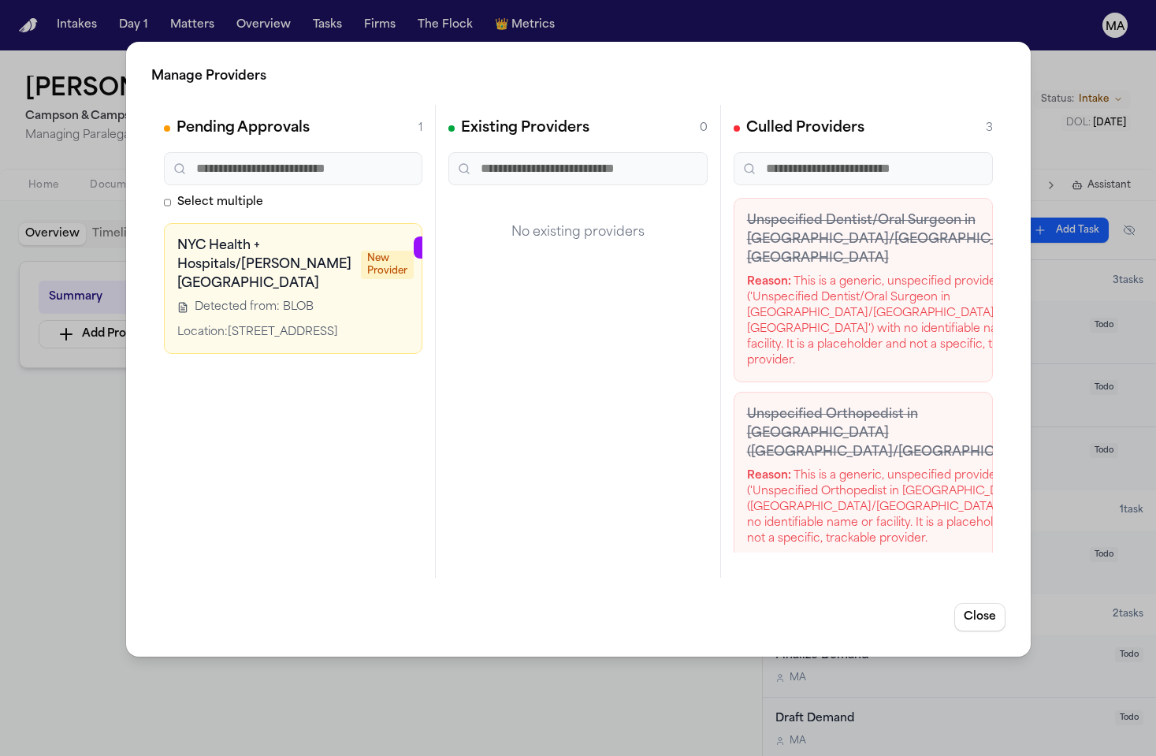
click at [413, 54] on div "Manage Providers Pending Approvals 1 Select multiple NYC Health + Hospitals/Jac…" at bounding box center [578, 378] width 1156 height 756
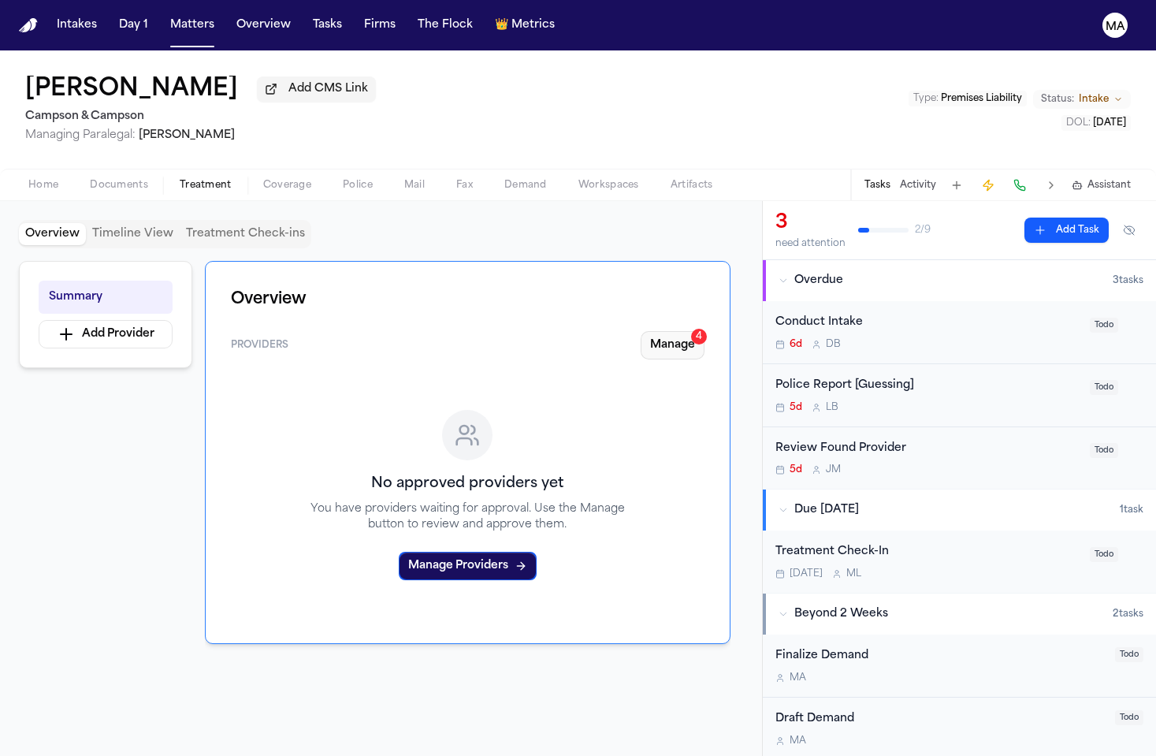
click at [705, 331] on button "Manage 4" at bounding box center [673, 345] width 64 height 28
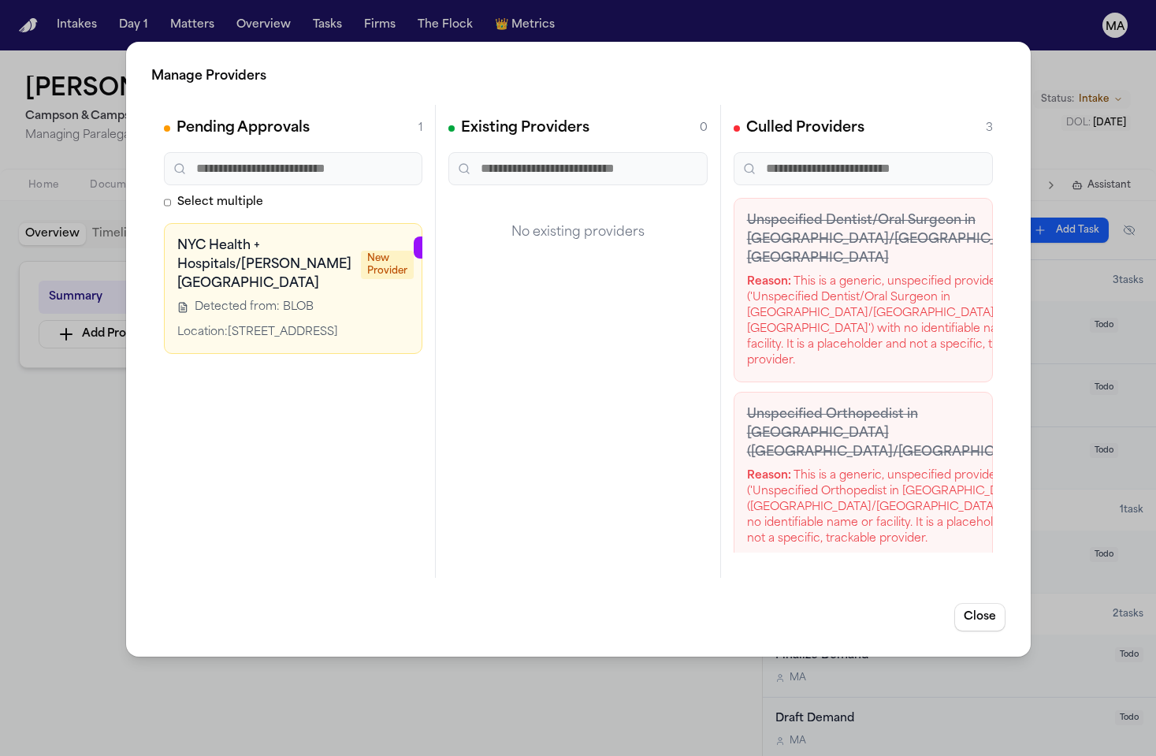
click at [527, 236] on button "button" at bounding box center [543, 247] width 32 height 22
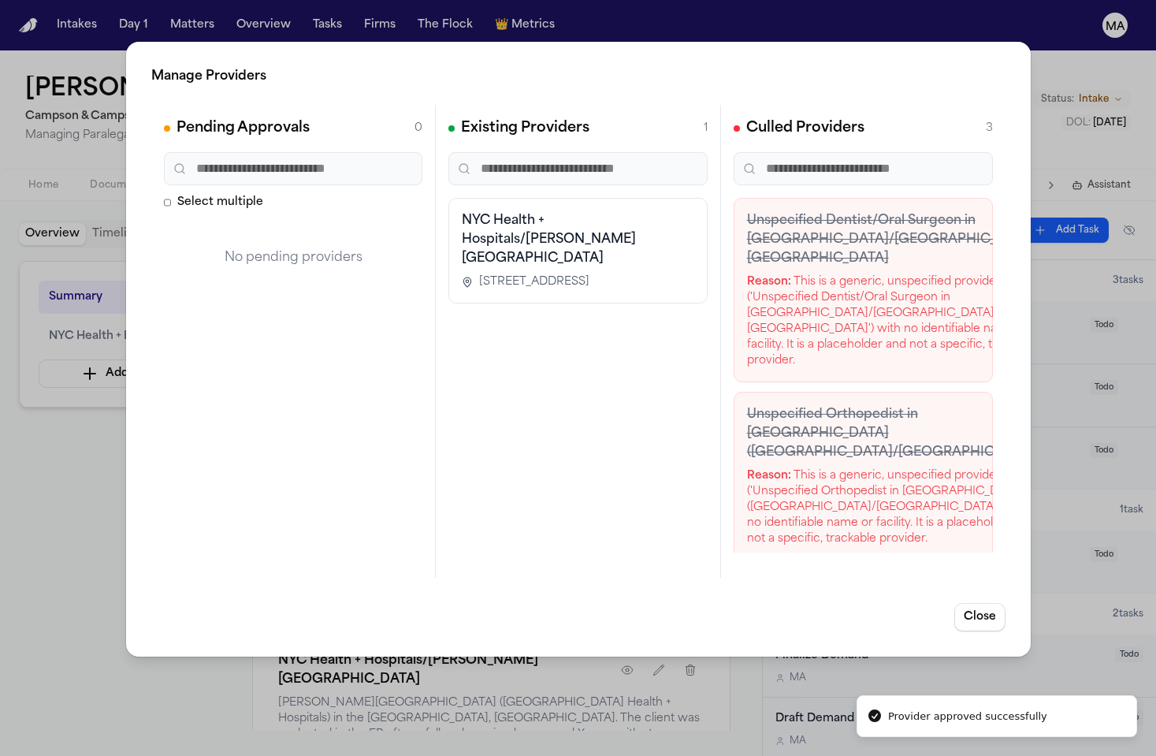
click at [107, 331] on div "Manage Providers Pending Approvals 0 Select multiple No pending providers Exist…" at bounding box center [578, 378] width 1156 height 756
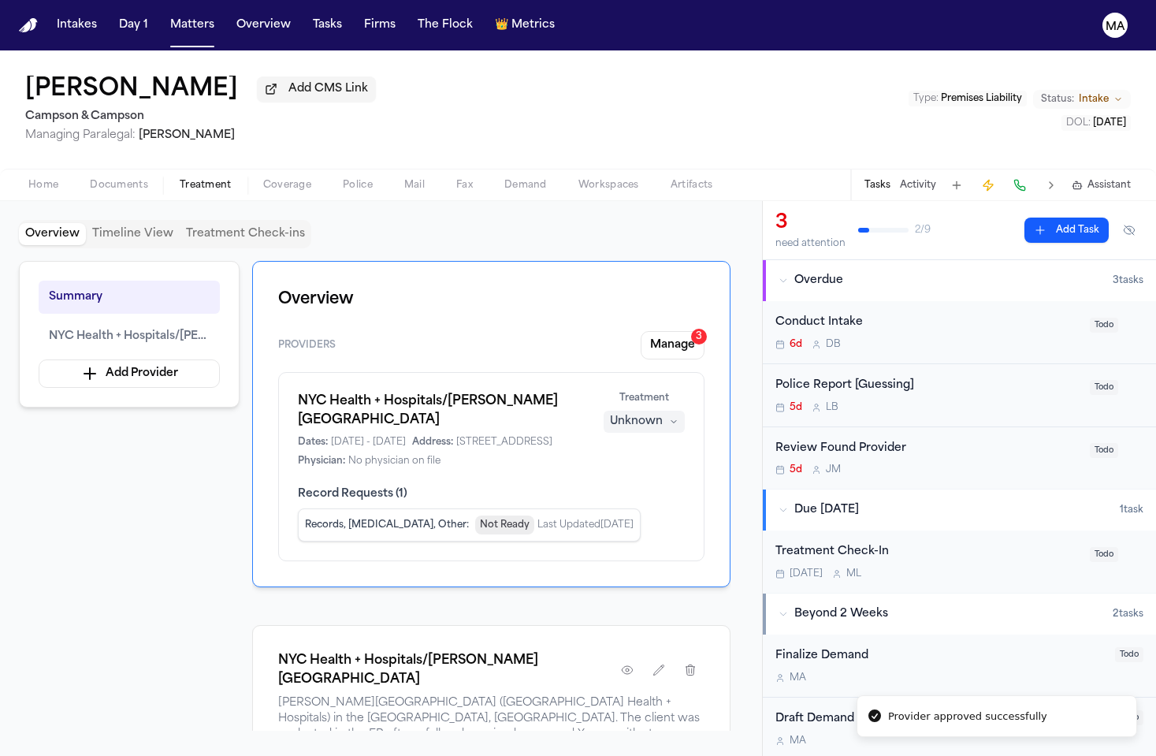
click at [663, 414] on div "Unknown" at bounding box center [636, 422] width 53 height 16
click at [675, 281] on span "Completed" at bounding box center [686, 289] width 62 height 16
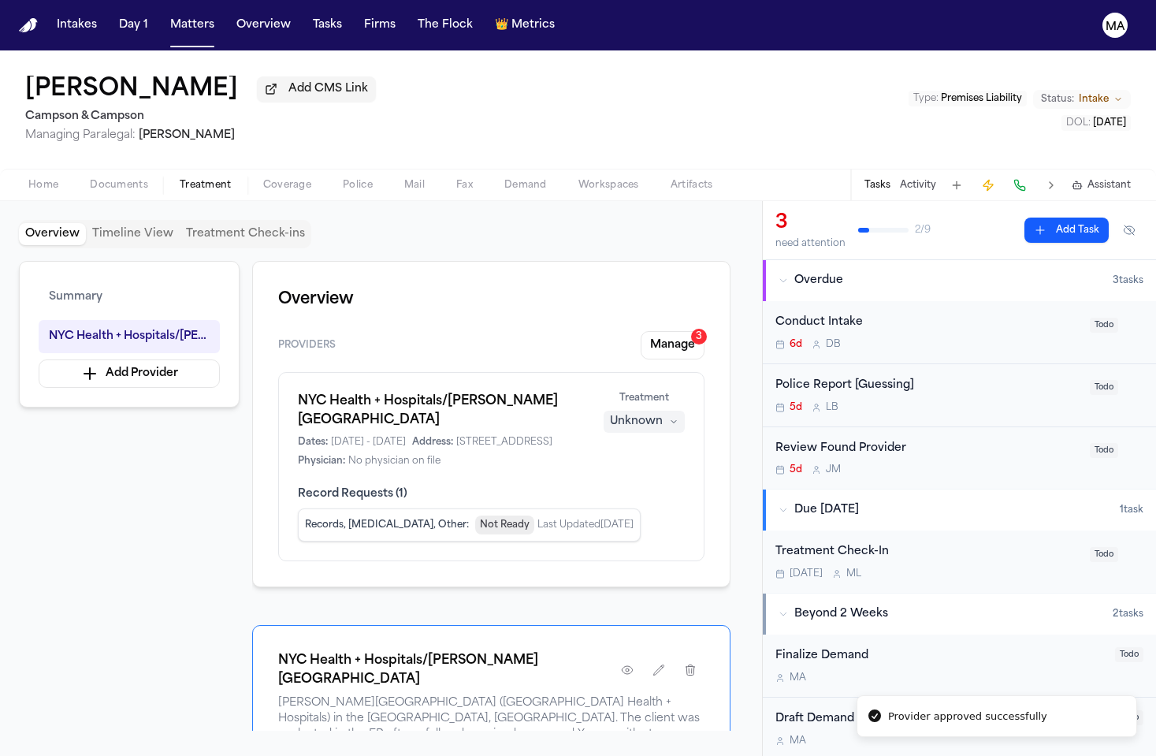
click at [125, 348] on div "Summary NYC Health + Hospitals/Jacobi Medical Center Add Provider Overview Prov…" at bounding box center [381, 496] width 724 height 470
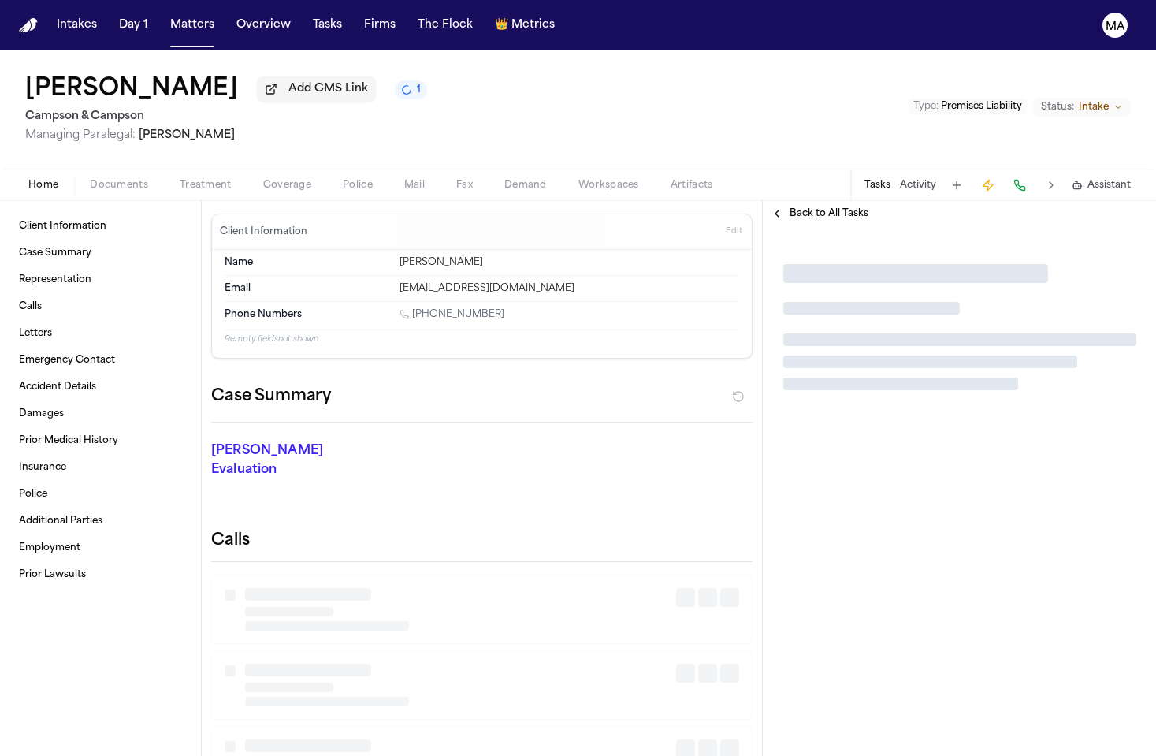
click at [95, 179] on span "Documents" at bounding box center [119, 185] width 58 height 13
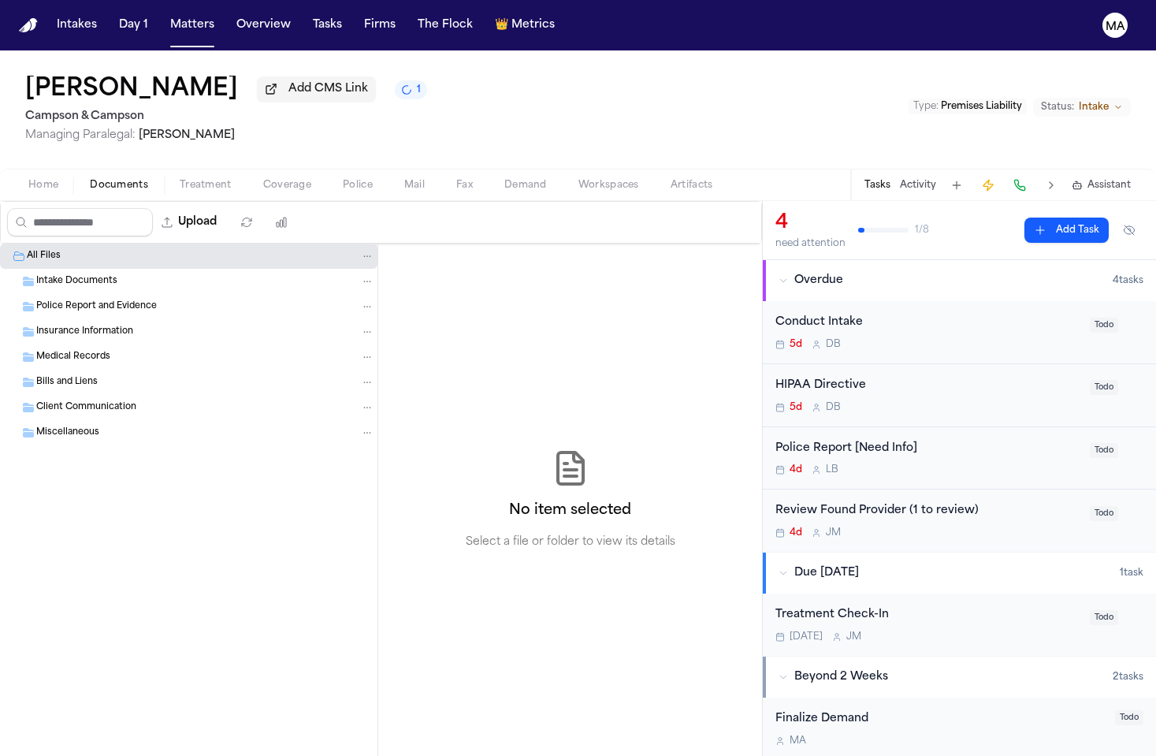
click at [31, 179] on span "Home" at bounding box center [43, 185] width 30 height 13
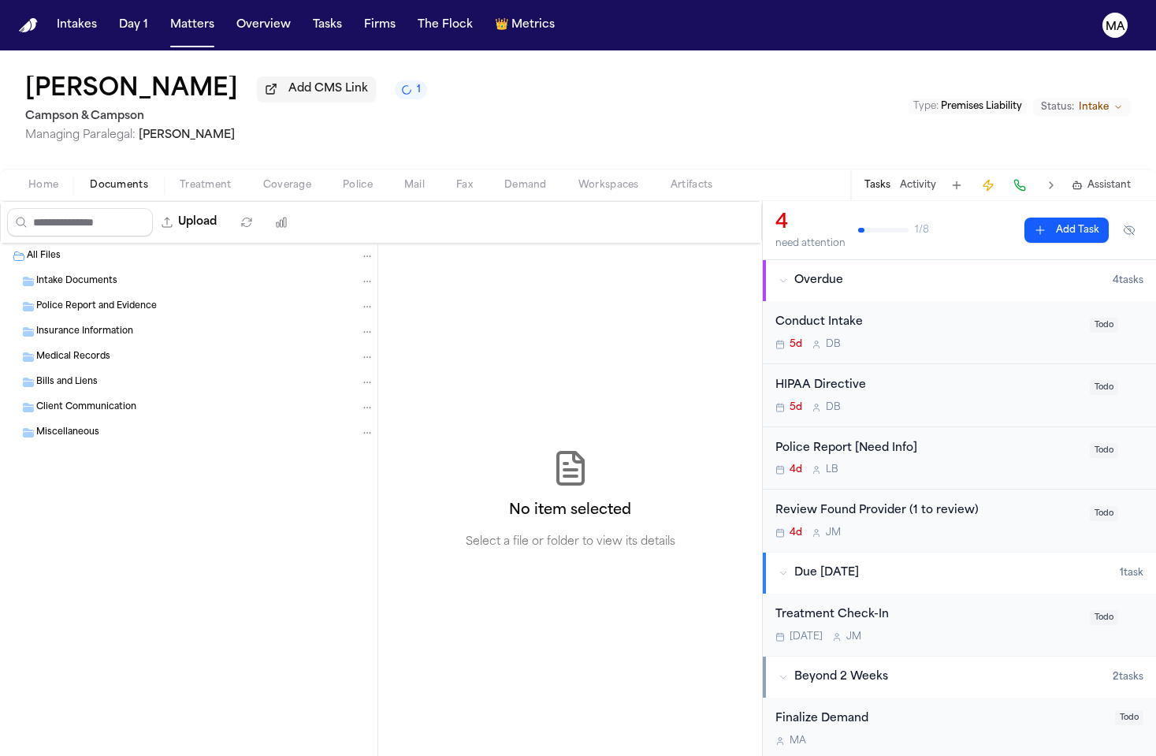
click at [90, 179] on span "Documents" at bounding box center [119, 185] width 58 height 13
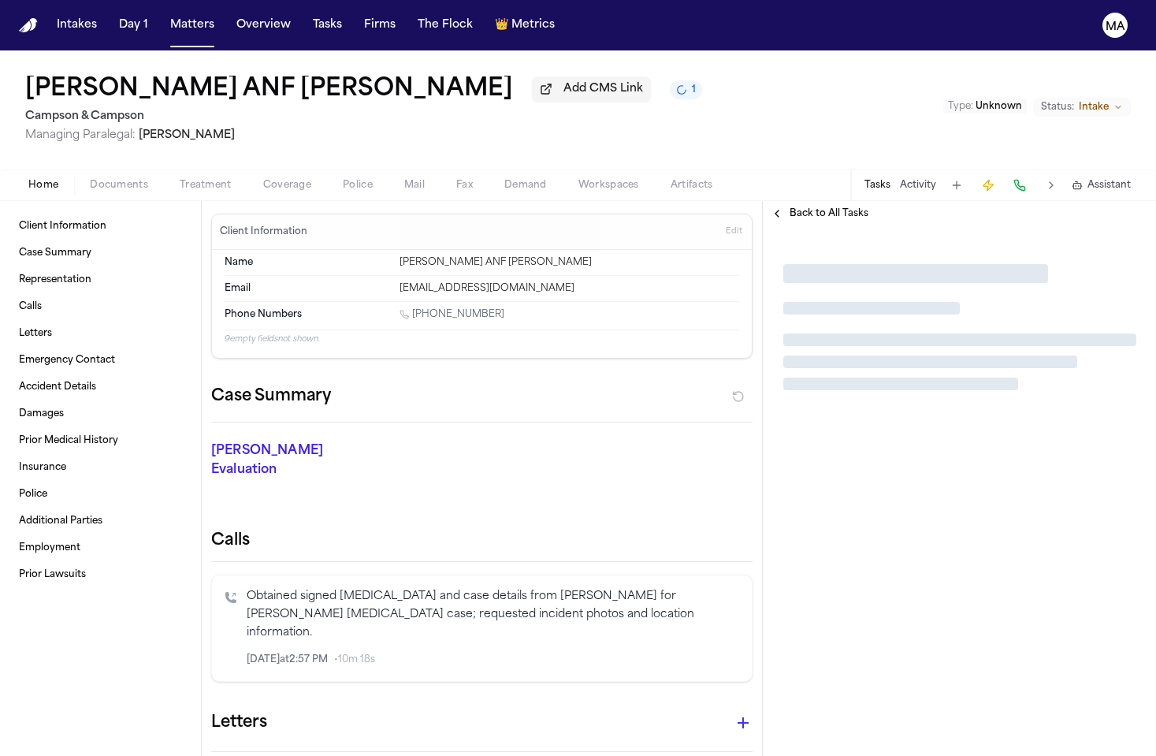
click at [84, 169] on div "Home Documents Treatment Coverage Police Mail Fax Demand Workspaces Artifacts T…" at bounding box center [578, 185] width 1156 height 32
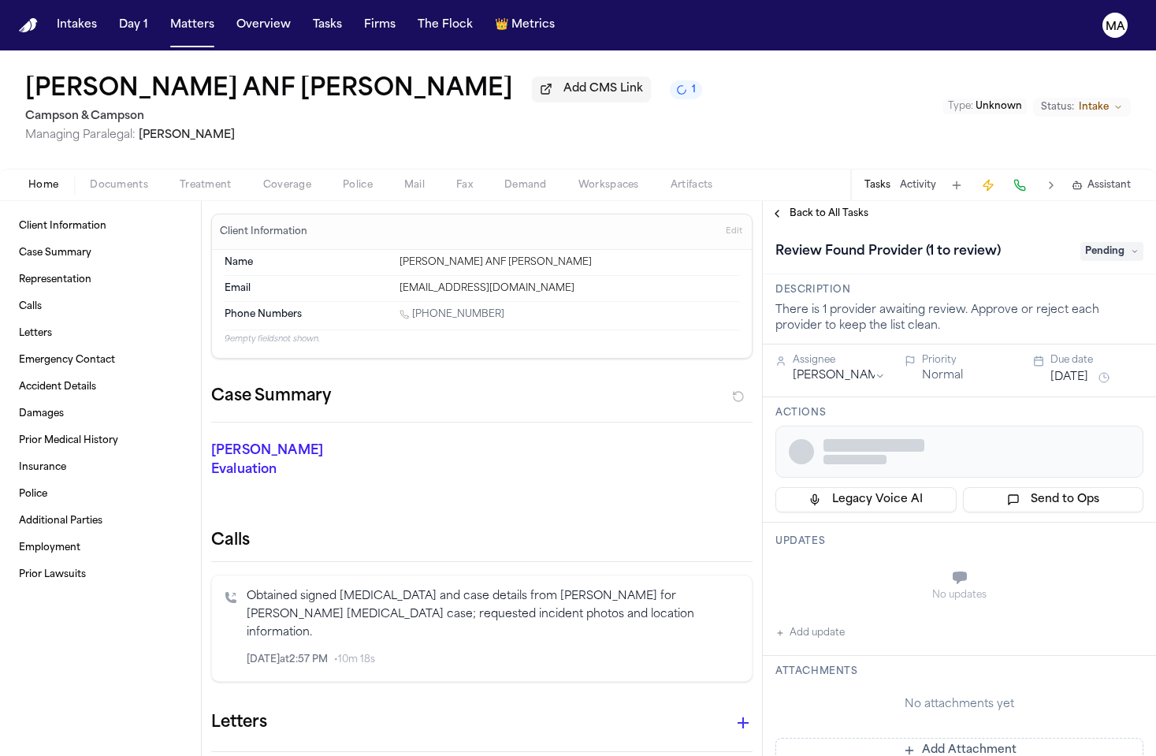
click at [90, 179] on span "Documents" at bounding box center [119, 185] width 58 height 13
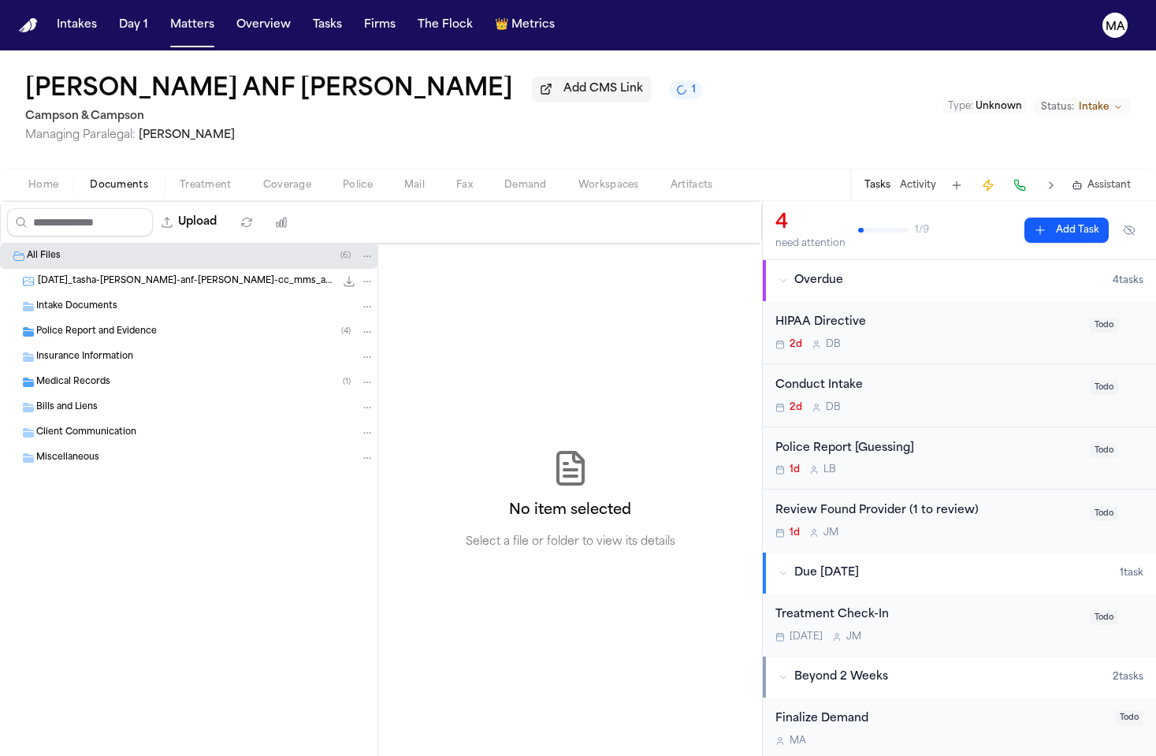
click at [101, 375] on div "Medical Records ( 1 )" at bounding box center [205, 382] width 338 height 14
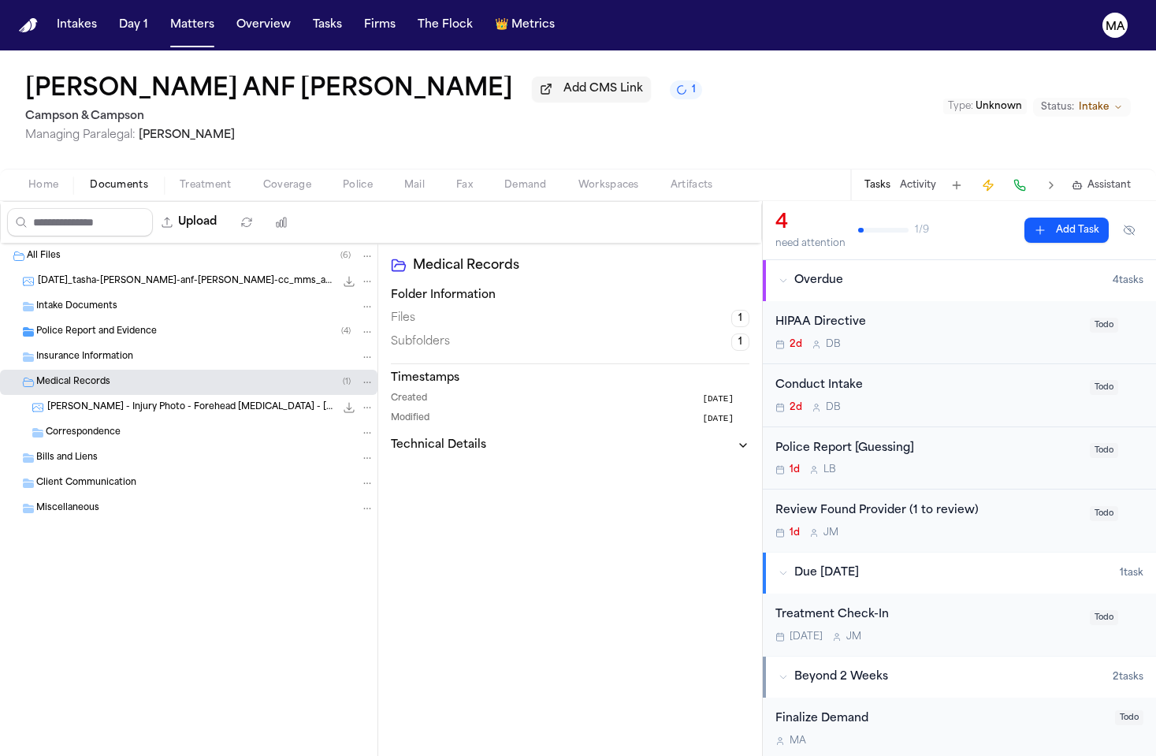
click at [79, 326] on span "Police Report and Evidence" at bounding box center [96, 332] width 121 height 13
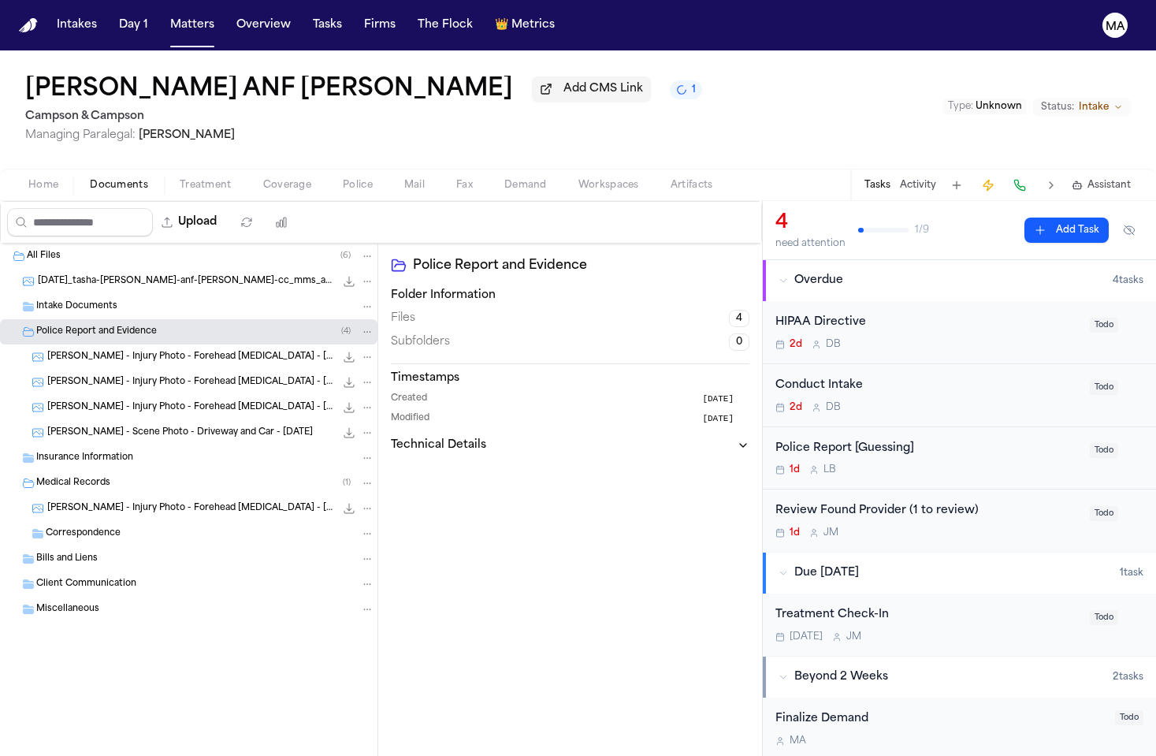
click at [134, 426] on span "[PERSON_NAME] - Scene Photo - Driveway and Car - [DATE]" at bounding box center [180, 432] width 266 height 13
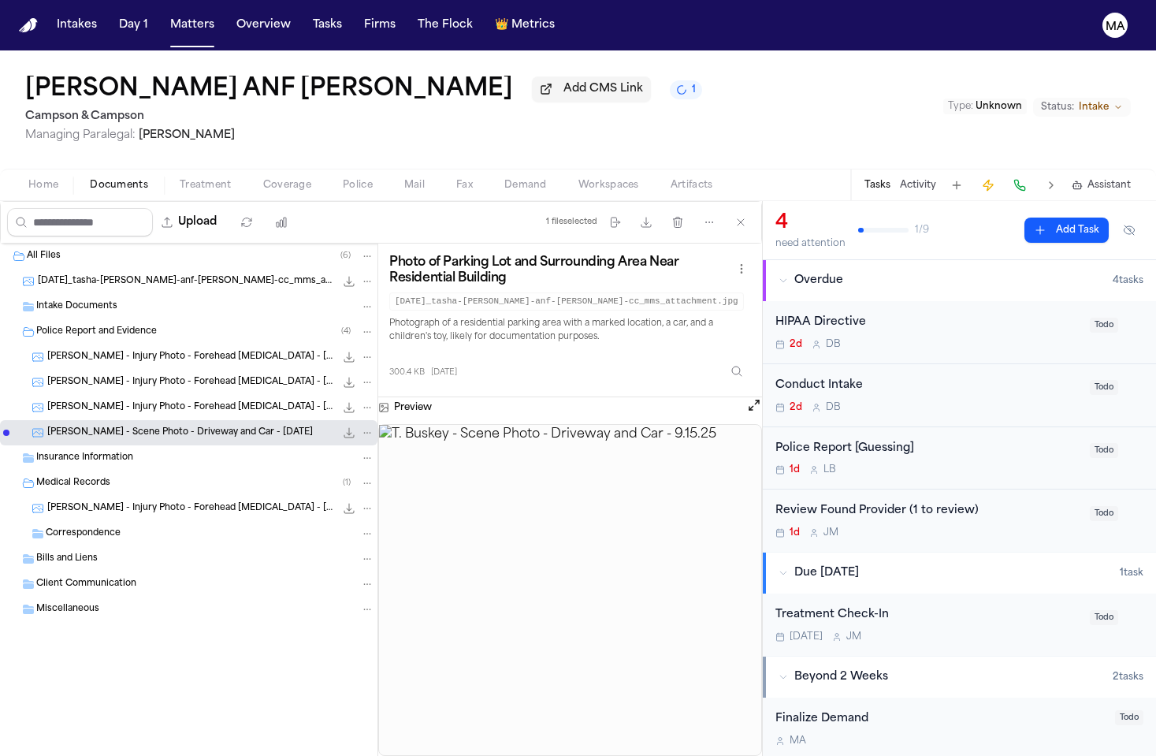
click at [124, 401] on span "[PERSON_NAME] - Injury Photo - Forehead [MEDICAL_DATA] - [DATE]" at bounding box center [191, 407] width 288 height 13
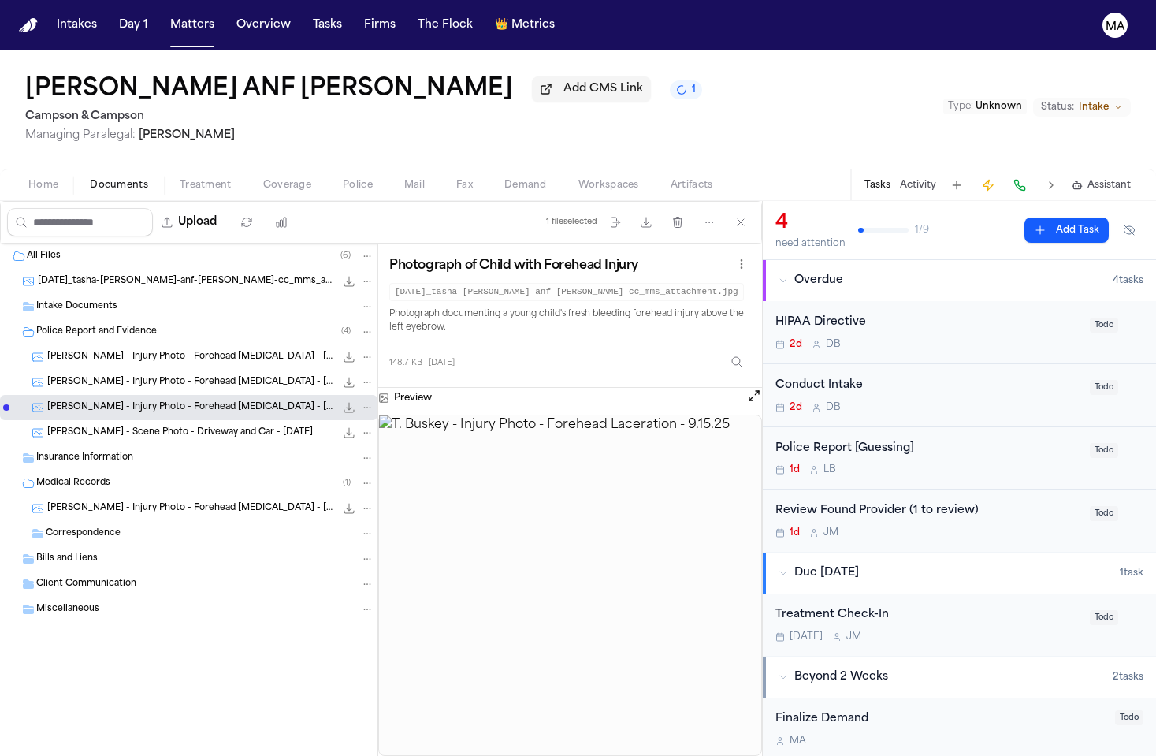
click at [119, 370] on div "T. Buskey - Injury Photo - Forehead Laceration - 9.15.25 175.0 KB • JPG" at bounding box center [189, 382] width 378 height 25
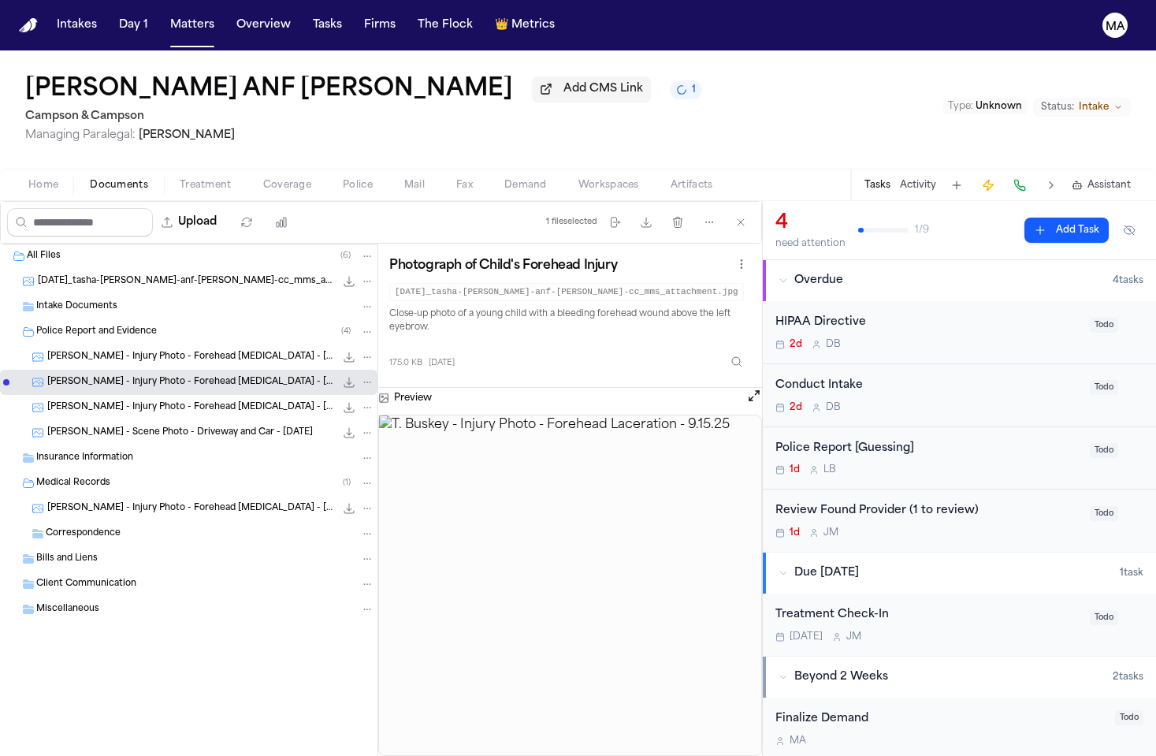
click at [116, 344] on div "T. Buskey - Injury Photo - Forehead Abrasion - 9.15.25 111.8 KB • JPG" at bounding box center [189, 356] width 378 height 25
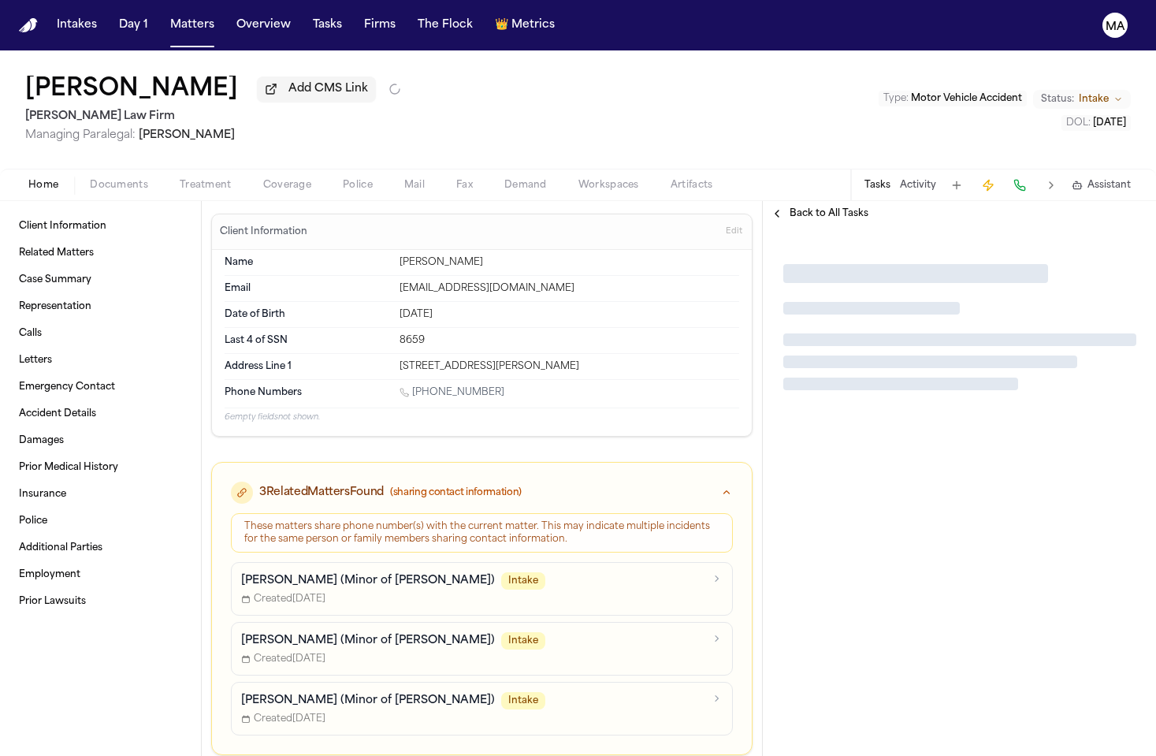
click at [170, 193] on span "button" at bounding box center [205, 194] width 71 height 2
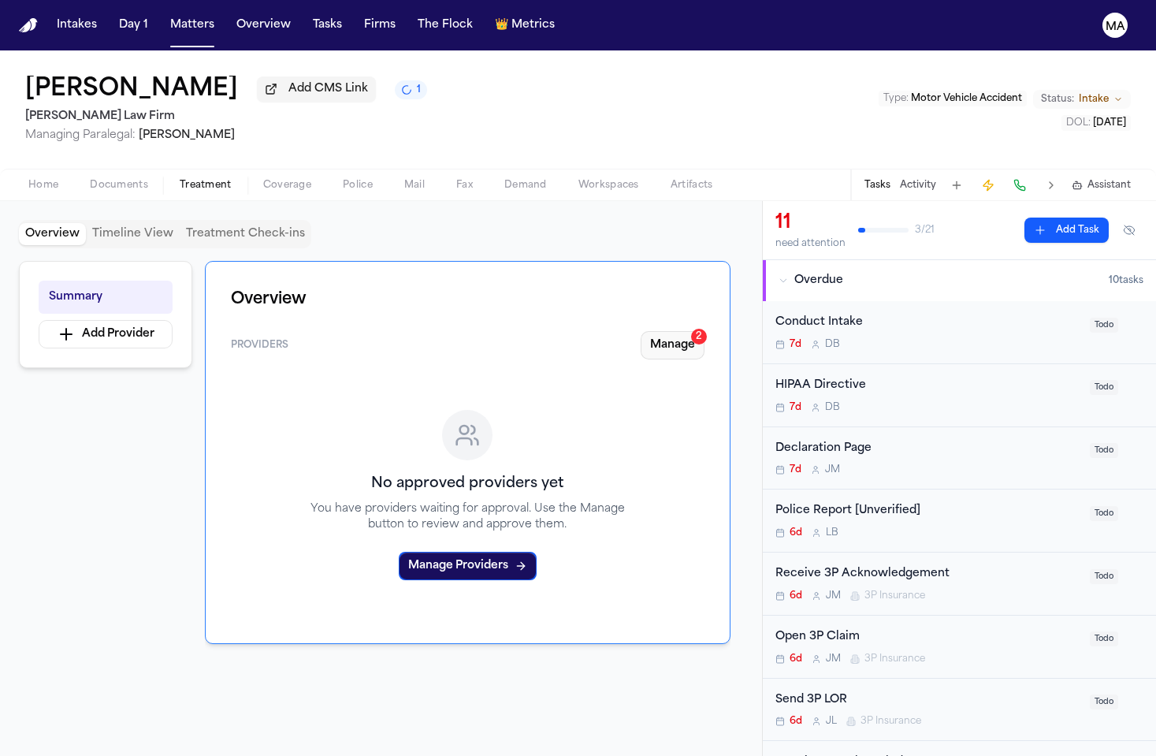
click at [705, 331] on button "Manage 2" at bounding box center [673, 345] width 64 height 28
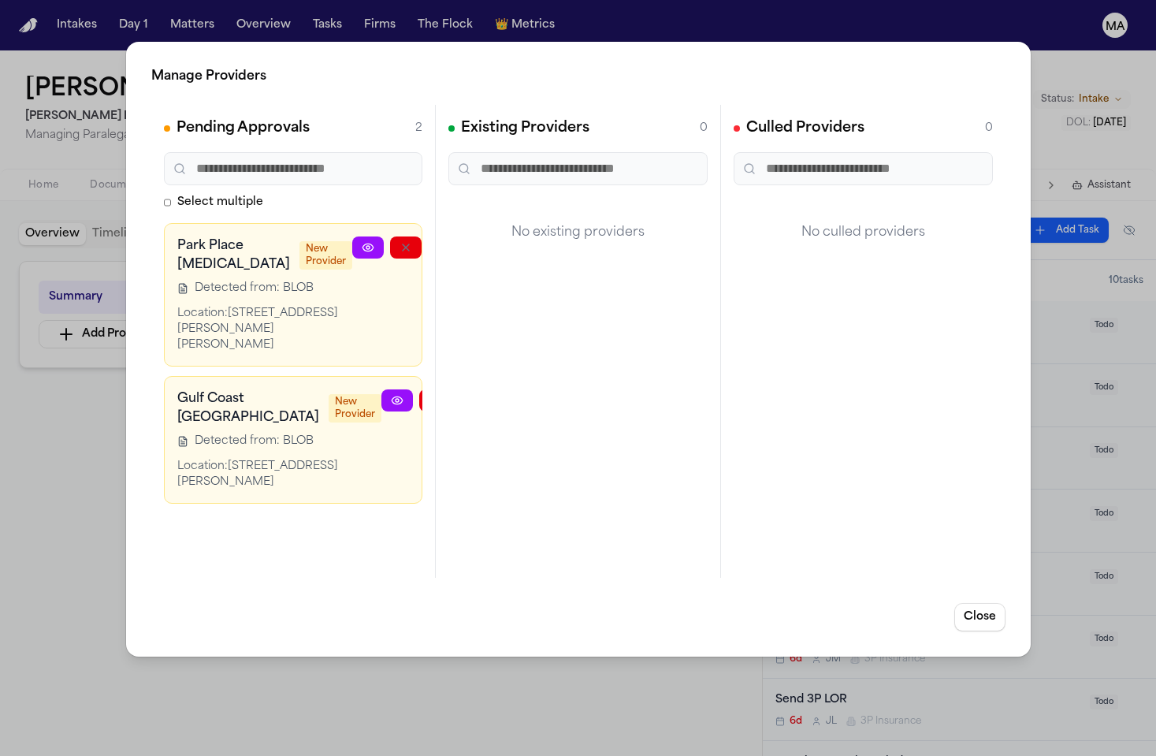
click at [466, 236] on button "button" at bounding box center [482, 247] width 32 height 22
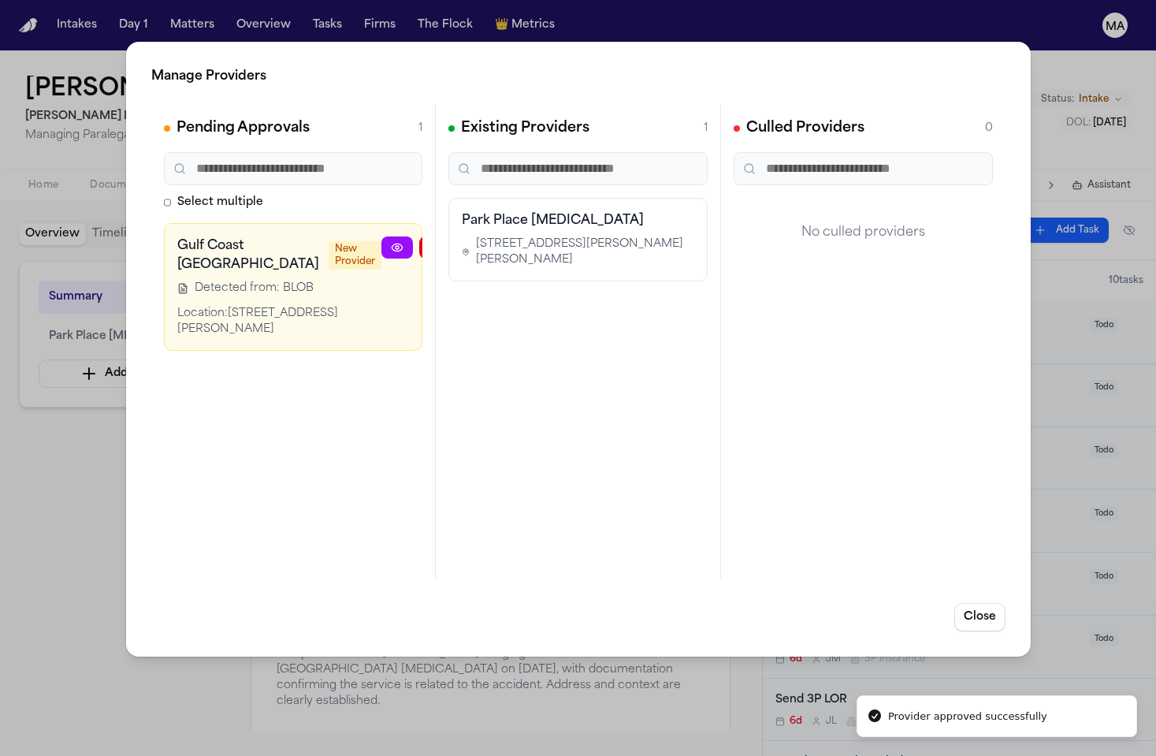
click at [505, 241] on icon "button" at bounding box center [511, 247] width 13 height 13
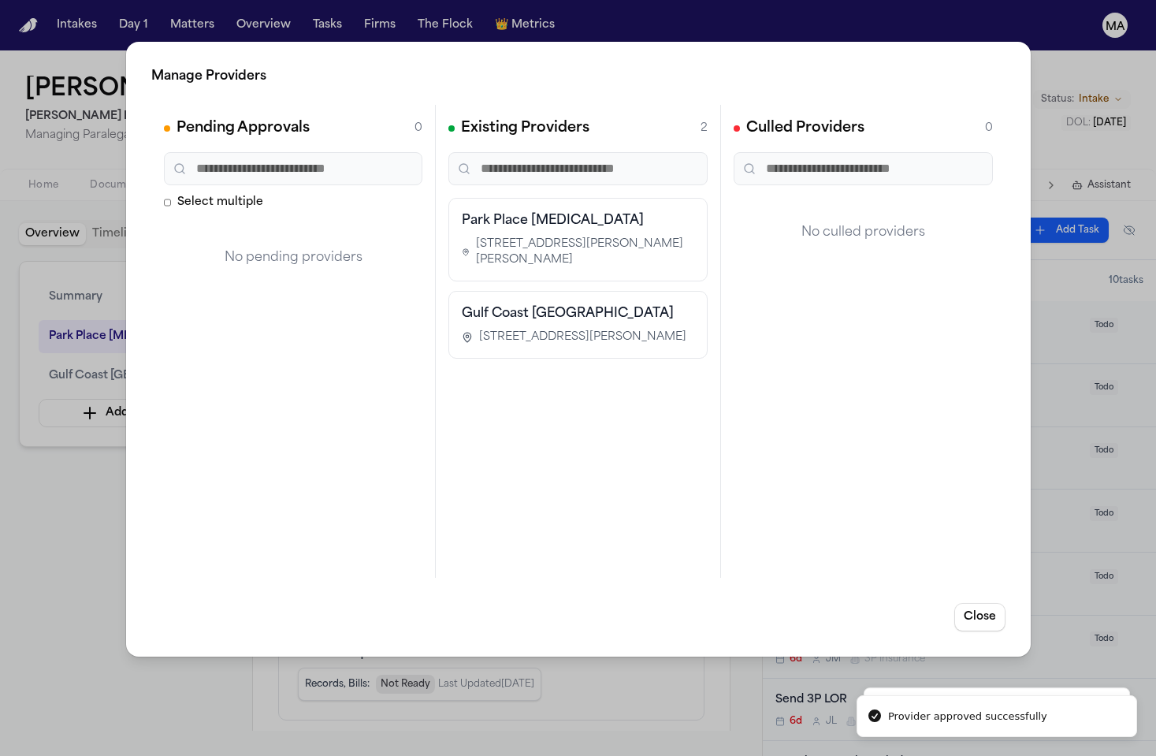
click at [88, 346] on div "Manage Providers Pending Approvals 0 Select multiple No pending providers Exist…" at bounding box center [578, 378] width 1156 height 756
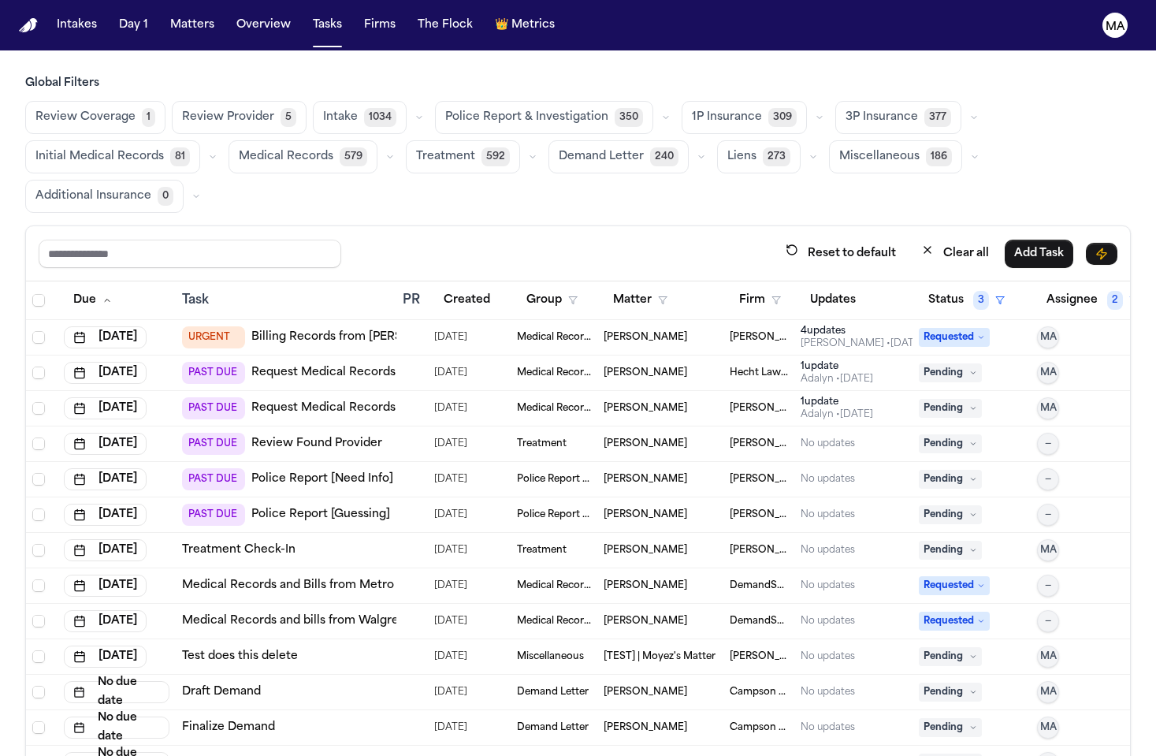
click at [182, 110] on span "Review Provider" at bounding box center [228, 118] width 92 height 16
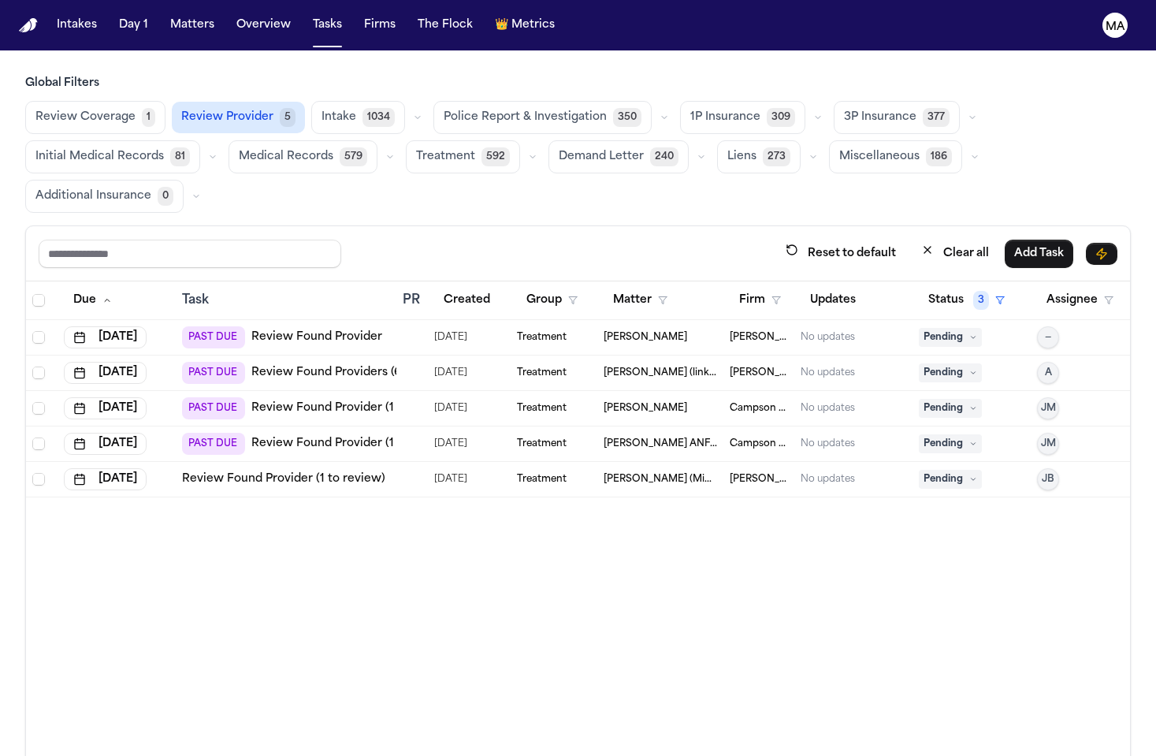
click at [299, 419] on div "Due Task PR Created Group Matter Firm Updates Status 3 Assignee [DATE] PAST DUE…" at bounding box center [578, 572] width 1104 height 583
click at [193, 471] on link "Review Found Provider (1 to review)" at bounding box center [283, 479] width 203 height 16
click at [547, 400] on div "Due Task PR Created Group Matter Firm Updates Status 3 Assignee [DATE] PAST DUE…" at bounding box center [578, 572] width 1104 height 583
click at [333, 149] on span "Medical Records" at bounding box center [286, 157] width 95 height 16
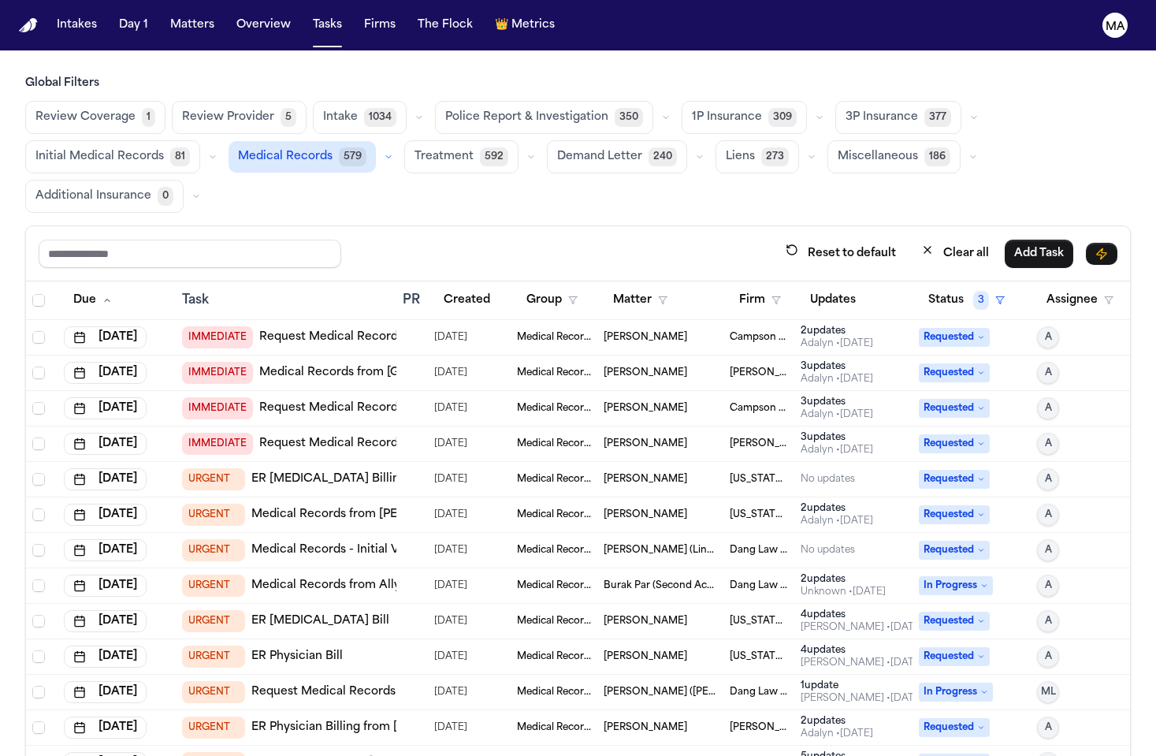
click at [164, 149] on span "Initial Medical Records" at bounding box center [99, 157] width 128 height 16
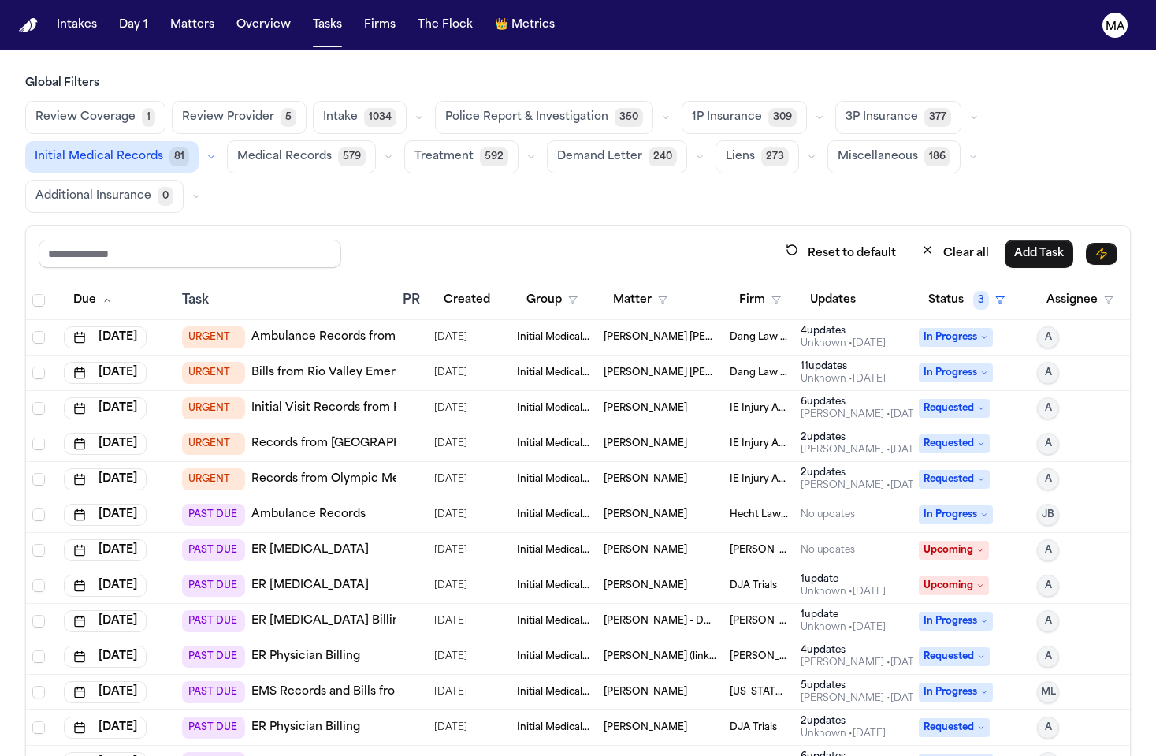
click at [281, 101] on div "Review Coverage 1 Review Provider 5 Intake 1034 Police Report & Investigation 3…" at bounding box center [578, 157] width 1106 height 112
click at [934, 286] on button "Status 3" at bounding box center [966, 300] width 95 height 28
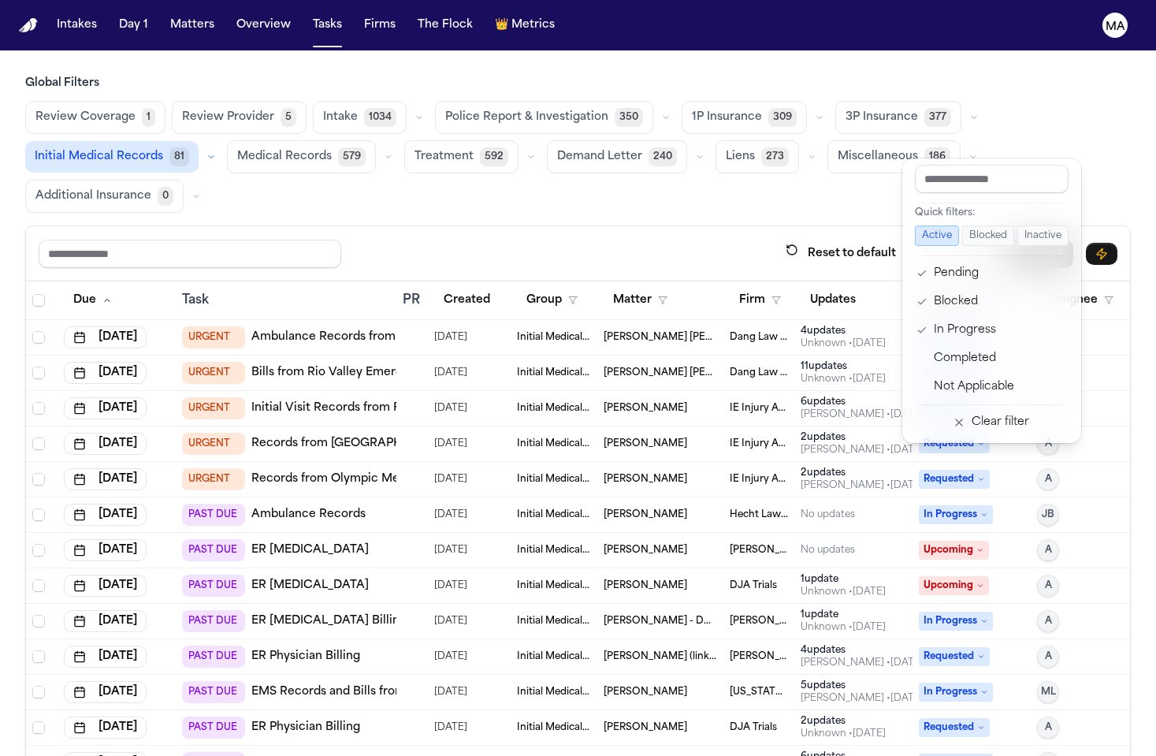
click at [849, 225] on div "Reset to default Clear all Add Task Due Task PR Created Group Matter Firm Updat…" at bounding box center [578, 544] width 1106 height 639
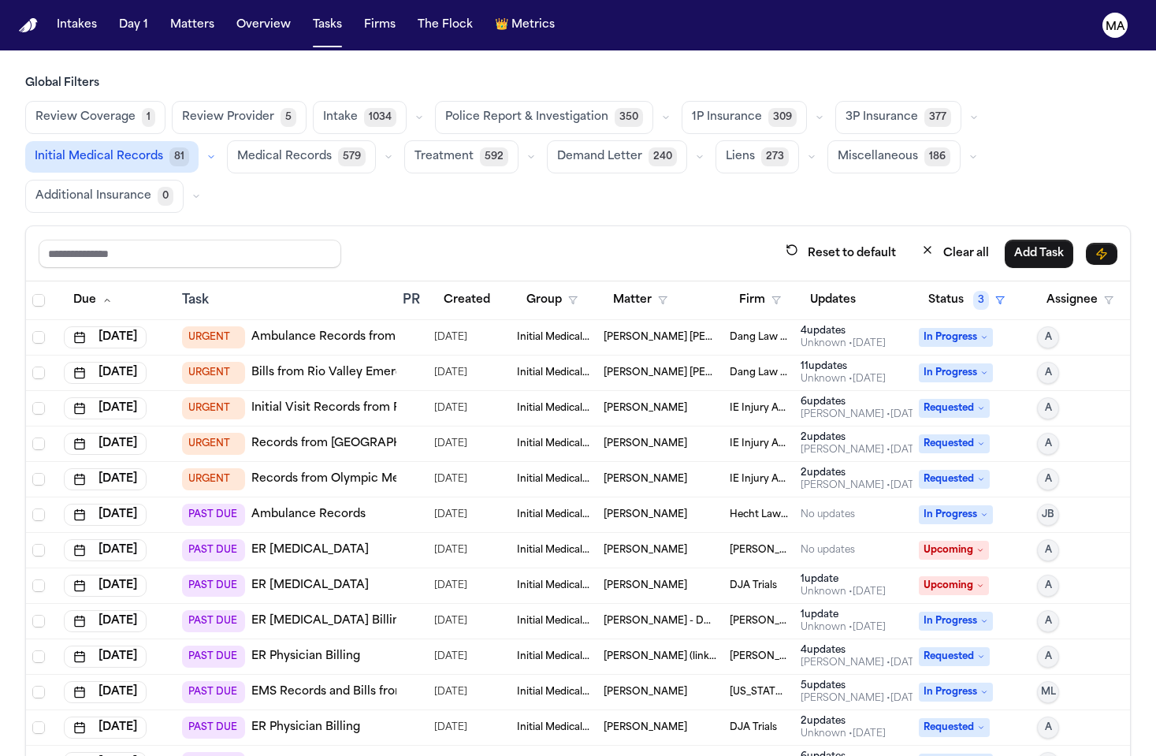
click at [956, 363] on span "In Progress" at bounding box center [956, 372] width 74 height 19
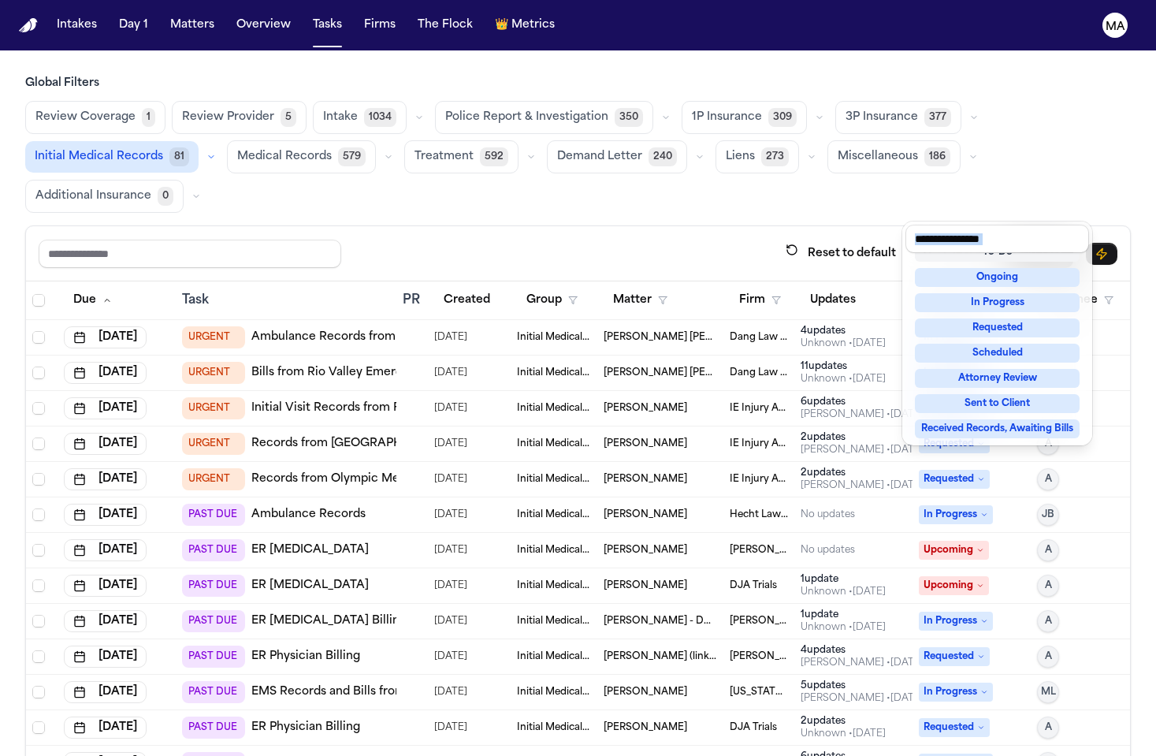
scroll to position [99, 0]
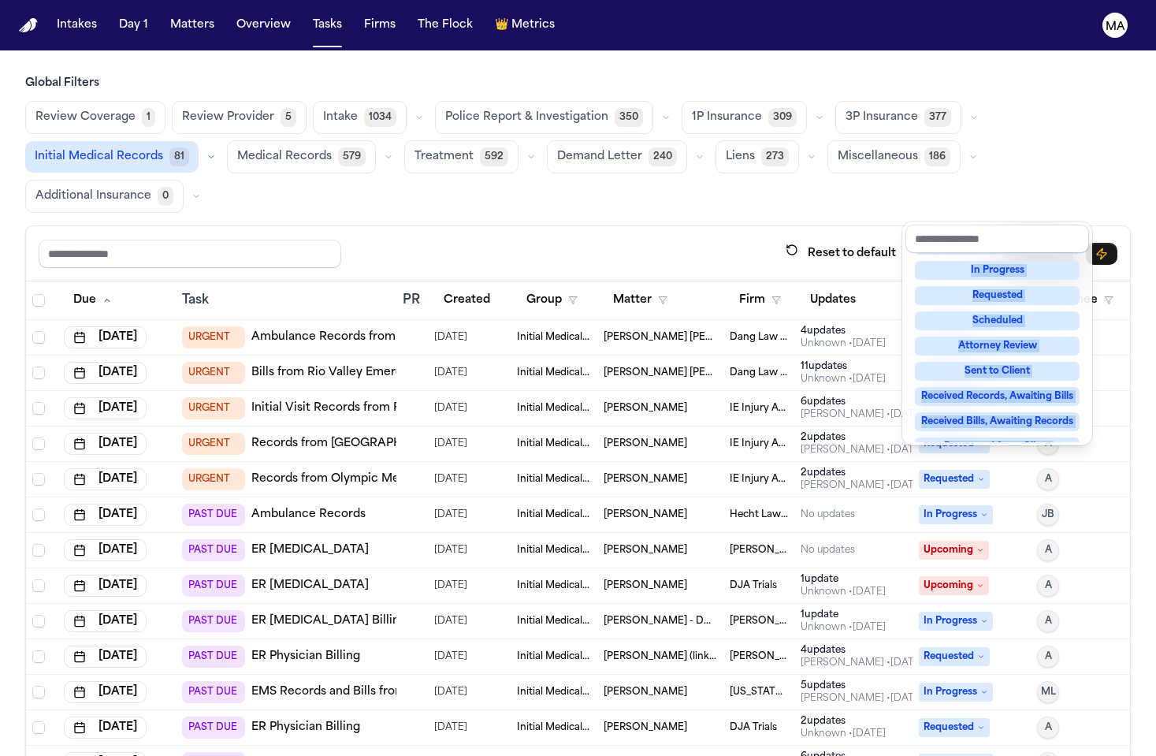
drag, startPoint x: 905, startPoint y: 247, endPoint x: 1011, endPoint y: 425, distance: 207.1
click at [1011, 425] on div "Not Applicable Pending To-Do Ongoing In Progress Requested Scheduled Attorney R…" at bounding box center [998, 347] width 184 height 189
copy div "Not Applicable Pending To-Do Ongoing In Progress Requested Scheduled Attorney R…"
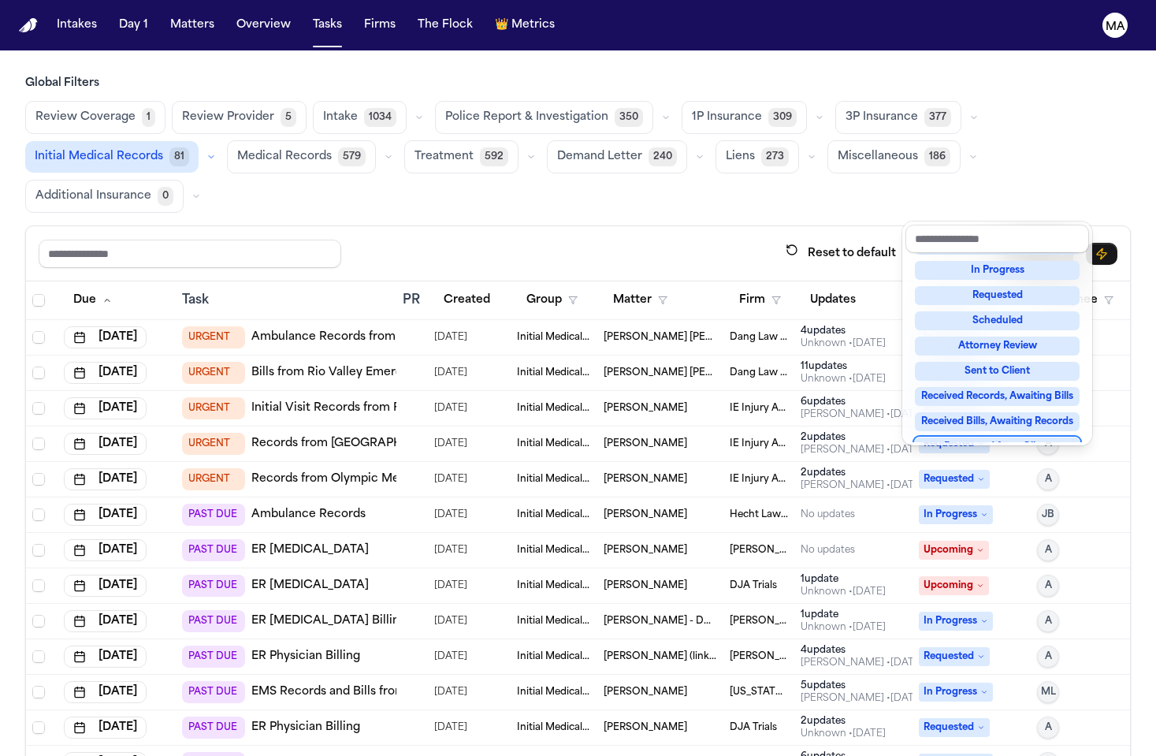
click at [689, 225] on div "Reset to default Clear all Add Task Due Task PR Created Group Matter Firm Updat…" at bounding box center [578, 544] width 1106 height 639
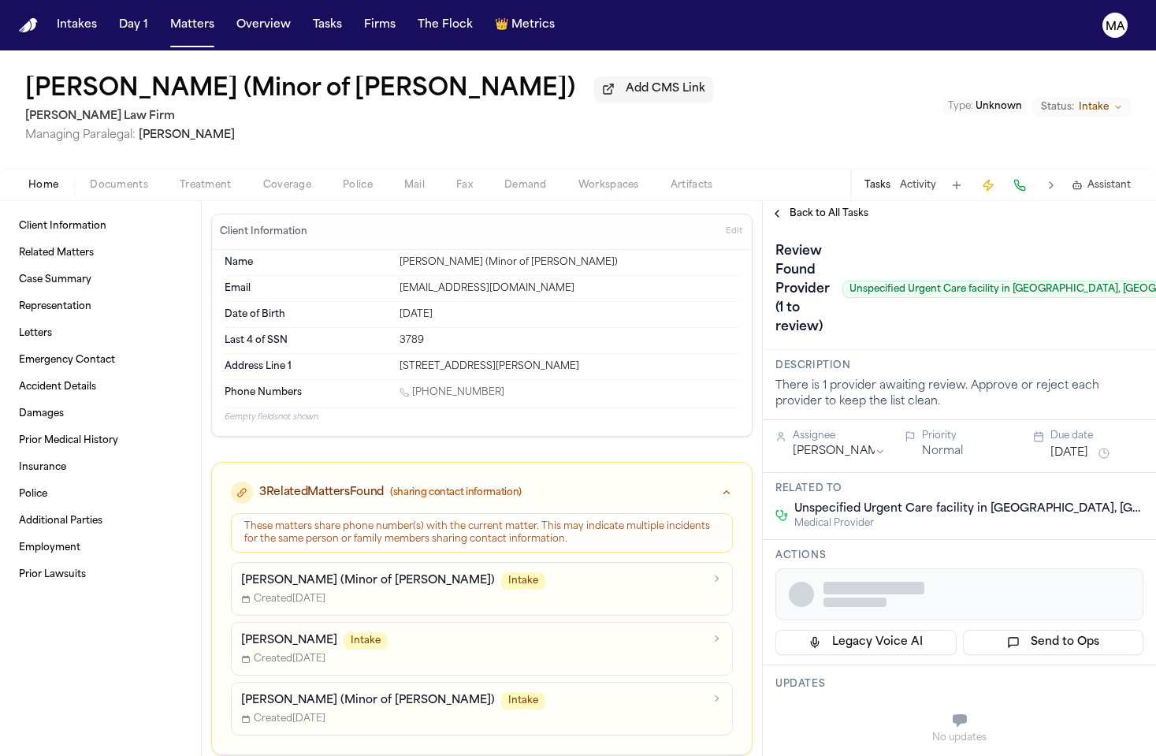
click at [180, 179] on span "Treatment" at bounding box center [206, 185] width 52 height 13
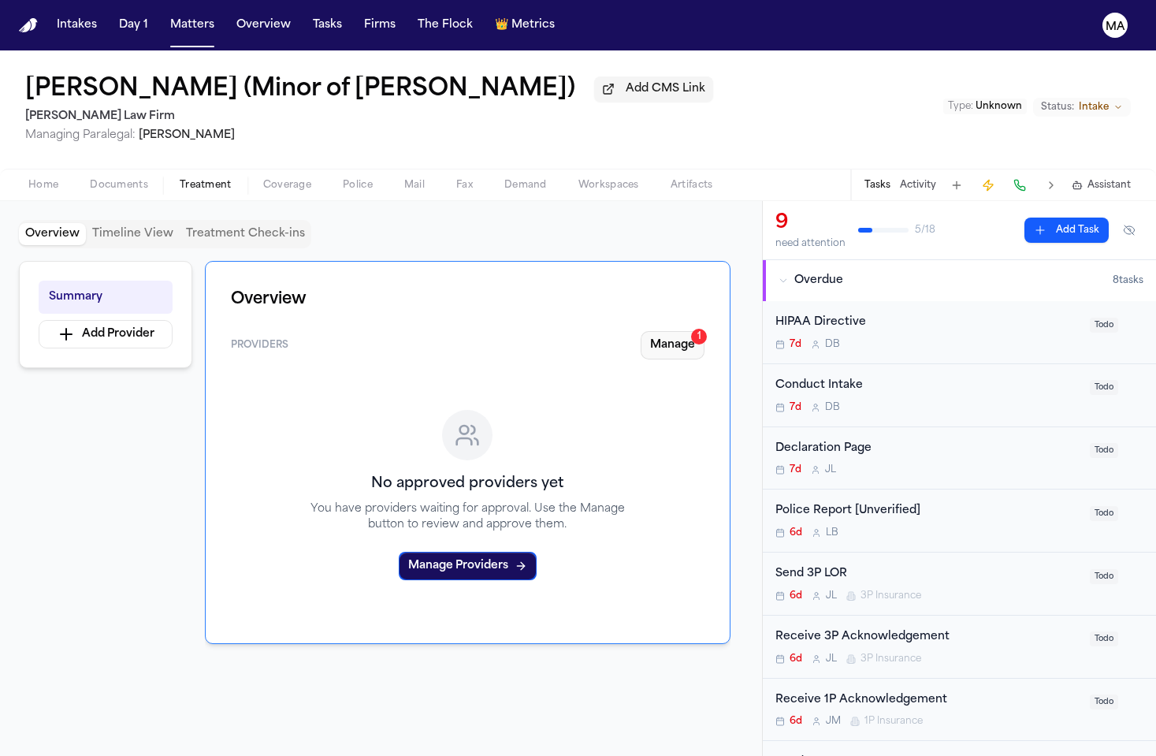
click at [705, 331] on button "Manage 1" at bounding box center [673, 345] width 64 height 28
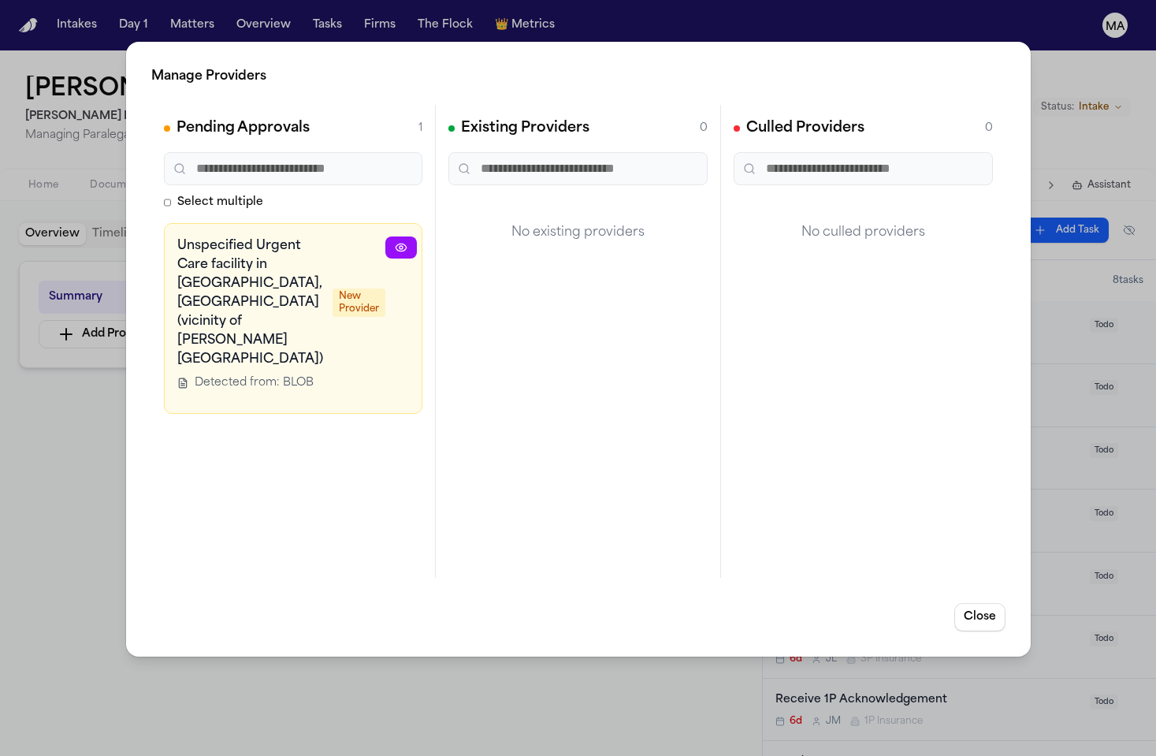
click at [508, 241] on icon "button" at bounding box center [514, 247] width 13 height 13
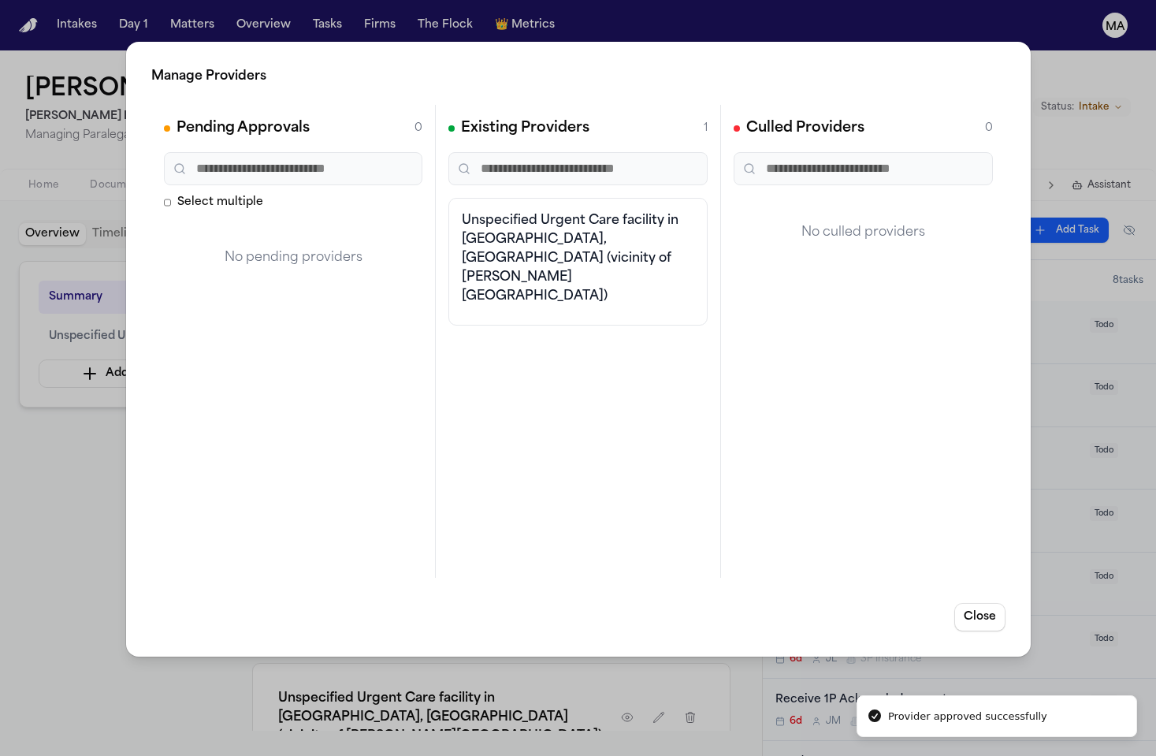
click at [75, 316] on div "Manage Providers Pending Approvals 0 Select multiple No pending providers Exist…" at bounding box center [578, 378] width 1156 height 756
